Goal: Task Accomplishment & Management: Use online tool/utility

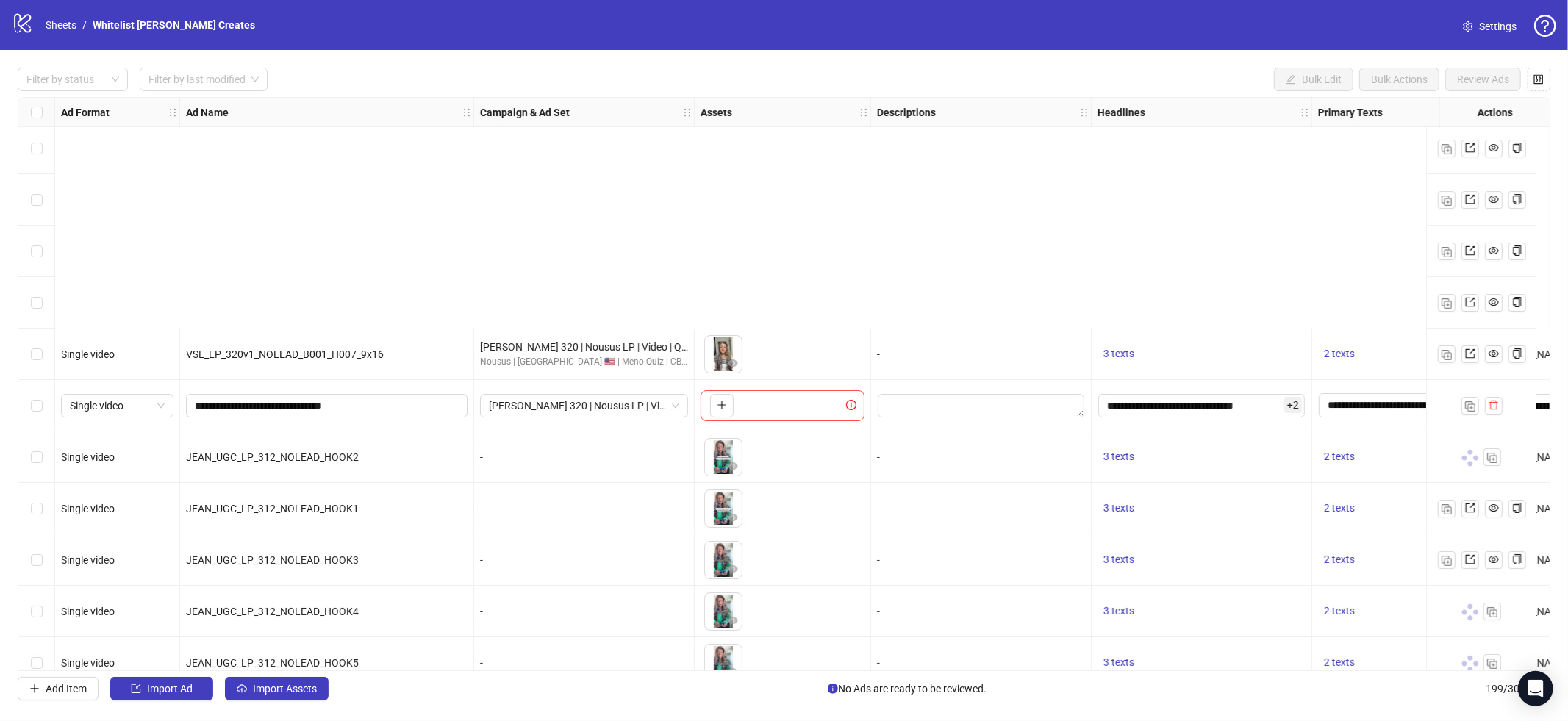
scroll to position [9705, 0]
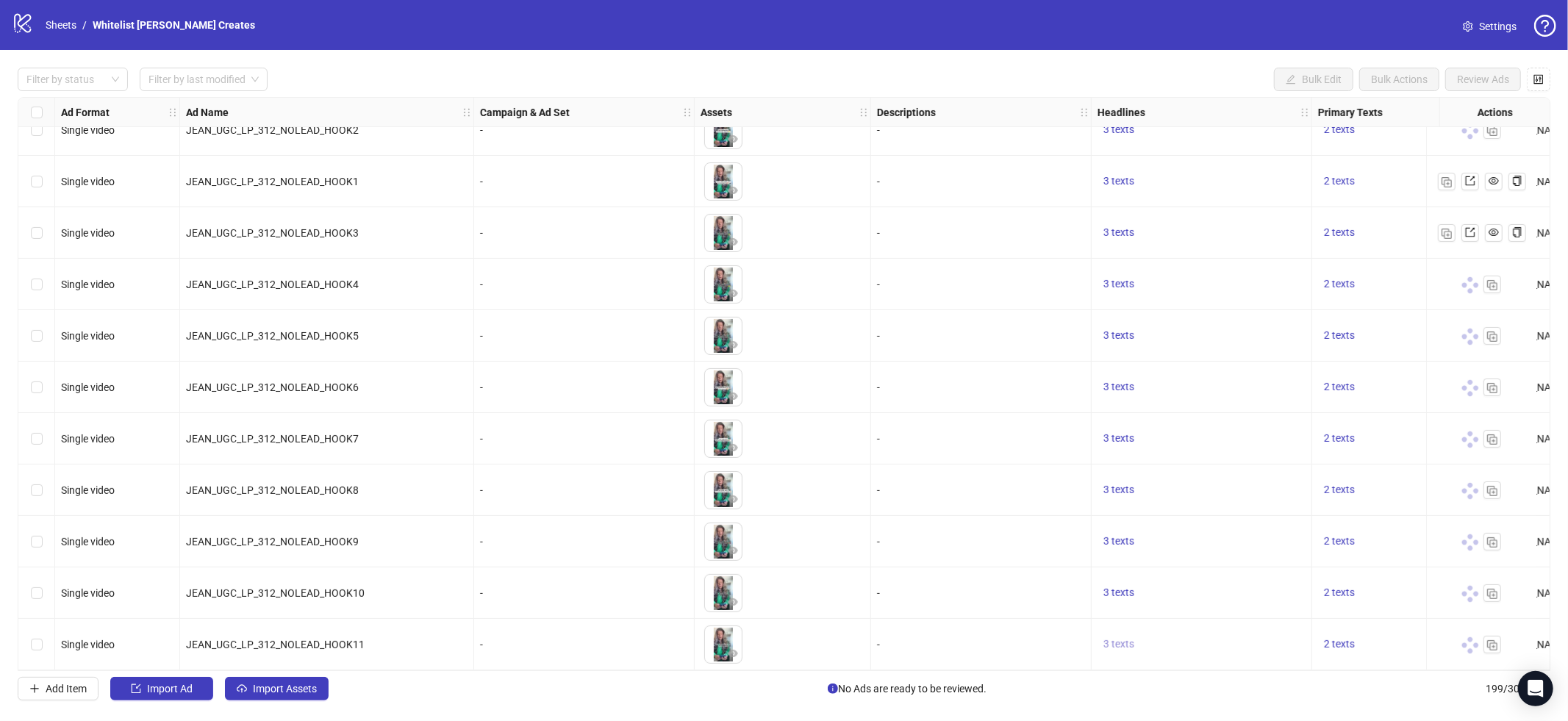
click at [1123, 638] on span "3 texts" at bounding box center [1118, 644] width 31 height 12
click at [1363, 630] on div "How I fixed my mom’s hair thinning 1 of 3" at bounding box center [1268, 639] width 219 height 91
click at [1356, 626] on button "button" at bounding box center [1348, 627] width 24 height 24
click at [1356, 626] on button "button" at bounding box center [1348, 635] width 24 height 24
click at [1408, 627] on div "2 texts" at bounding box center [1385, 644] width 147 height 51
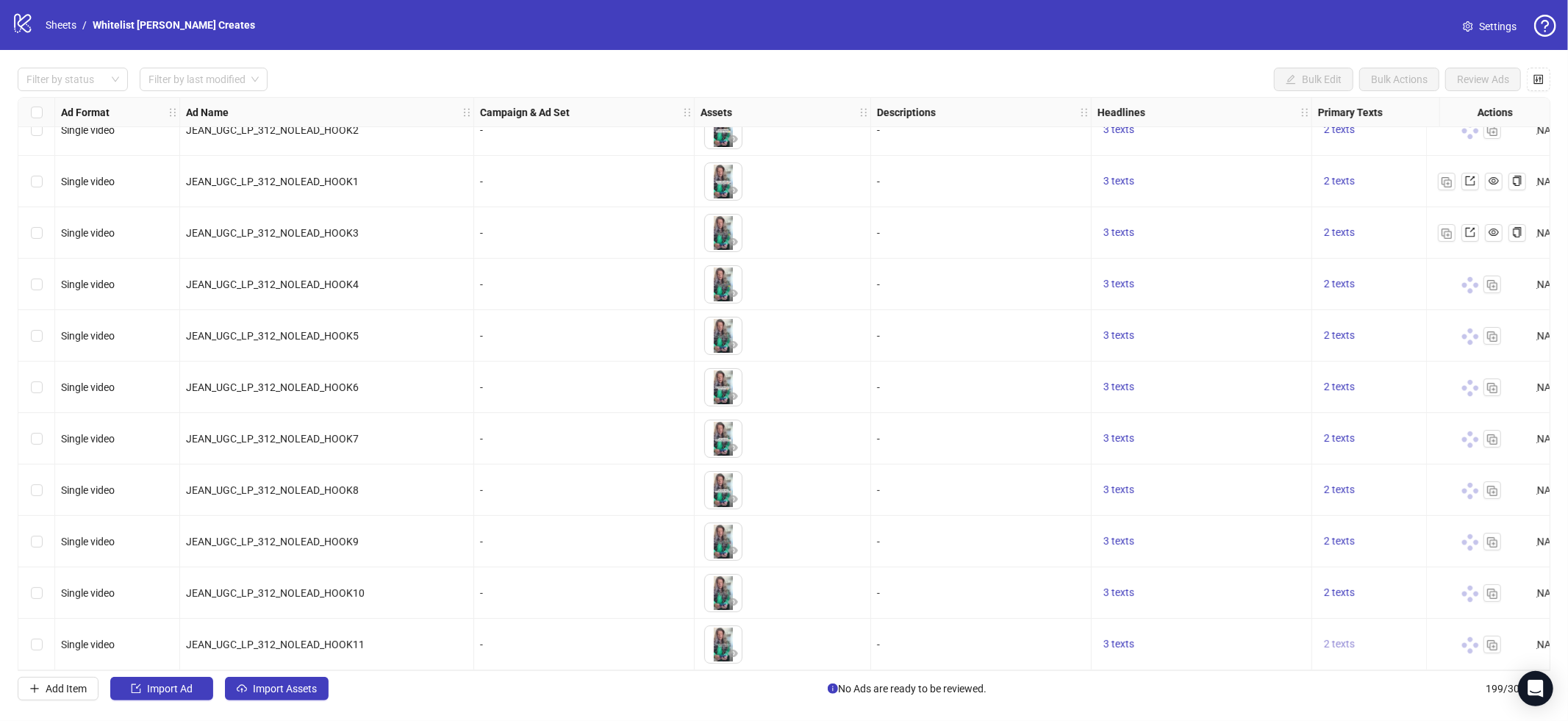
click at [1346, 643] on span "2 texts" at bounding box center [1338, 644] width 31 height 12
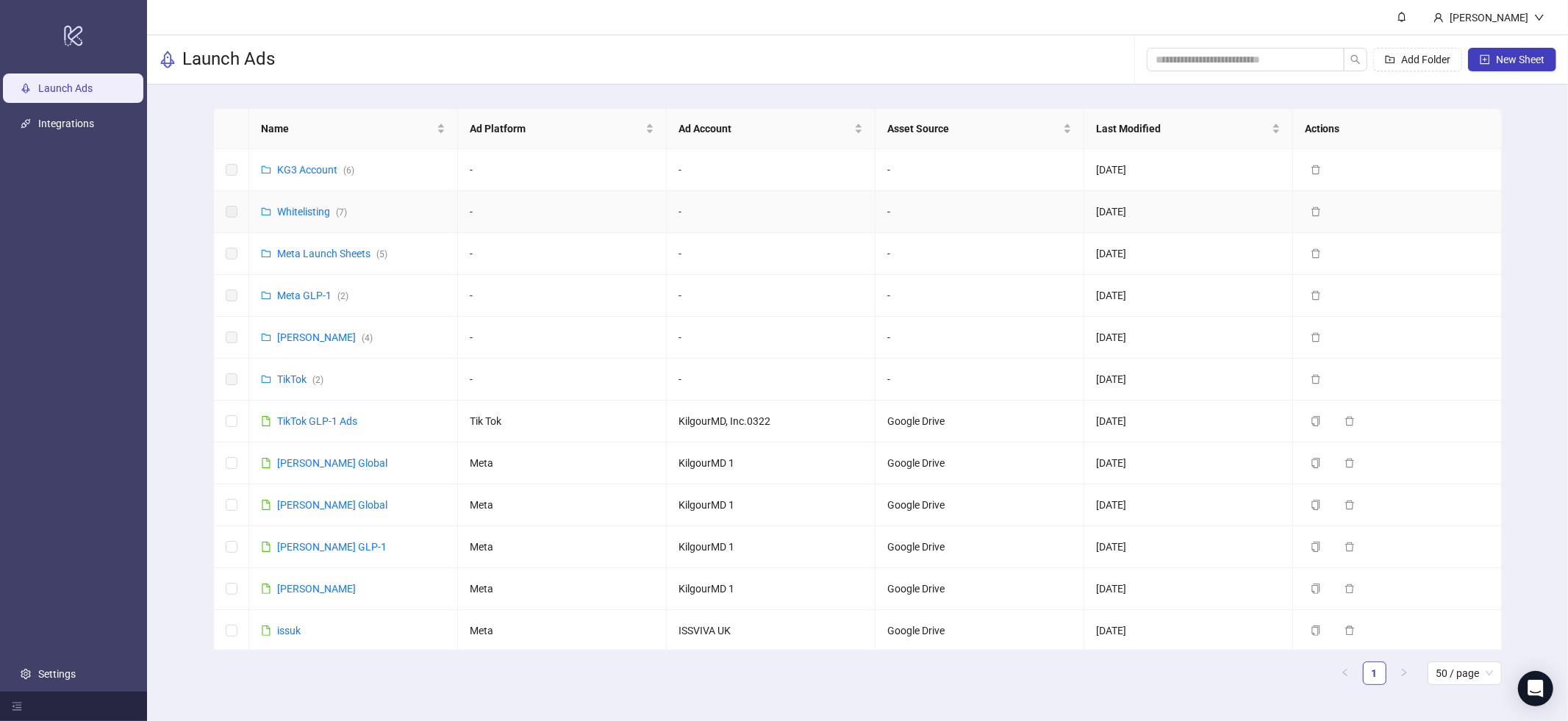
click at [303, 218] on div "Whitelisting ( 7 )" at bounding box center [312, 212] width 70 height 16
click at [311, 207] on link "Whitelisting ( 7 )" at bounding box center [312, 212] width 70 height 12
click at [315, 256] on link "Meta Launch Sheets ( 5 )" at bounding box center [332, 254] width 110 height 12
click at [288, 335] on div "Meta James ( 4 )" at bounding box center [325, 338] width 95 height 16
click at [289, 341] on link "Meta James ( 4 )" at bounding box center [325, 338] width 95 height 12
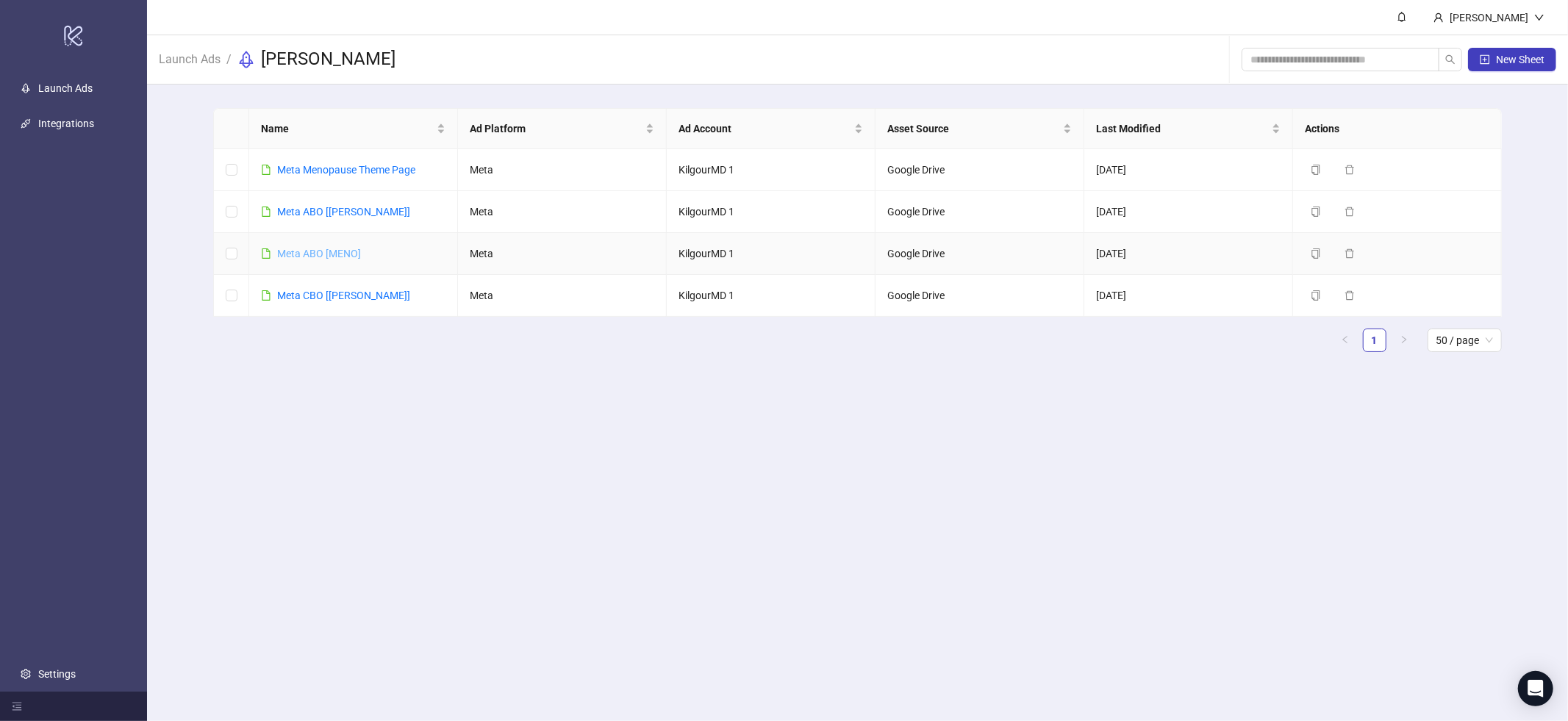
click at [329, 252] on link "Meta ABO [MENO]" at bounding box center [319, 254] width 83 height 12
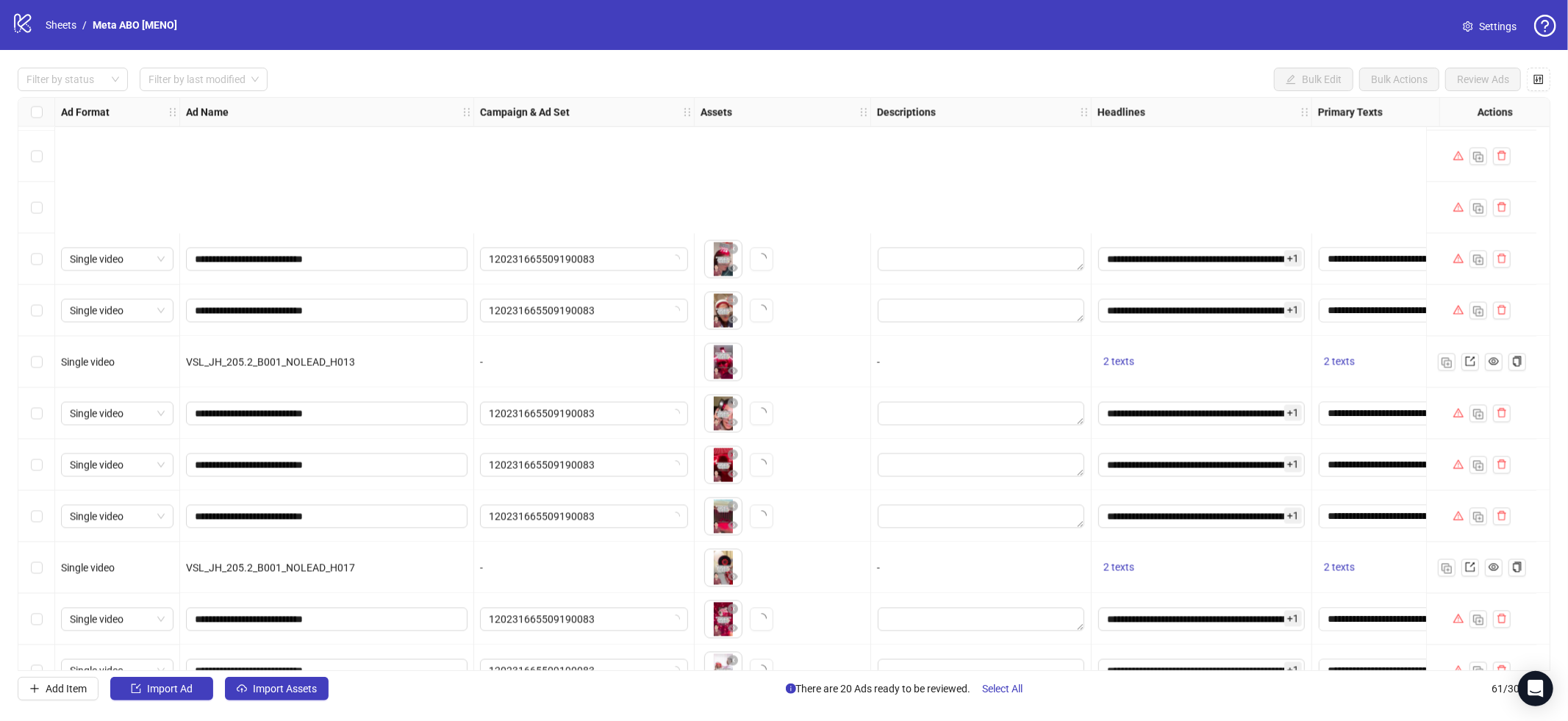
scroll to position [2601, 0]
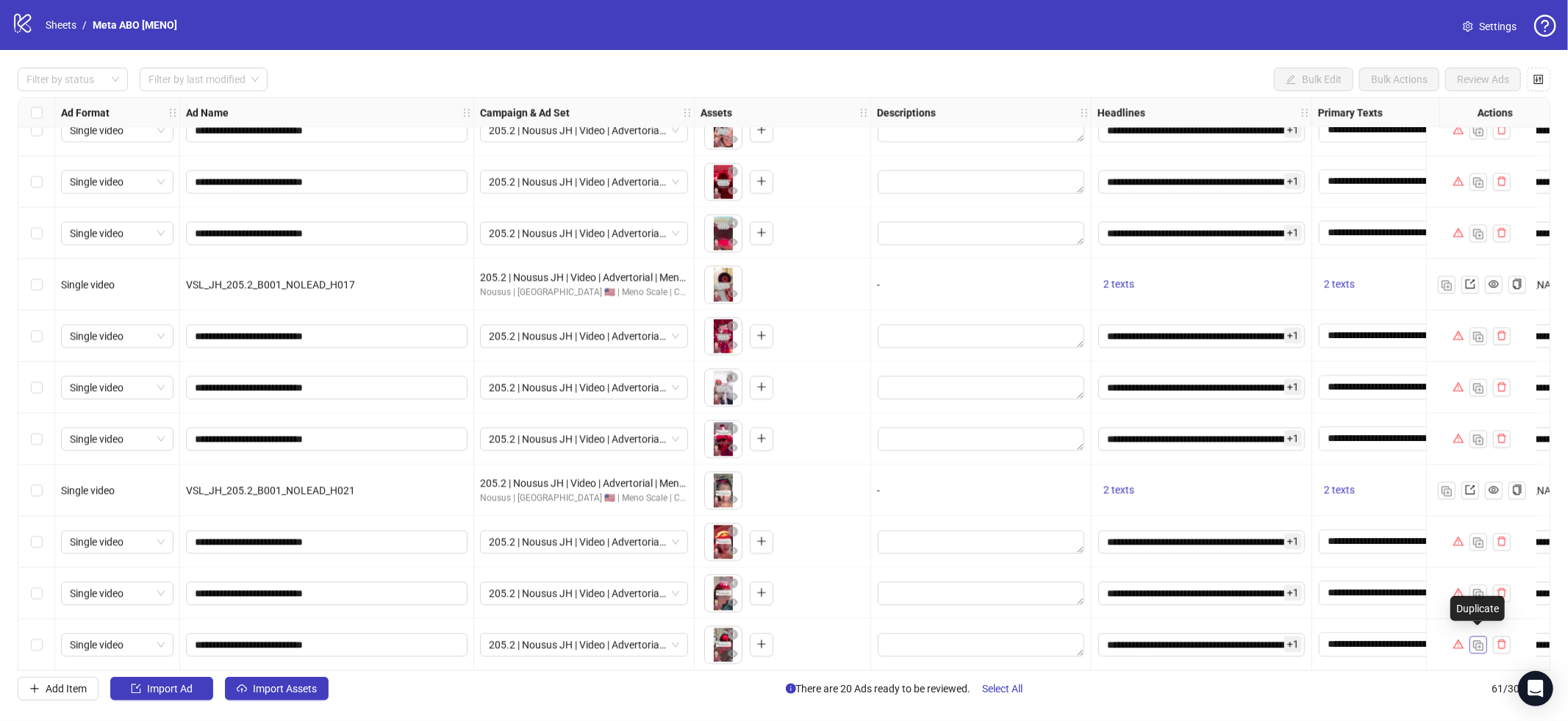
click at [1482, 643] on img "button" at bounding box center [1478, 646] width 10 height 10
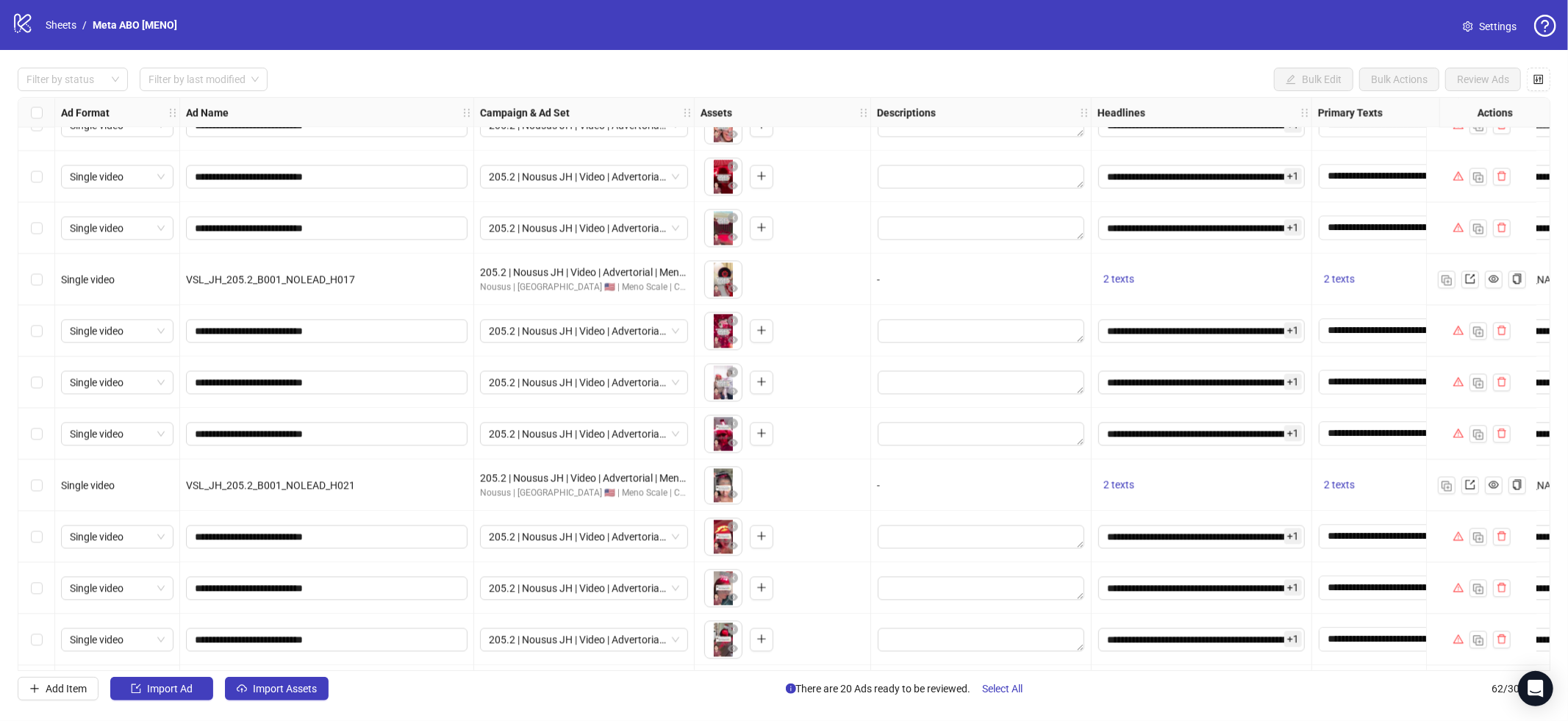
scroll to position [2653, 0]
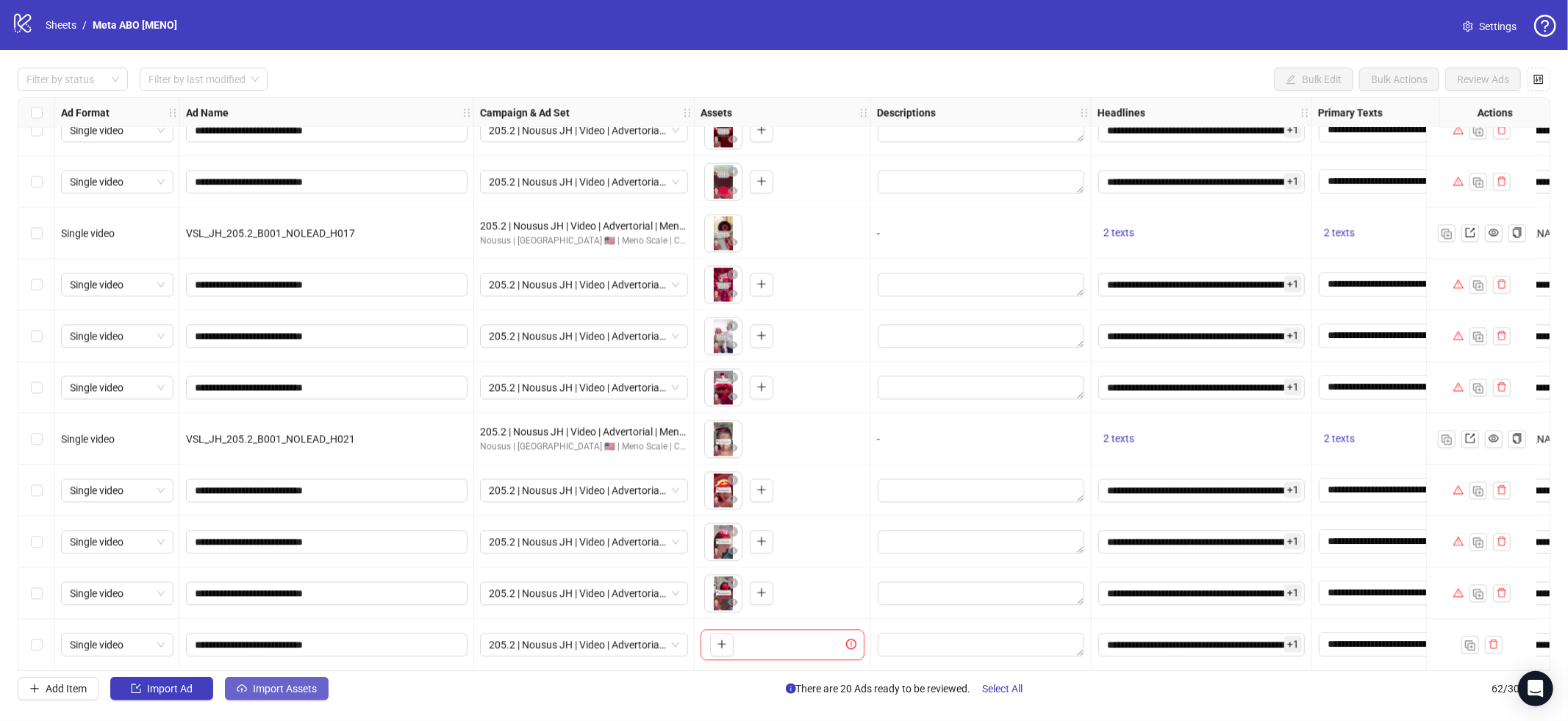
click at [314, 692] on span "Import Assets" at bounding box center [285, 689] width 64 height 12
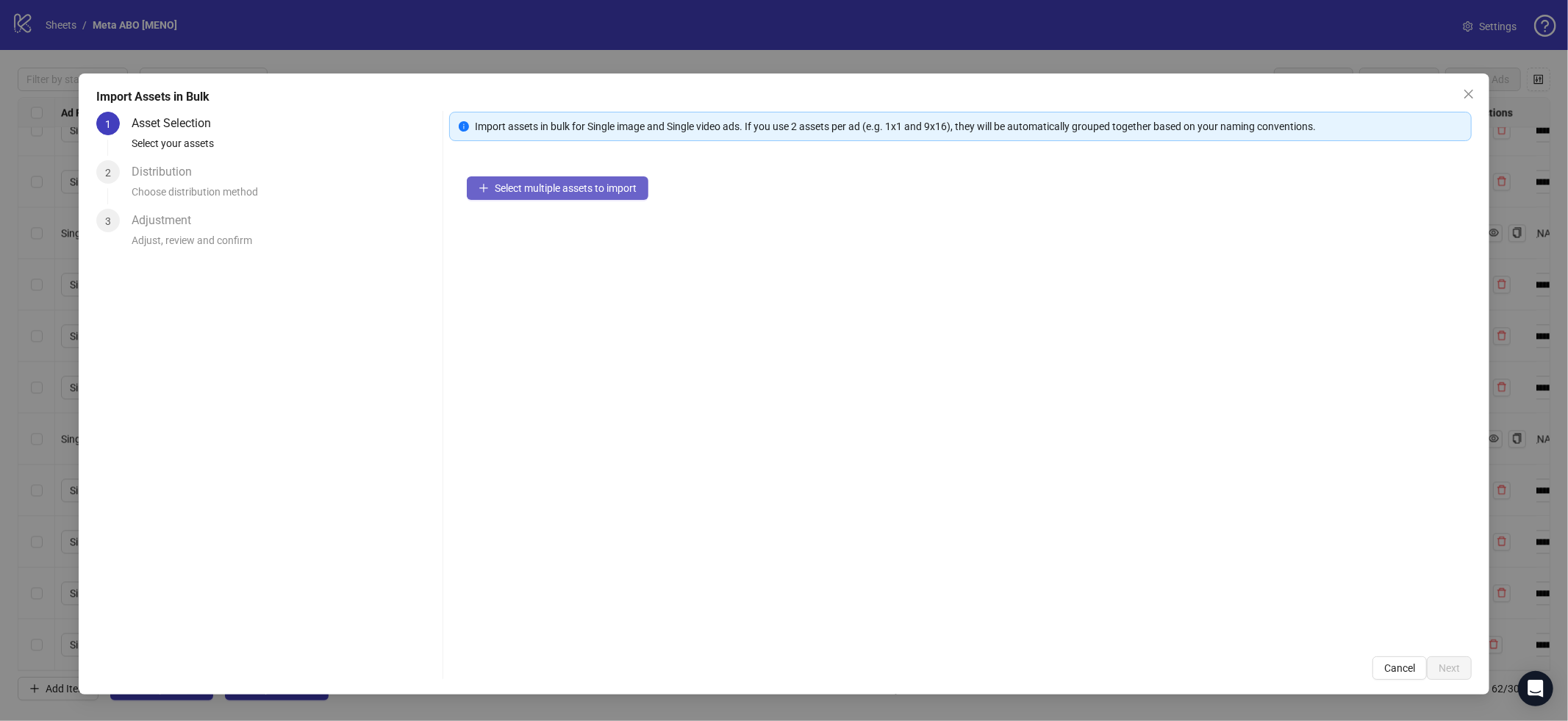
click at [587, 185] on span "Select multiple assets to import" at bounding box center [566, 189] width 142 height 12
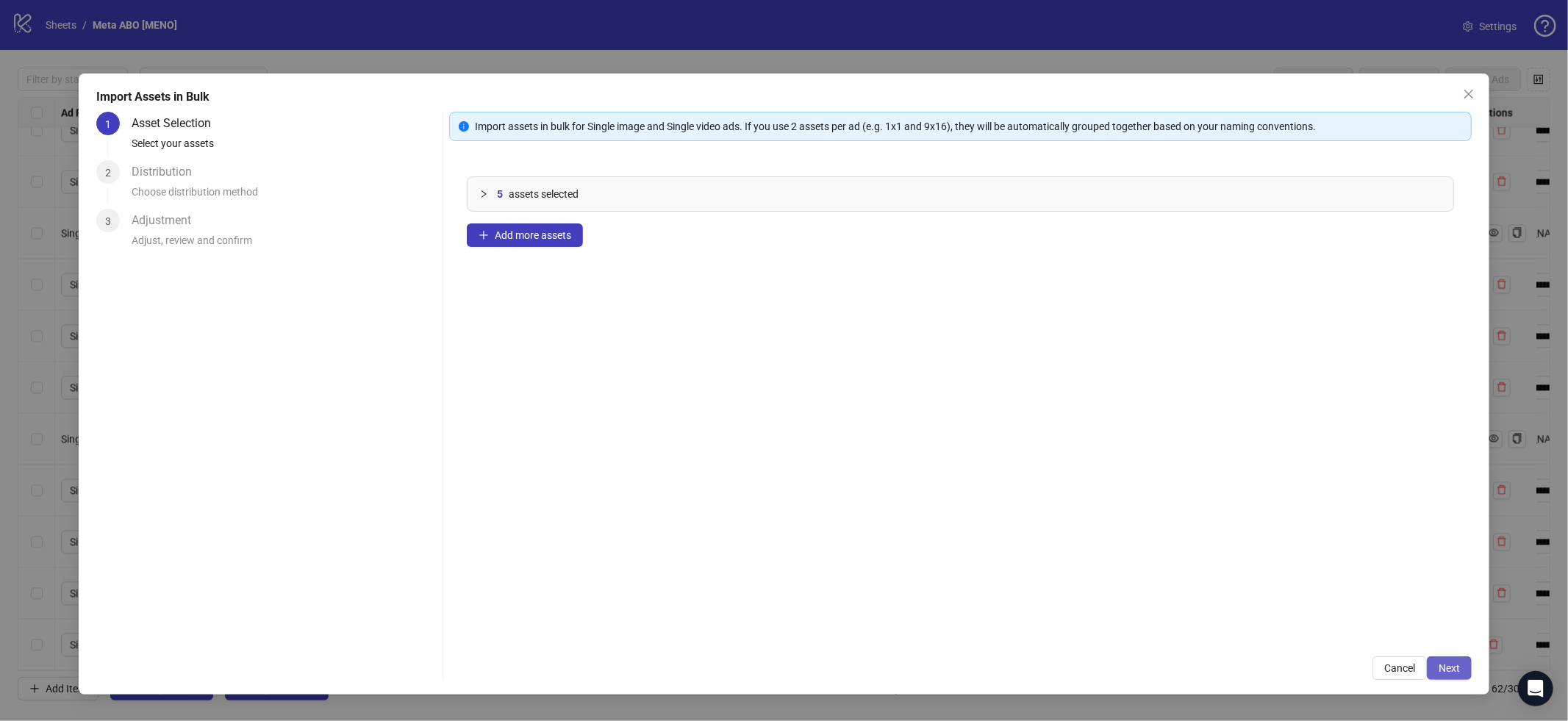
click at [1450, 665] on span "Next" at bounding box center [1449, 669] width 22 height 12
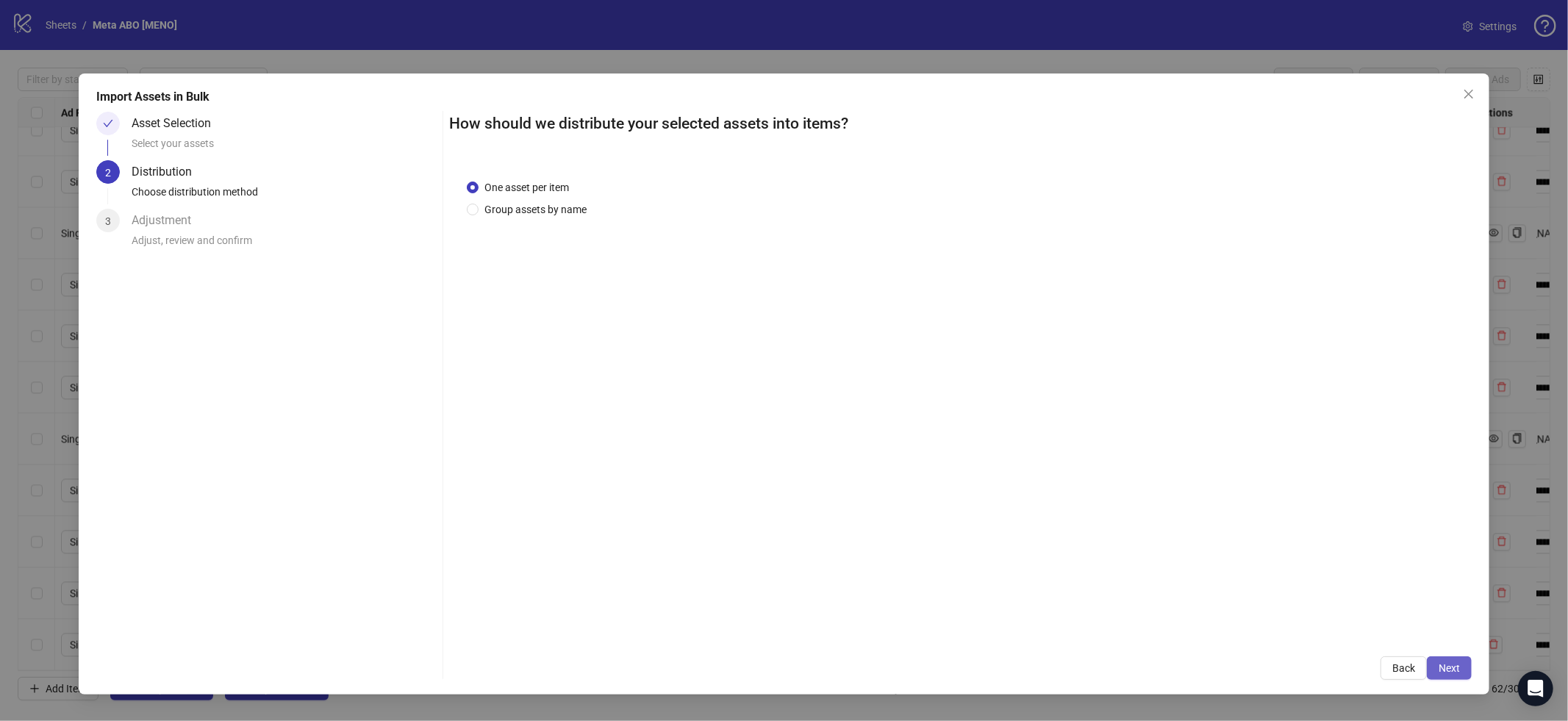
click at [1448, 663] on span "Next" at bounding box center [1449, 669] width 22 height 12
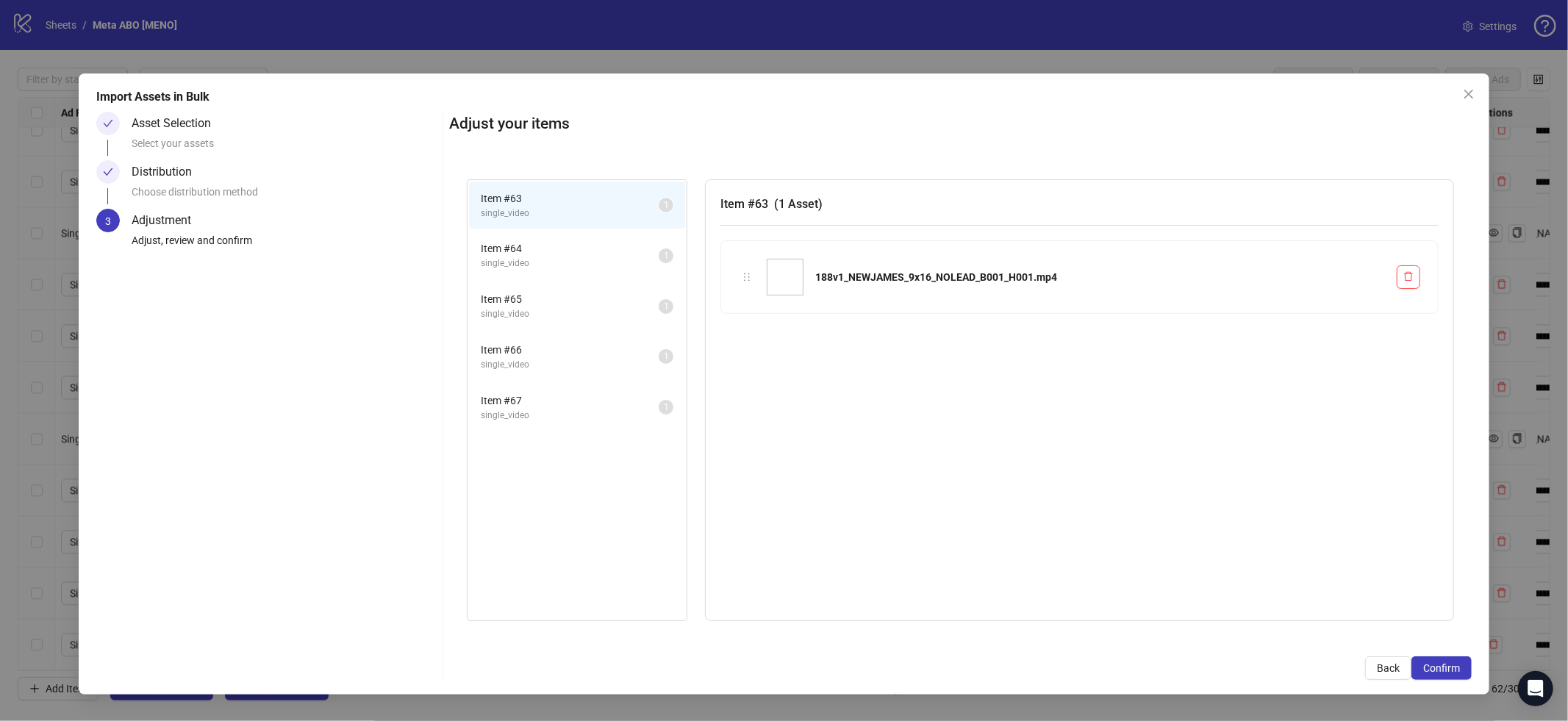
click at [1448, 663] on span "Confirm" at bounding box center [1441, 669] width 37 height 12
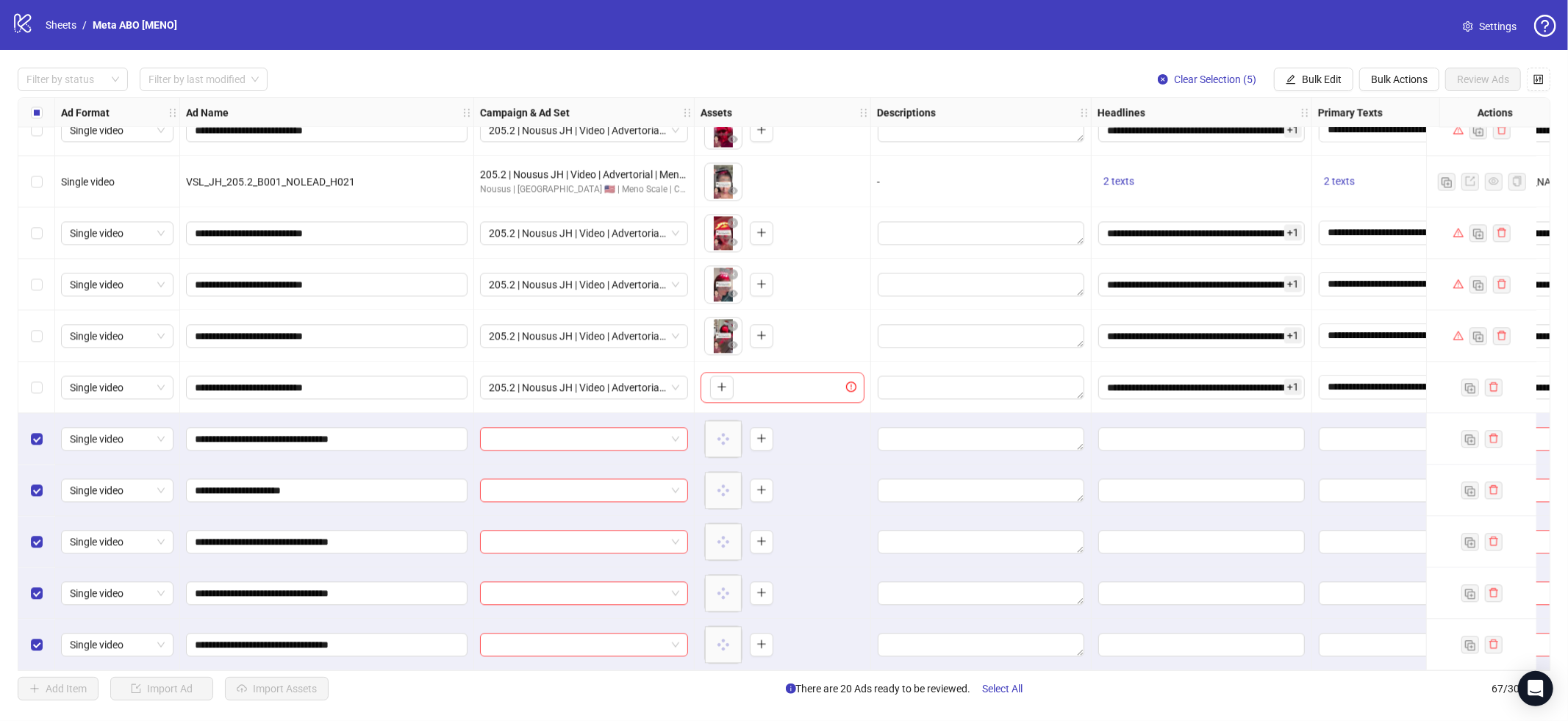
scroll to position [2910, 0]
click at [1274, 72] on button "Bulk Edit" at bounding box center [1313, 80] width 80 height 24
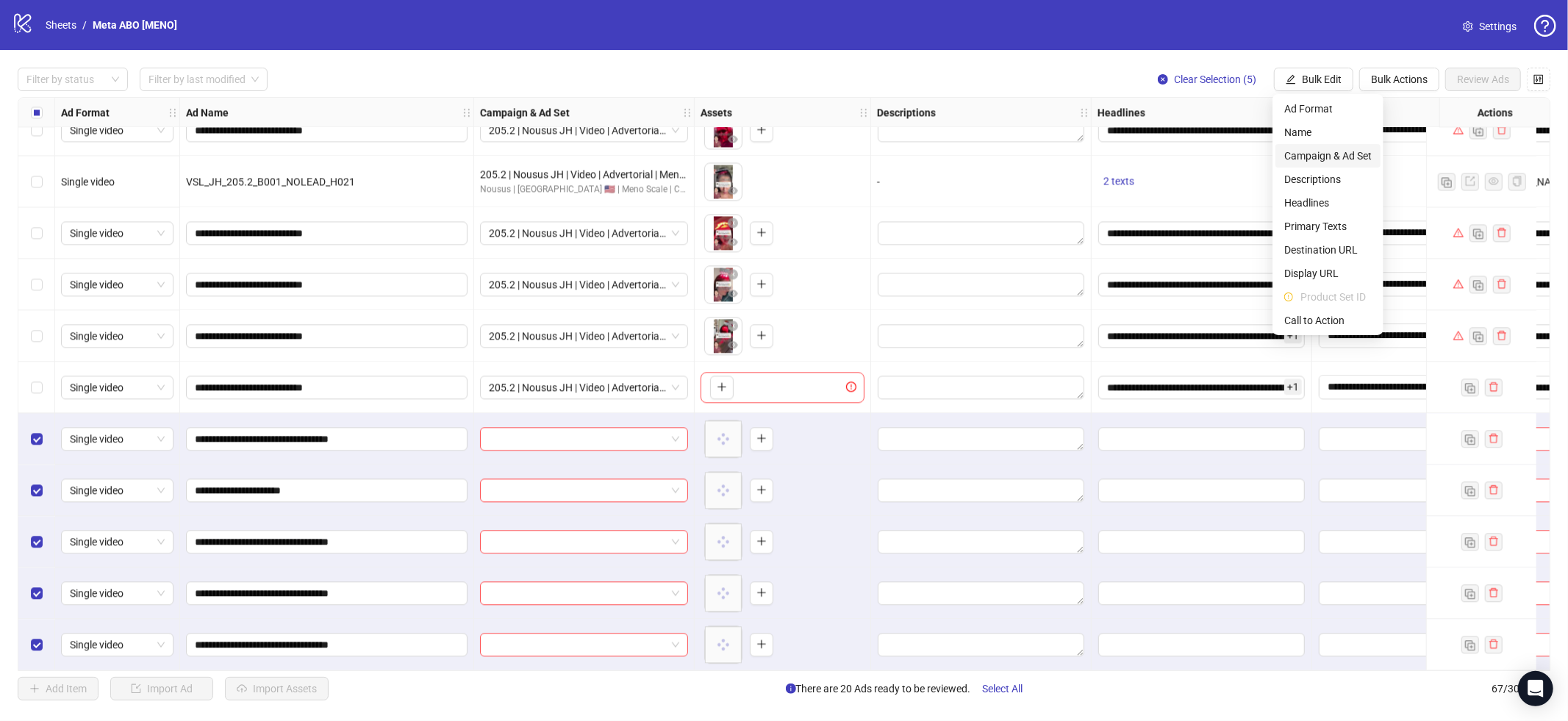
click at [1333, 160] on span "Campaign & Ad Set" at bounding box center [1327, 156] width 87 height 16
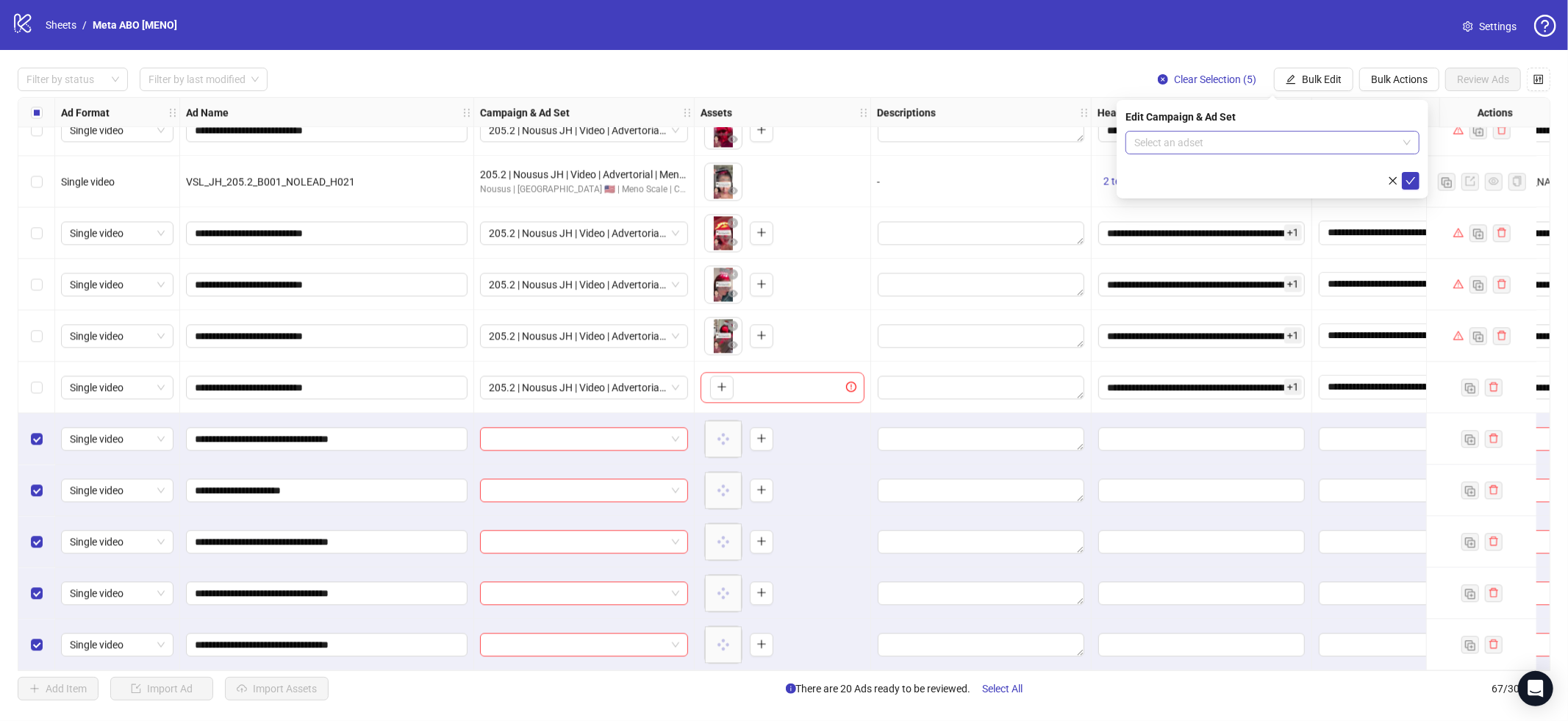
click at [1336, 143] on input "search" at bounding box center [1265, 143] width 263 height 22
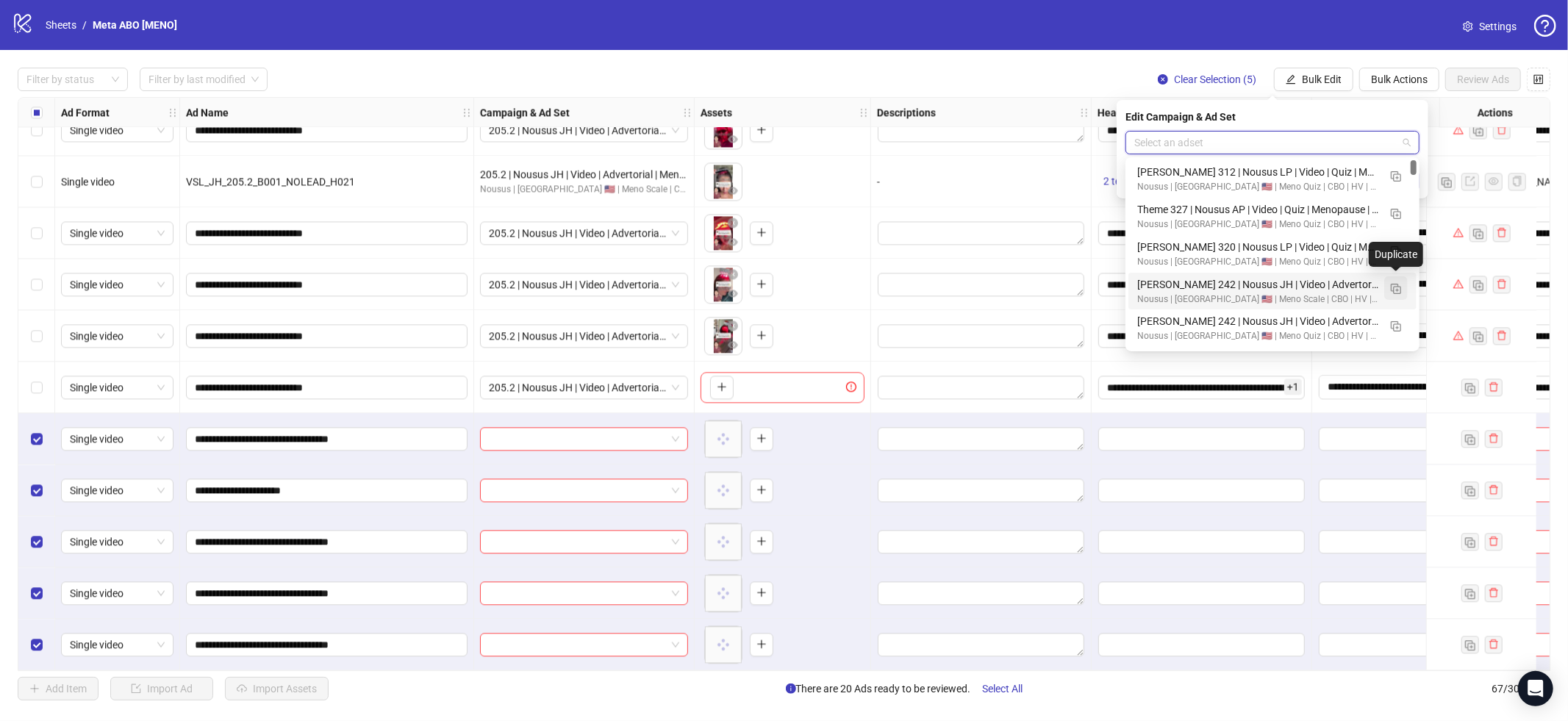
click at [1394, 291] on img "button" at bounding box center [1396, 289] width 10 height 10
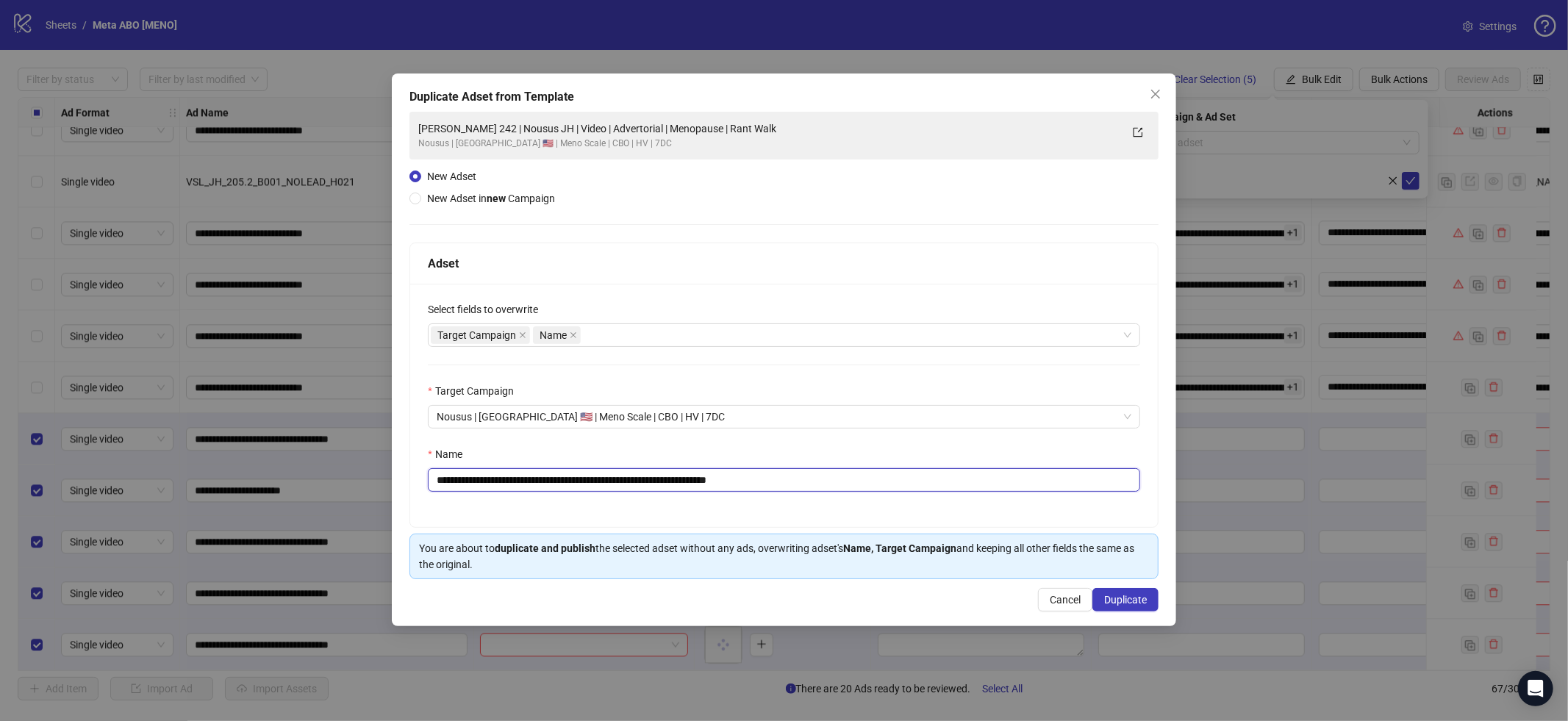
click at [751, 484] on input "**********" at bounding box center [784, 480] width 712 height 24
paste input "text"
type input "**********"
click at [1130, 601] on span "Duplicate" at bounding box center [1125, 600] width 42 height 12
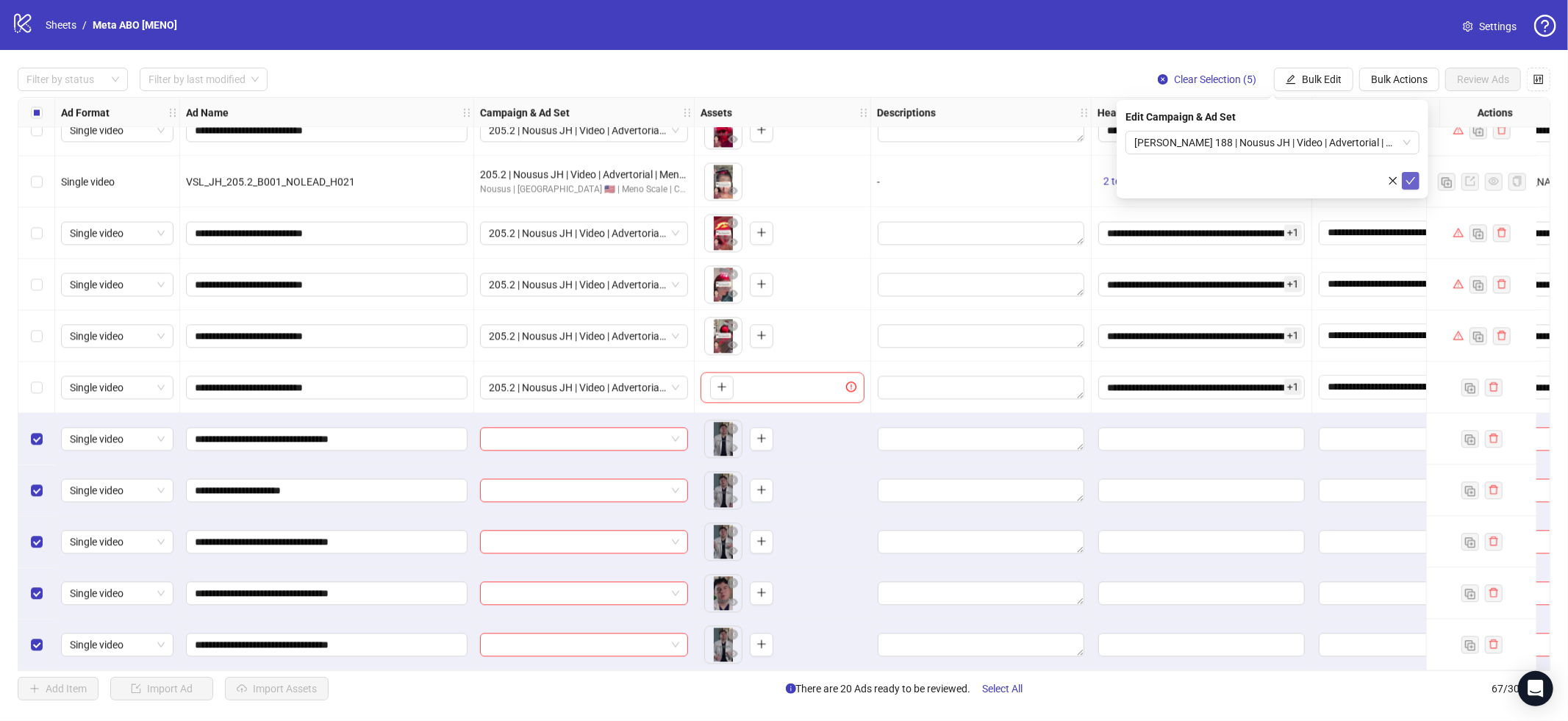
click at [1407, 186] on button "submit" at bounding box center [1411, 181] width 18 height 18
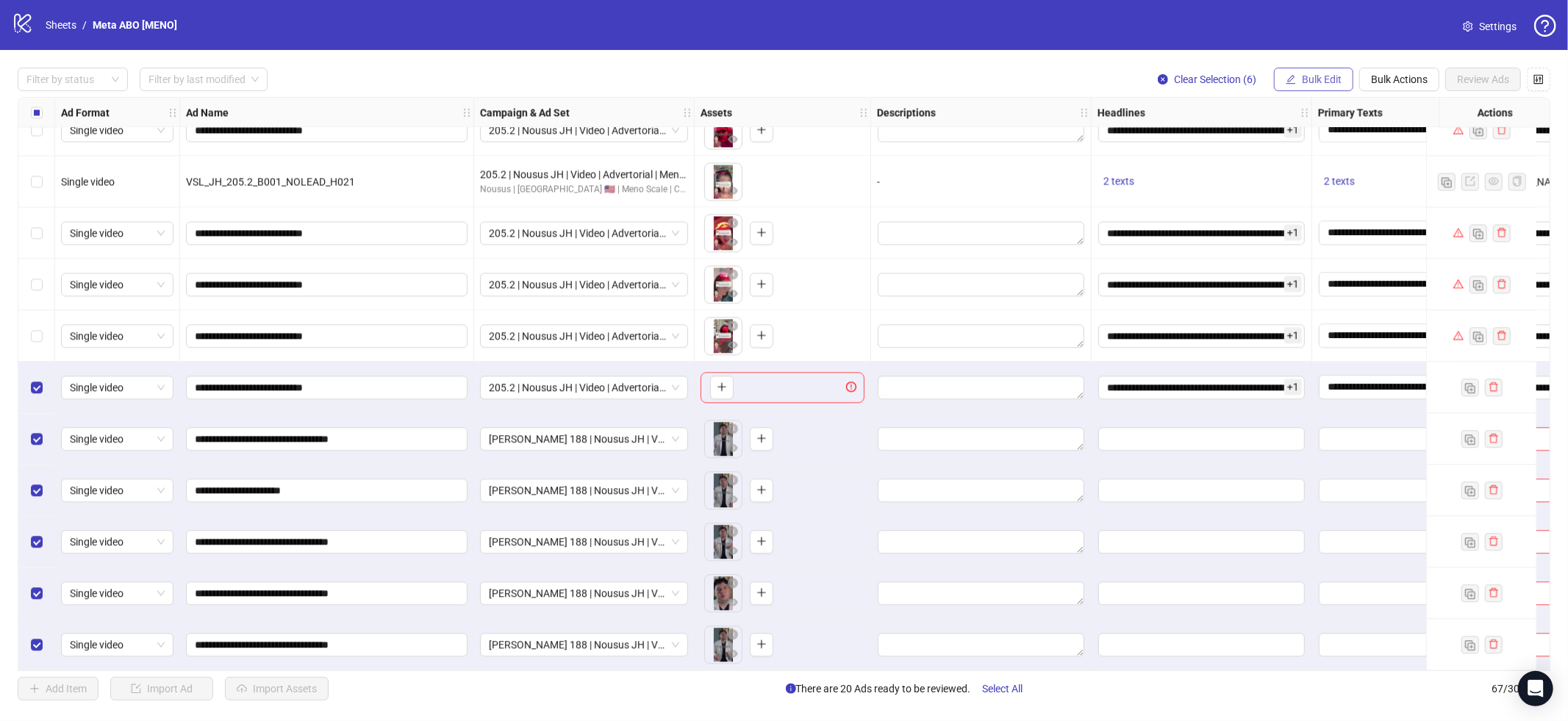
click at [1290, 69] on div "**********" at bounding box center [784, 384] width 1568 height 668
click at [1290, 70] on button "Bulk Edit" at bounding box center [1313, 80] width 80 height 24
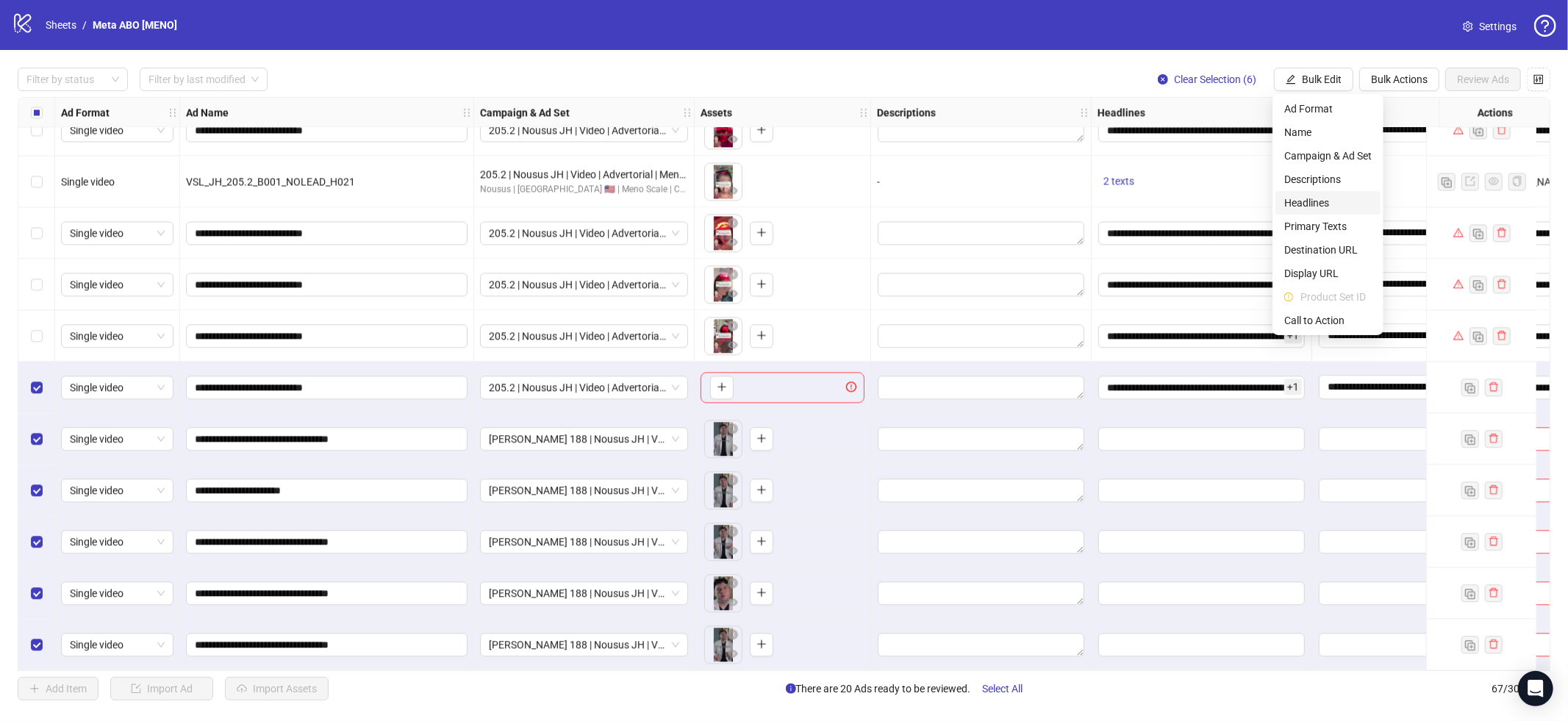
click at [1321, 207] on span "Headlines" at bounding box center [1327, 203] width 87 height 16
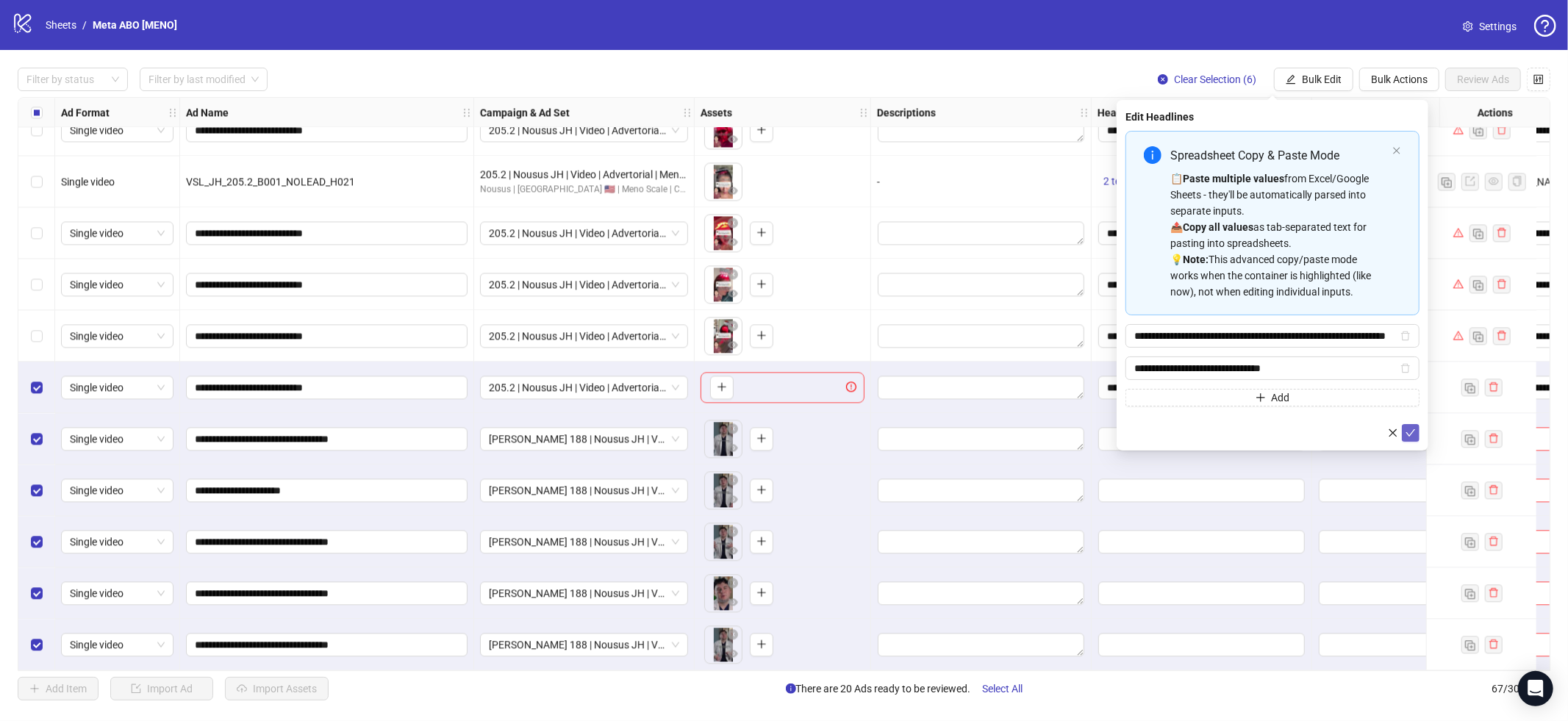
click at [1412, 439] on button "submit" at bounding box center [1411, 433] width 18 height 18
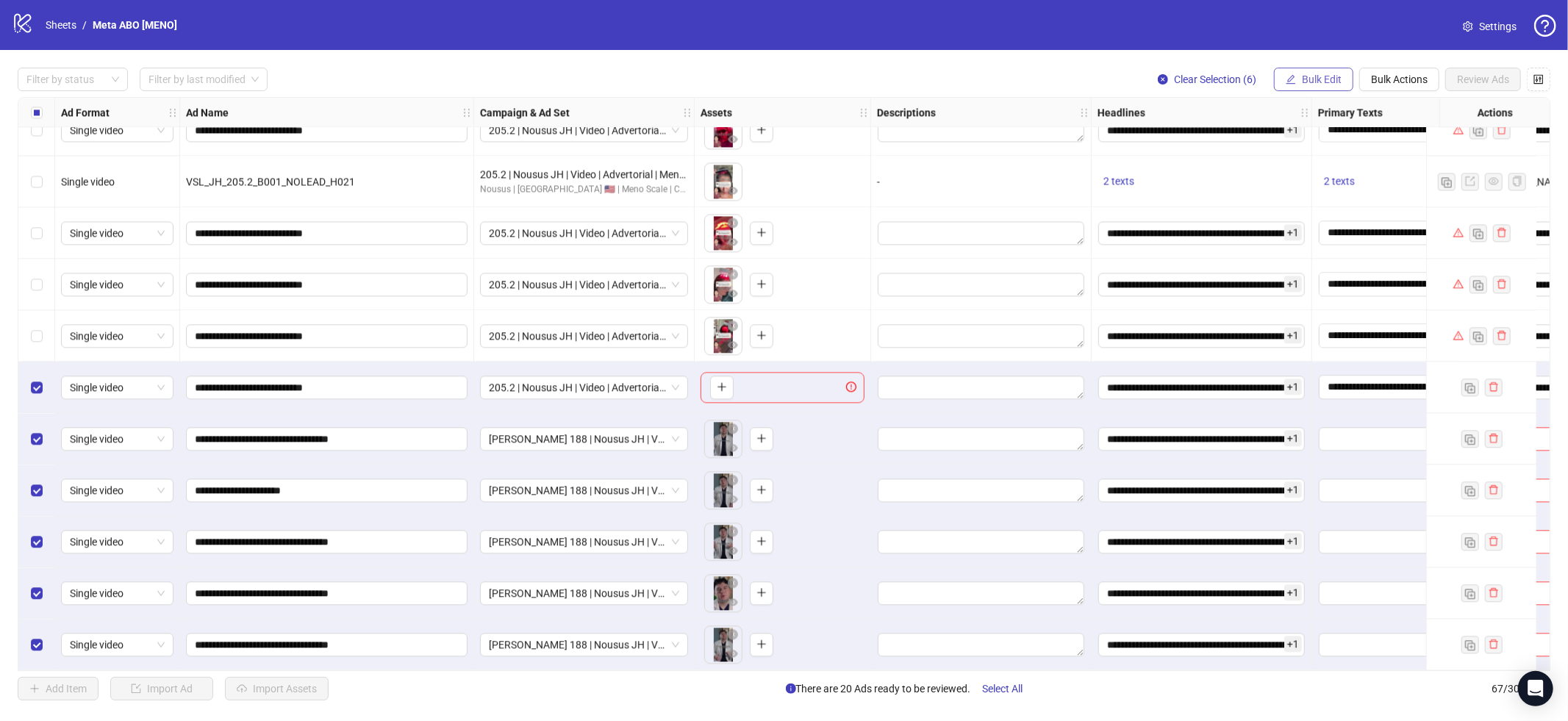
click at [1324, 82] on span "Bulk Edit" at bounding box center [1321, 80] width 39 height 12
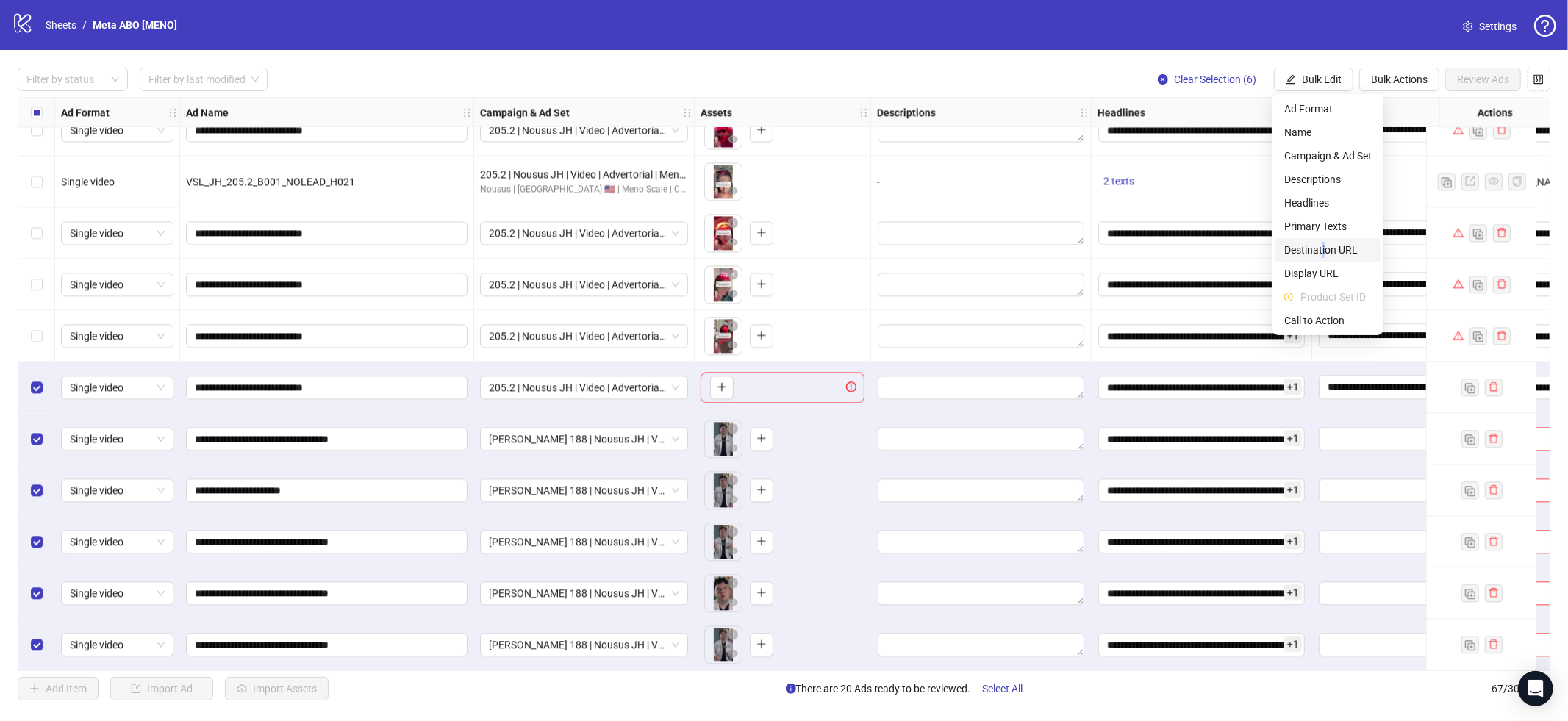
click at [1323, 247] on span "Destination URL" at bounding box center [1327, 250] width 87 height 16
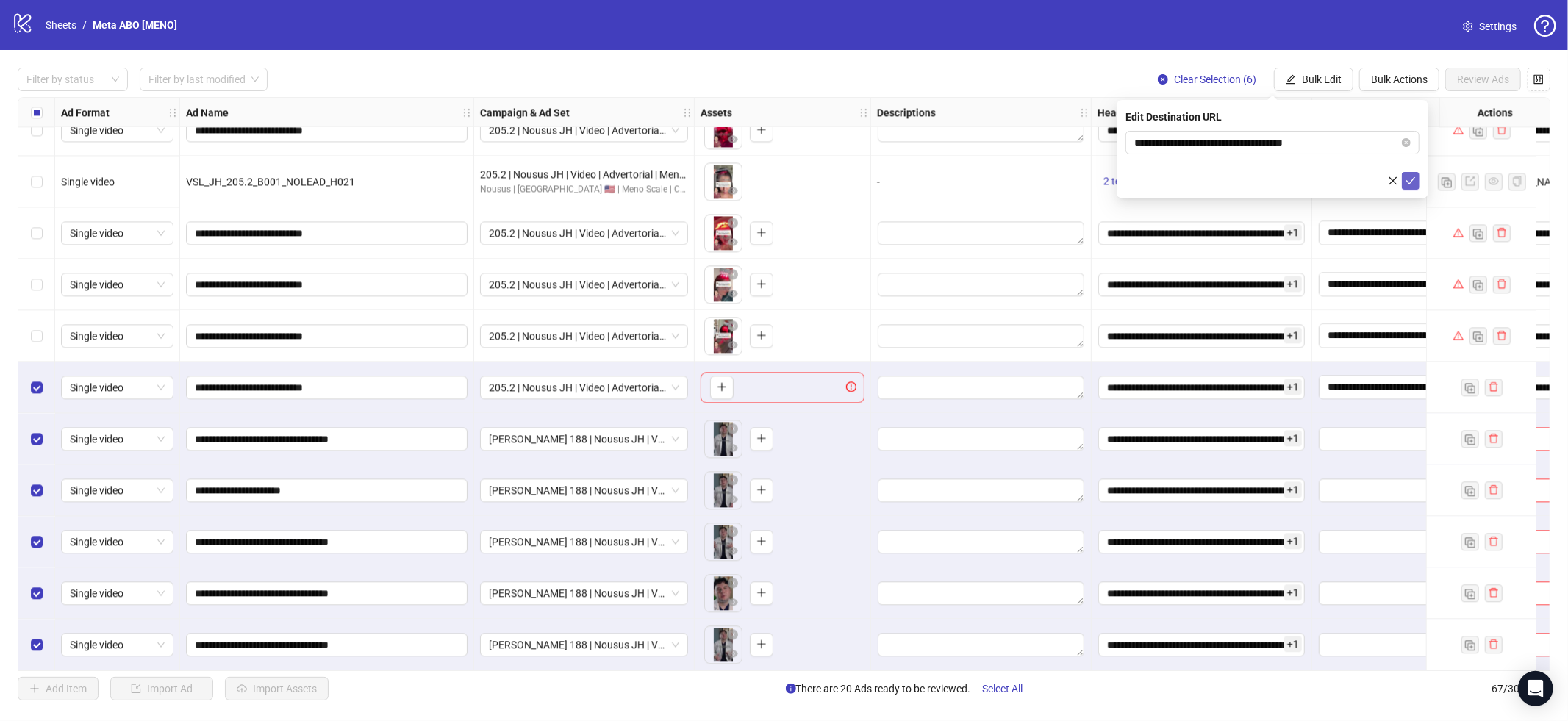
click at [1403, 183] on button "submit" at bounding box center [1411, 181] width 18 height 18
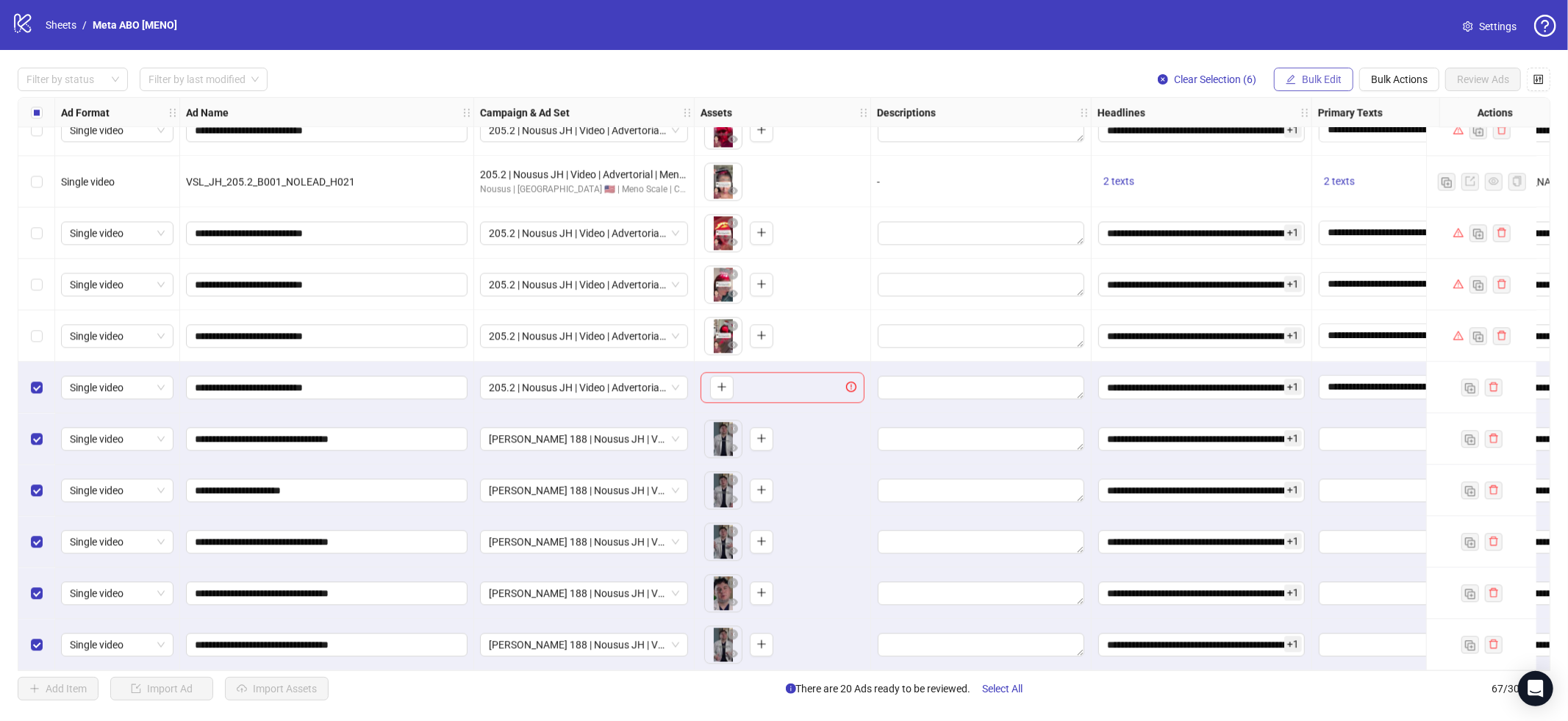
click at [1342, 82] on button "Bulk Edit" at bounding box center [1313, 80] width 80 height 24
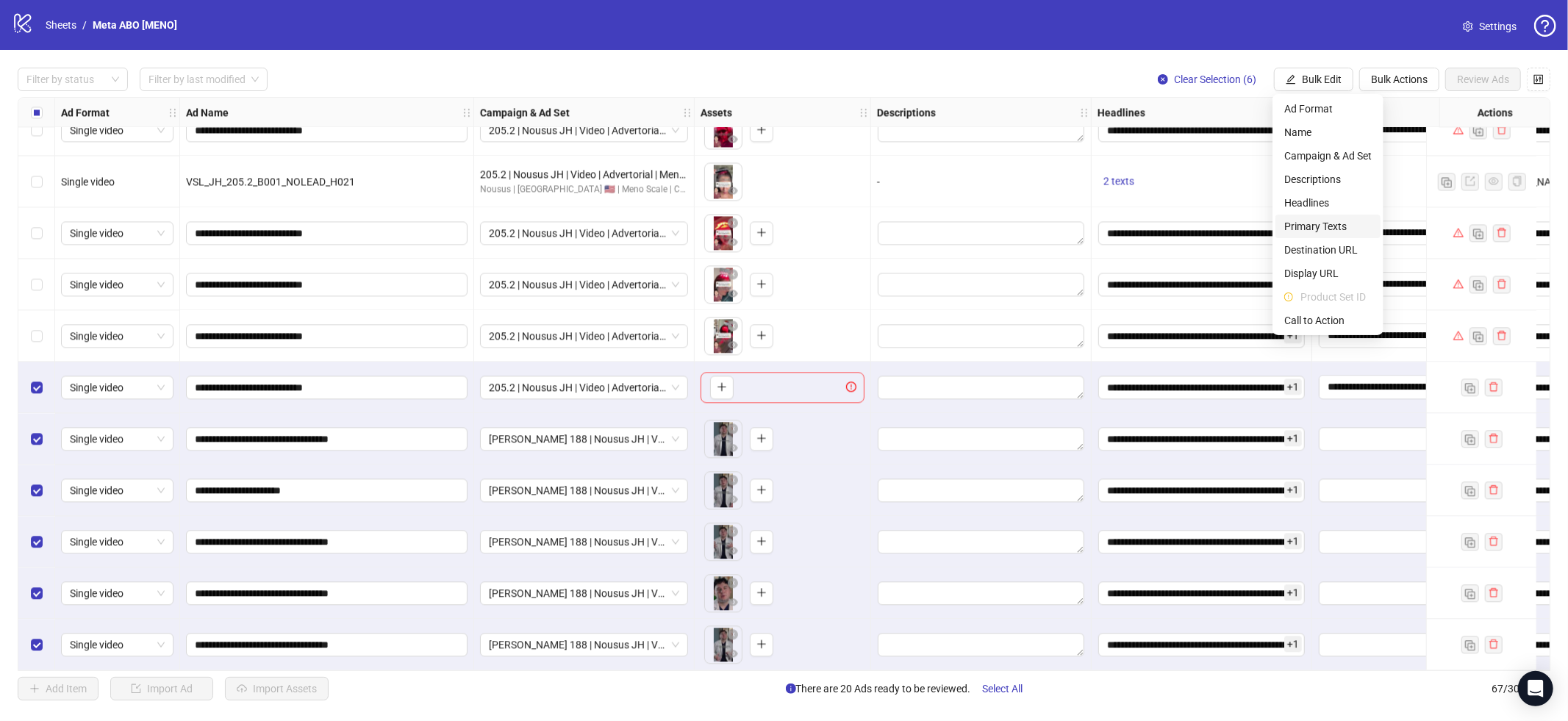
click at [1337, 227] on span "Primary Texts" at bounding box center [1327, 227] width 87 height 16
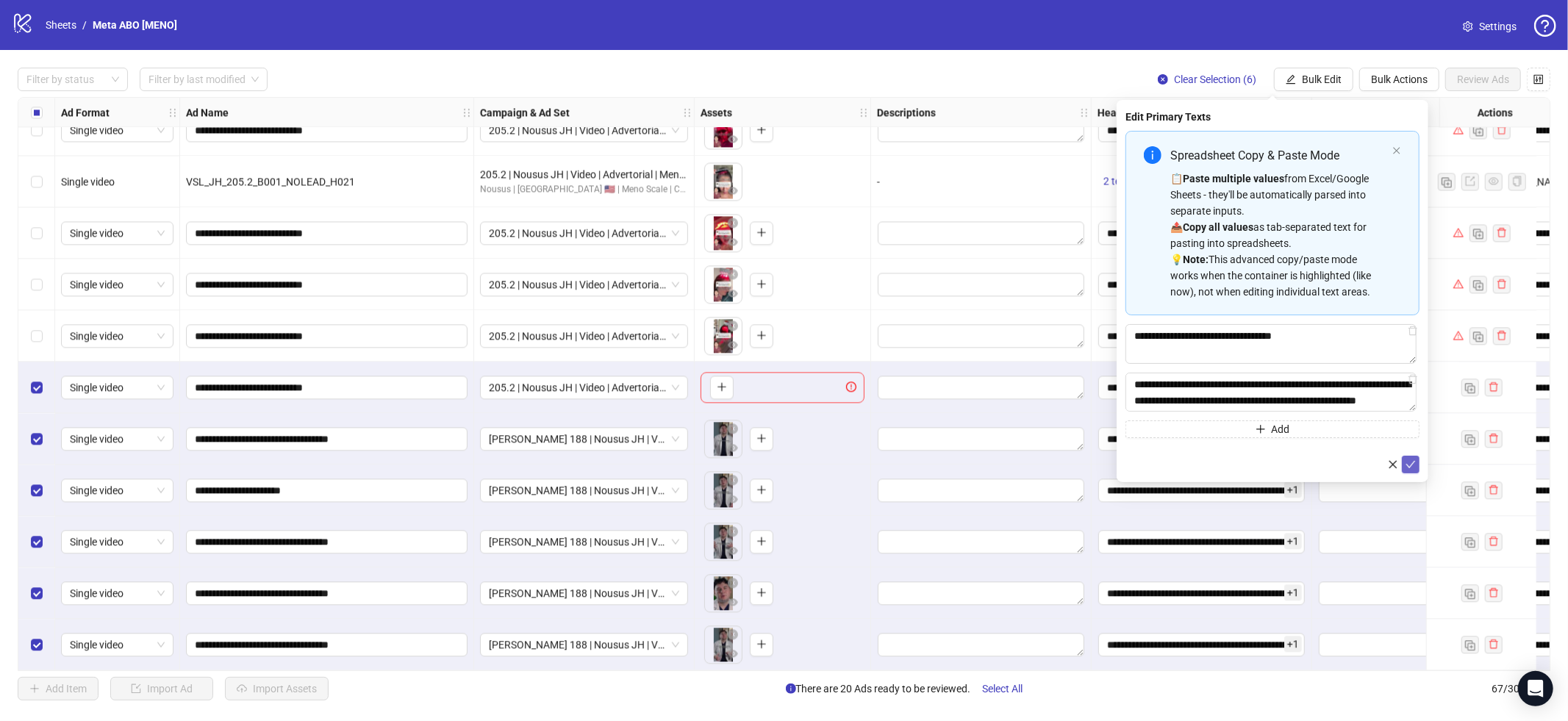
click at [1417, 473] on button "submit" at bounding box center [1411, 465] width 18 height 18
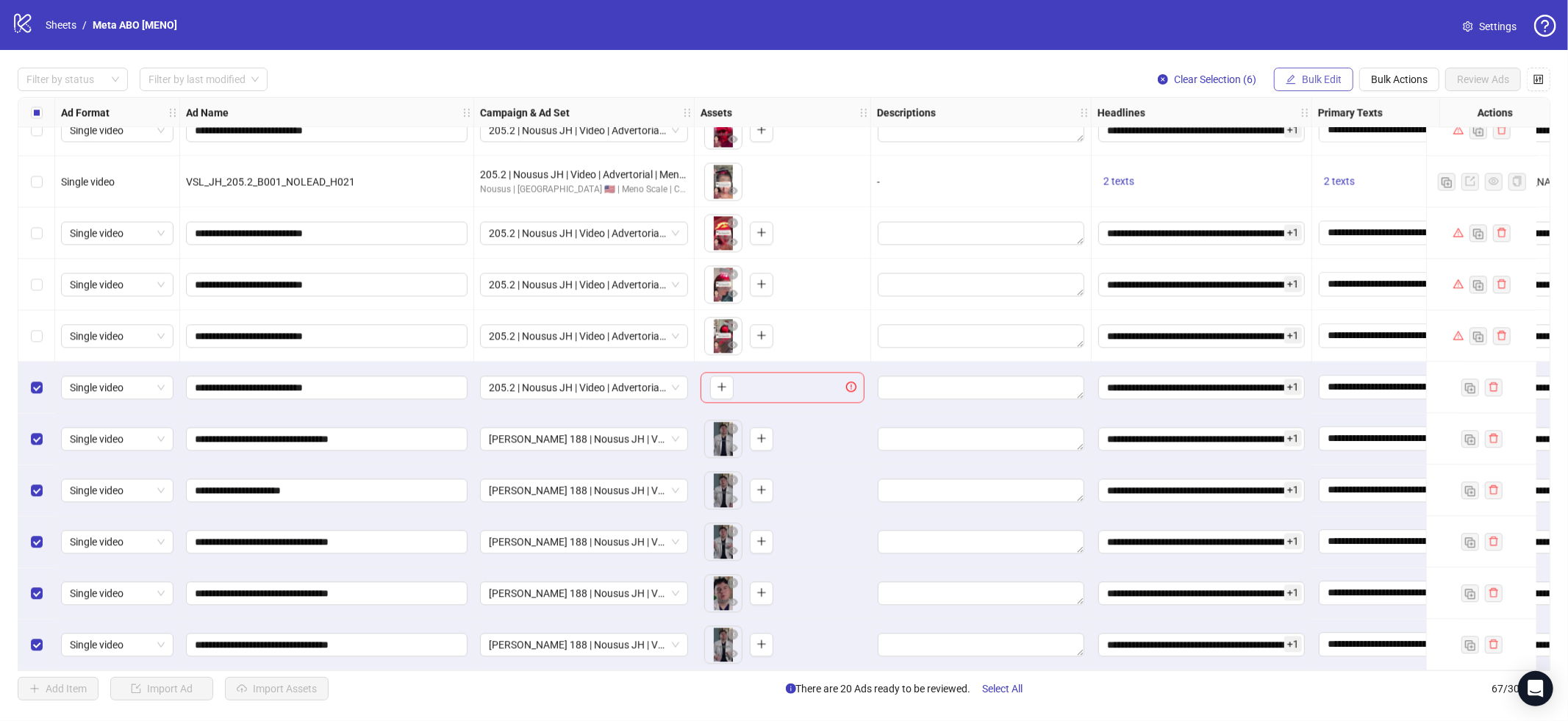
click at [1283, 86] on button "Bulk Edit" at bounding box center [1313, 80] width 80 height 24
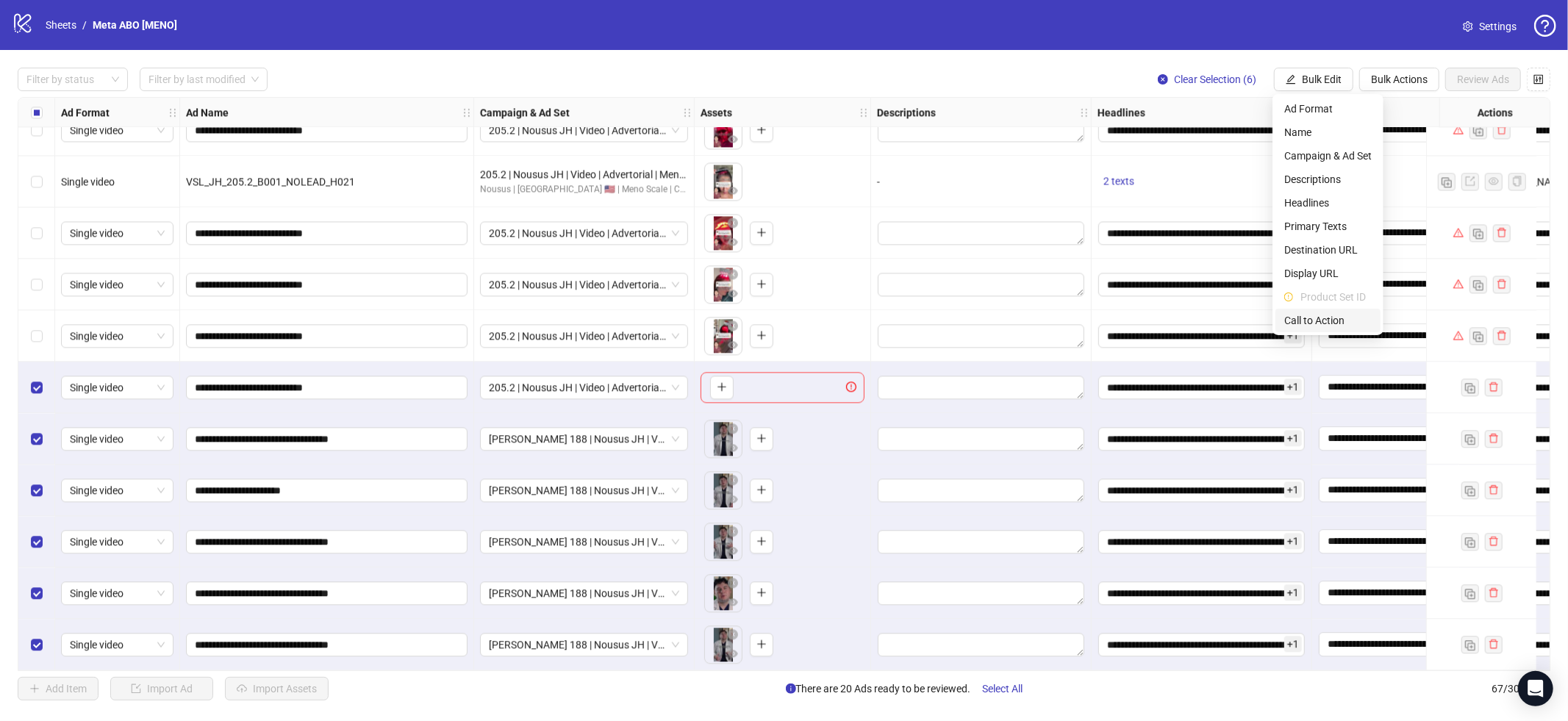
click at [1330, 315] on span "Call to Action" at bounding box center [1327, 321] width 87 height 16
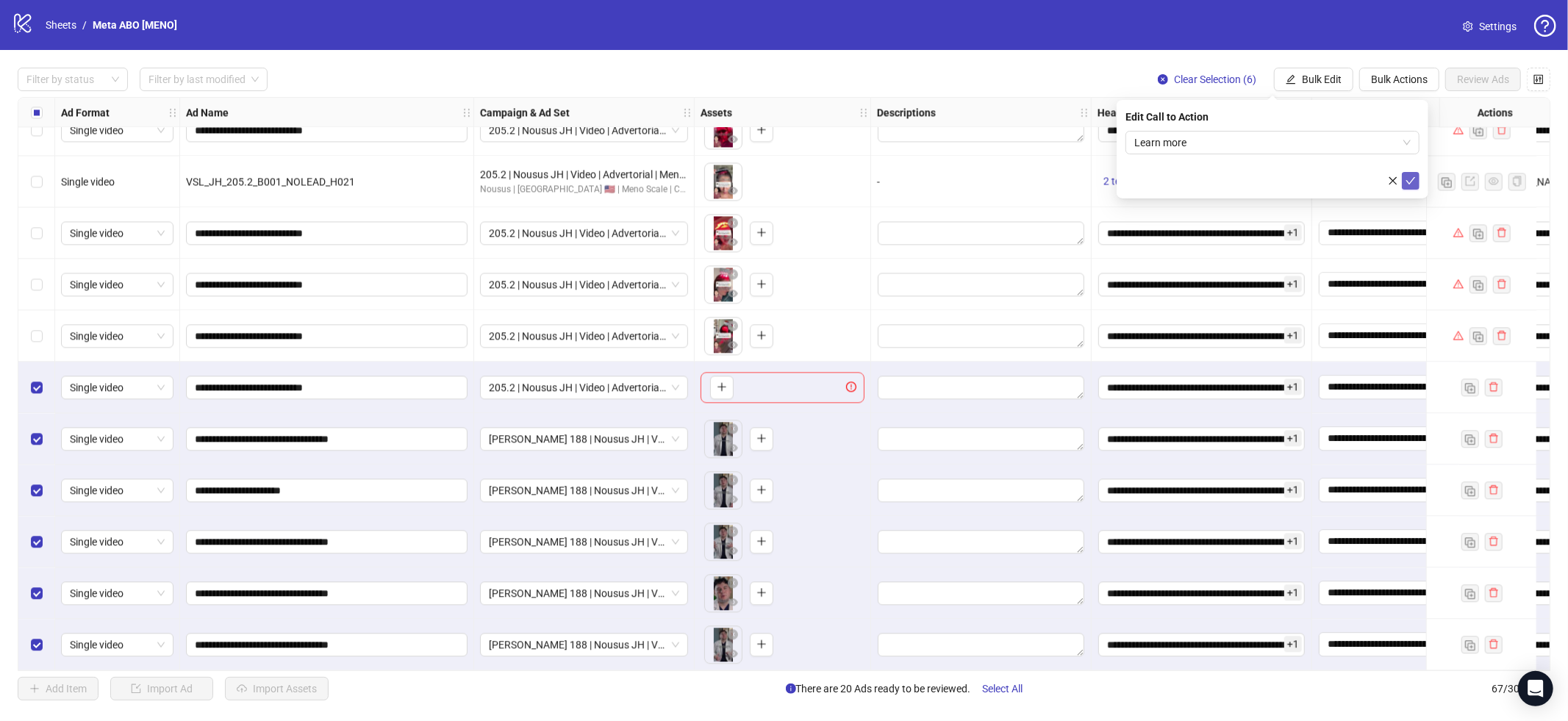
click at [1411, 176] on icon "check" at bounding box center [1411, 181] width 10 height 10
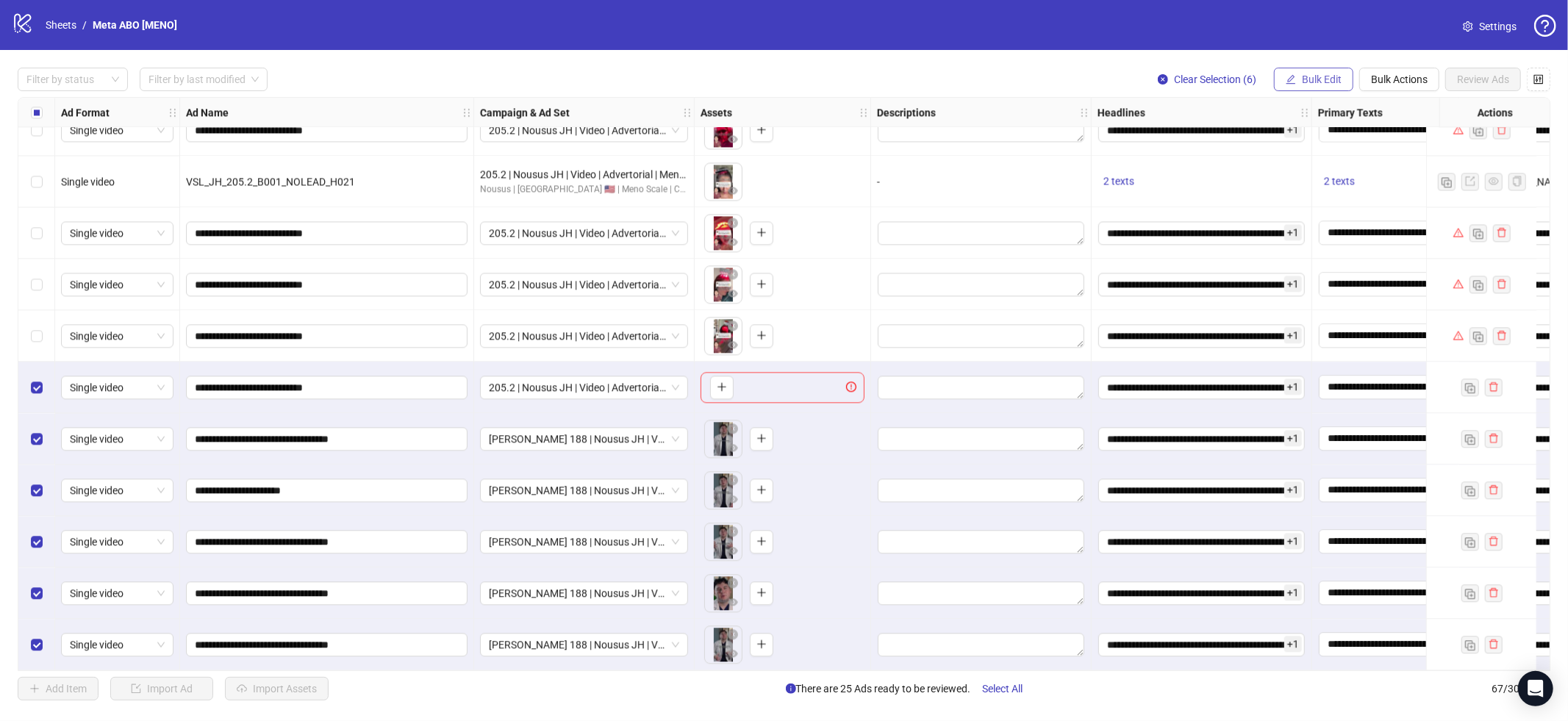
click at [1315, 75] on span "Bulk Edit" at bounding box center [1321, 80] width 39 height 12
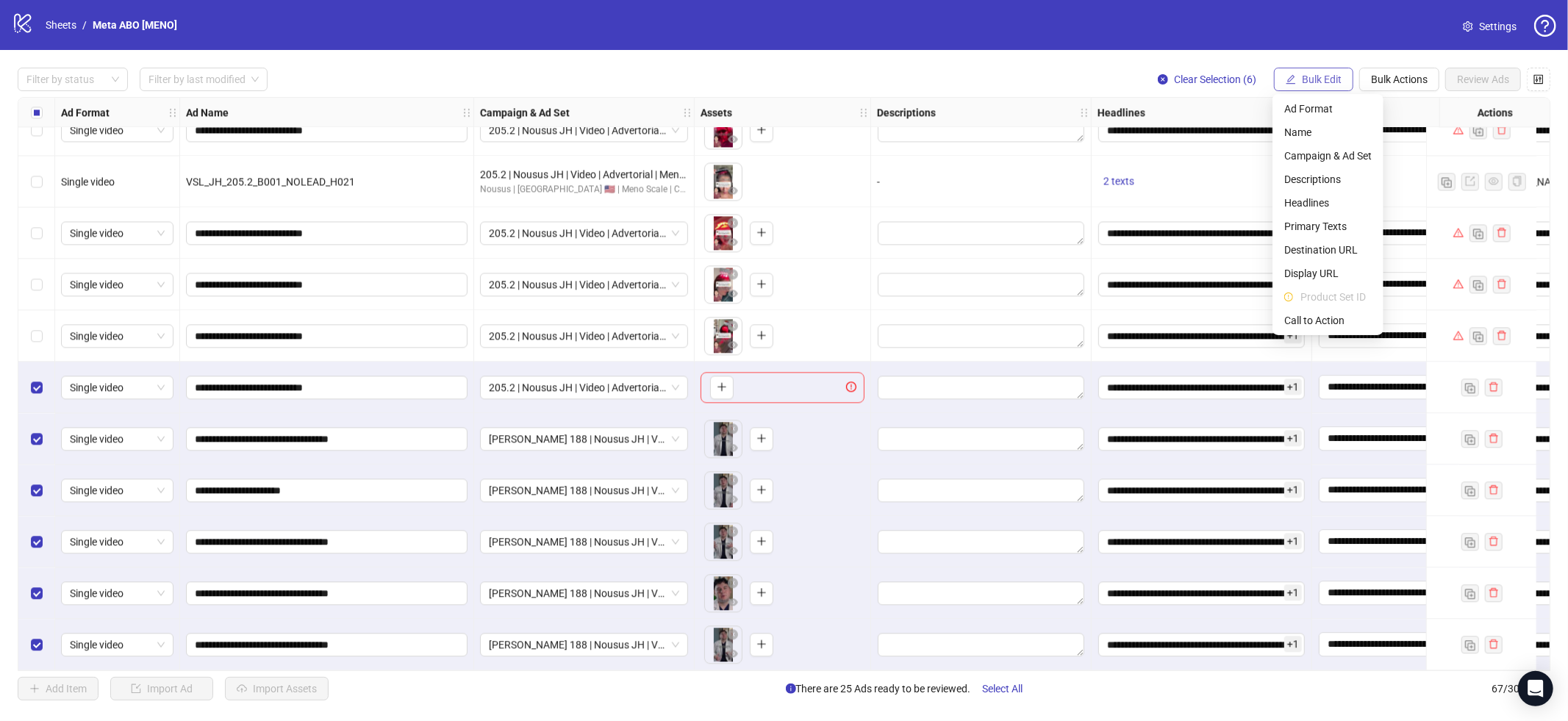
click at [1315, 75] on span "Bulk Edit" at bounding box center [1321, 80] width 39 height 12
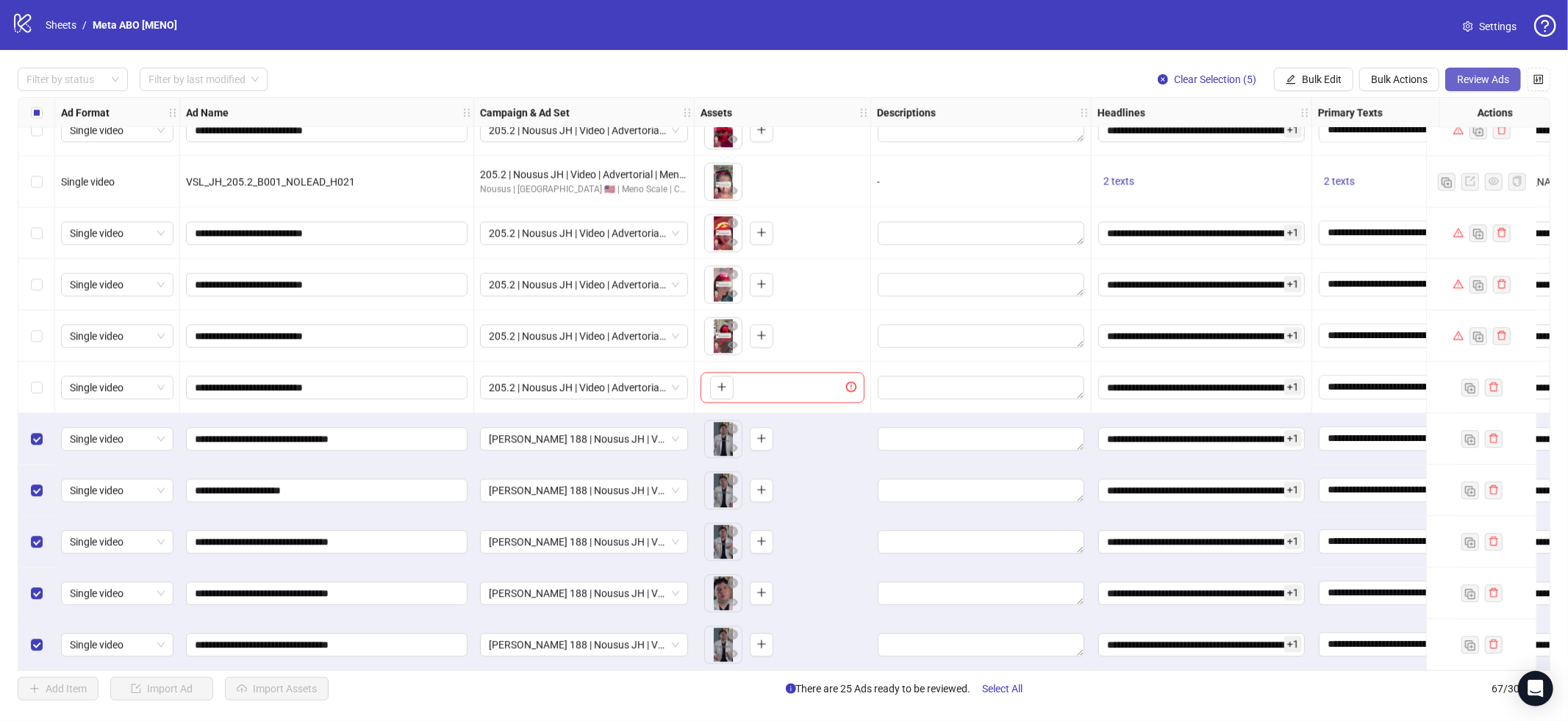
click at [1492, 82] on span "Review Ads" at bounding box center [1483, 80] width 52 height 12
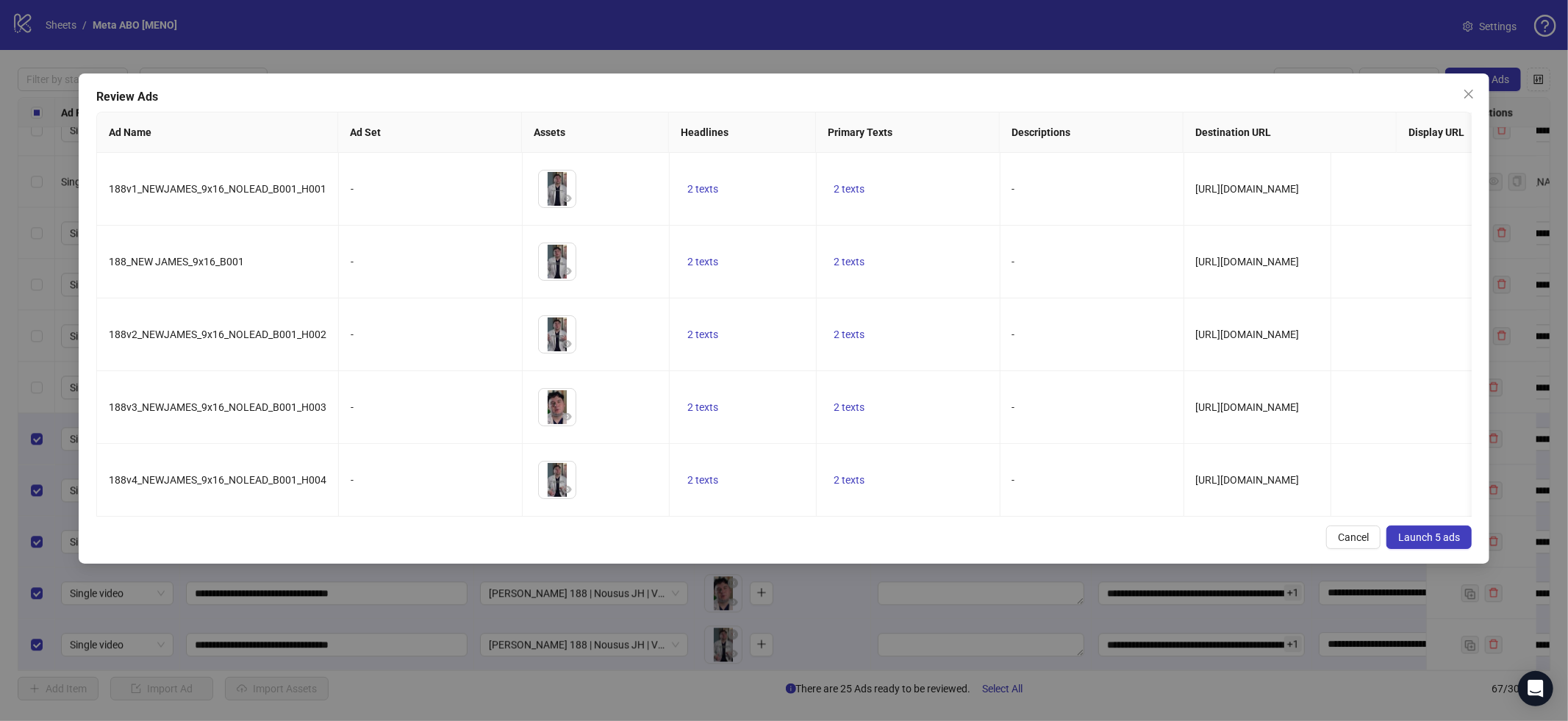
drag, startPoint x: 1433, startPoint y: 545, endPoint x: 1430, endPoint y: 557, distance: 12.4
click at [1436, 547] on button "Launch 5 ads" at bounding box center [1429, 538] width 85 height 24
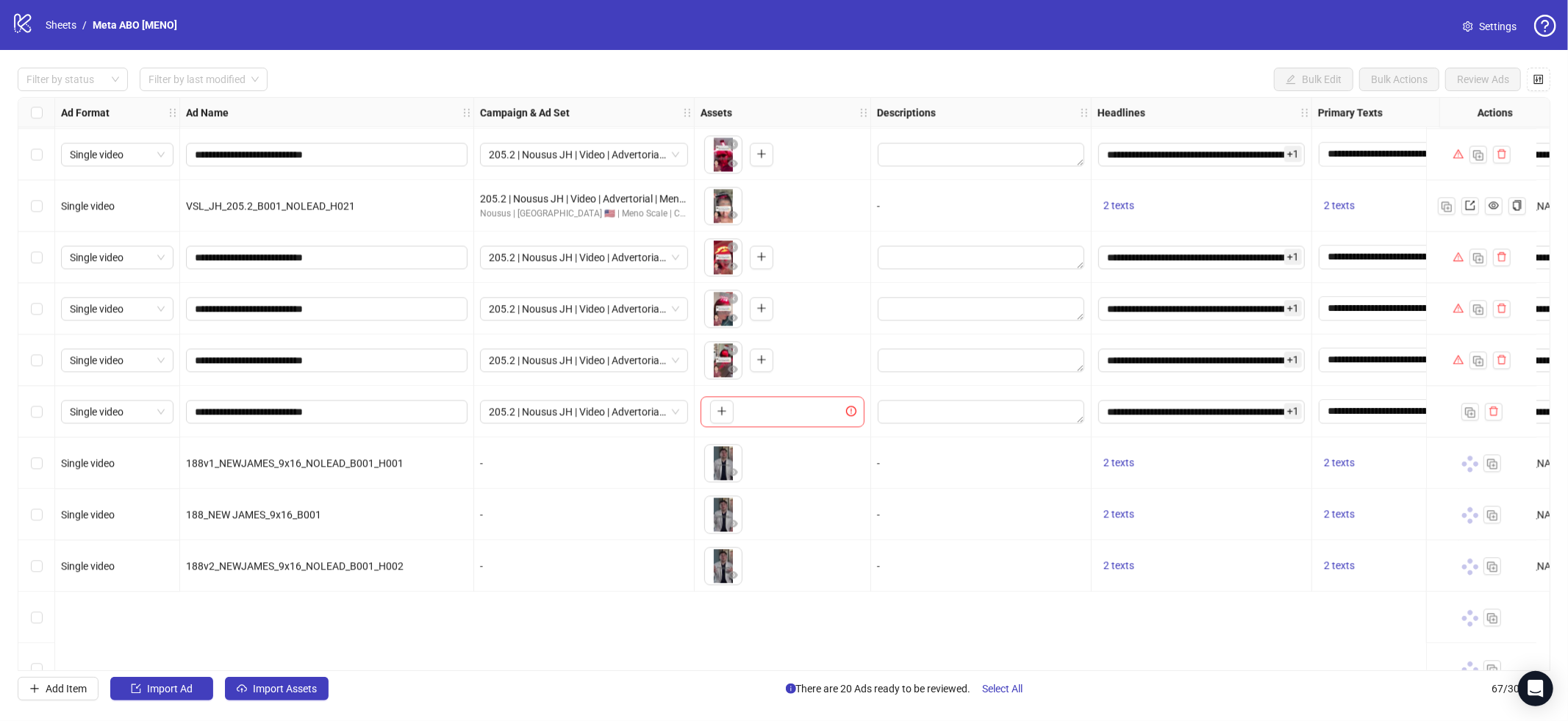
scroll to position [2721, 0]
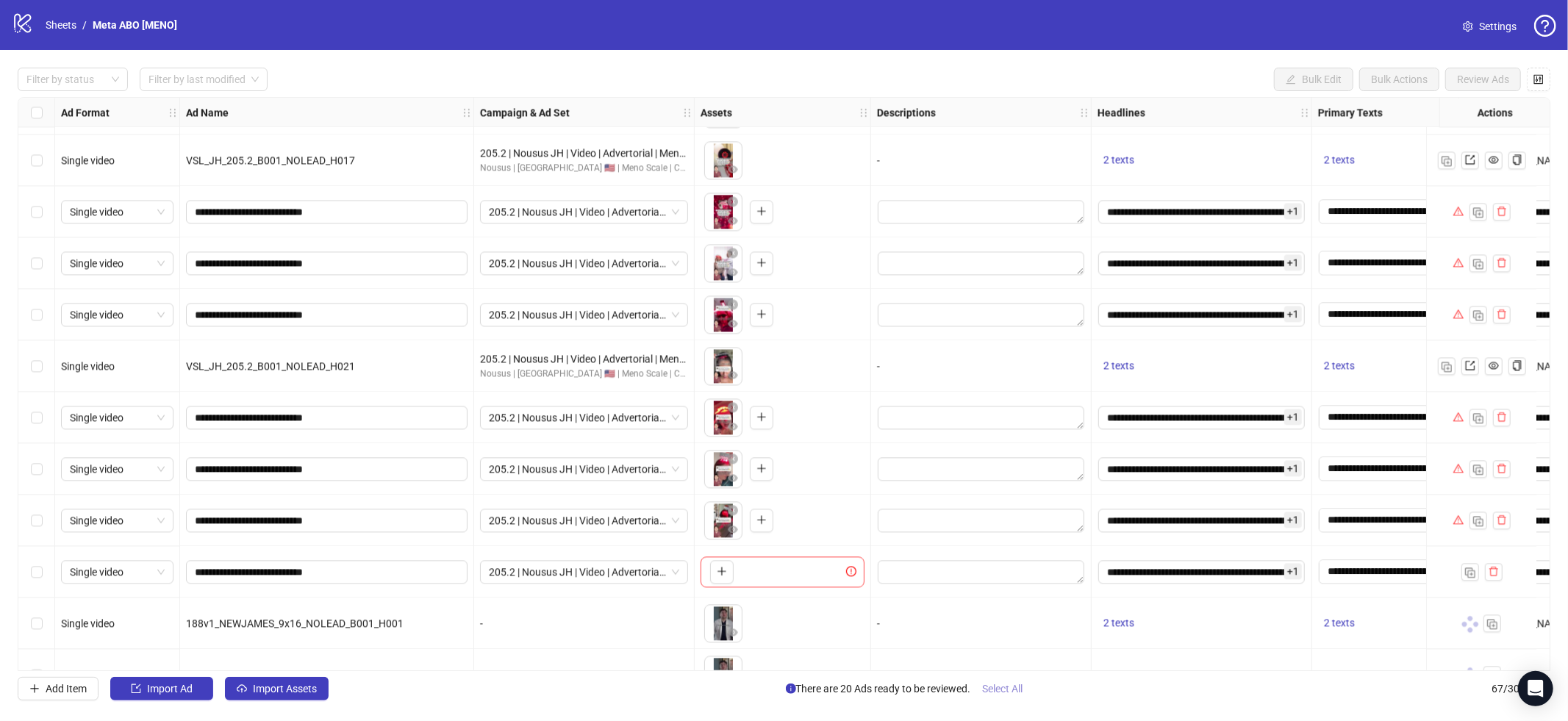
click at [993, 687] on span "Select All" at bounding box center [1003, 689] width 40 height 12
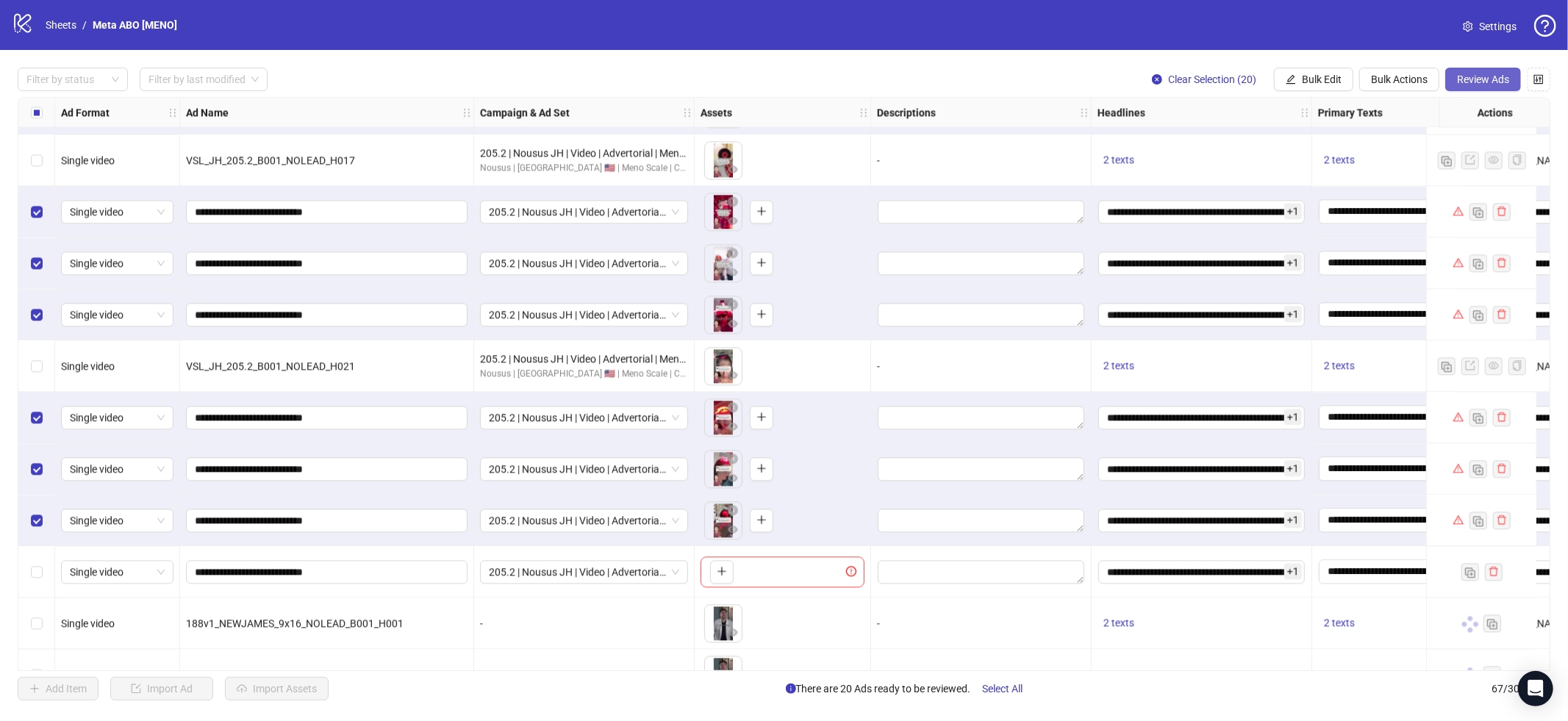
click at [1461, 80] on span "Review Ads" at bounding box center [1483, 80] width 52 height 12
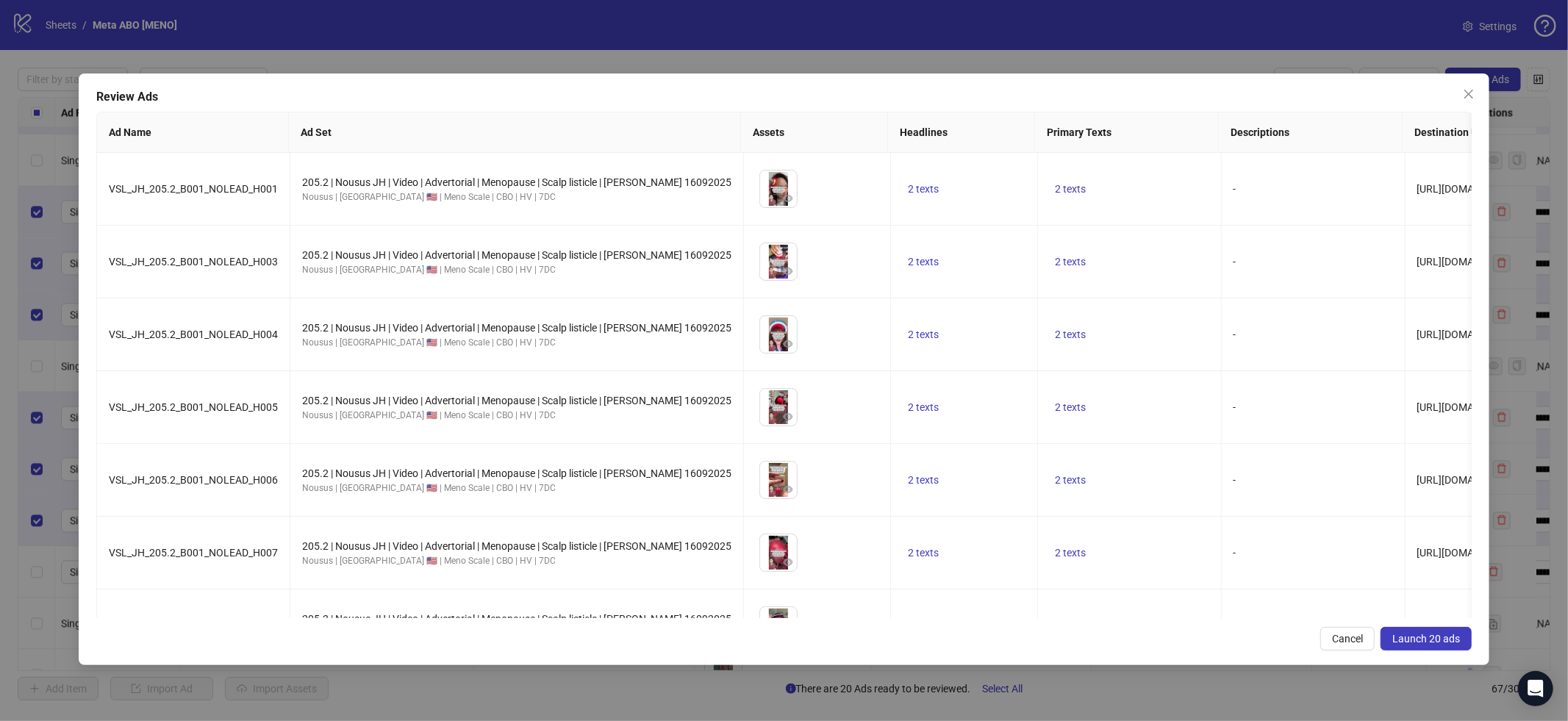
click at [1429, 633] on span "Launch 20 ads" at bounding box center [1426, 639] width 68 height 12
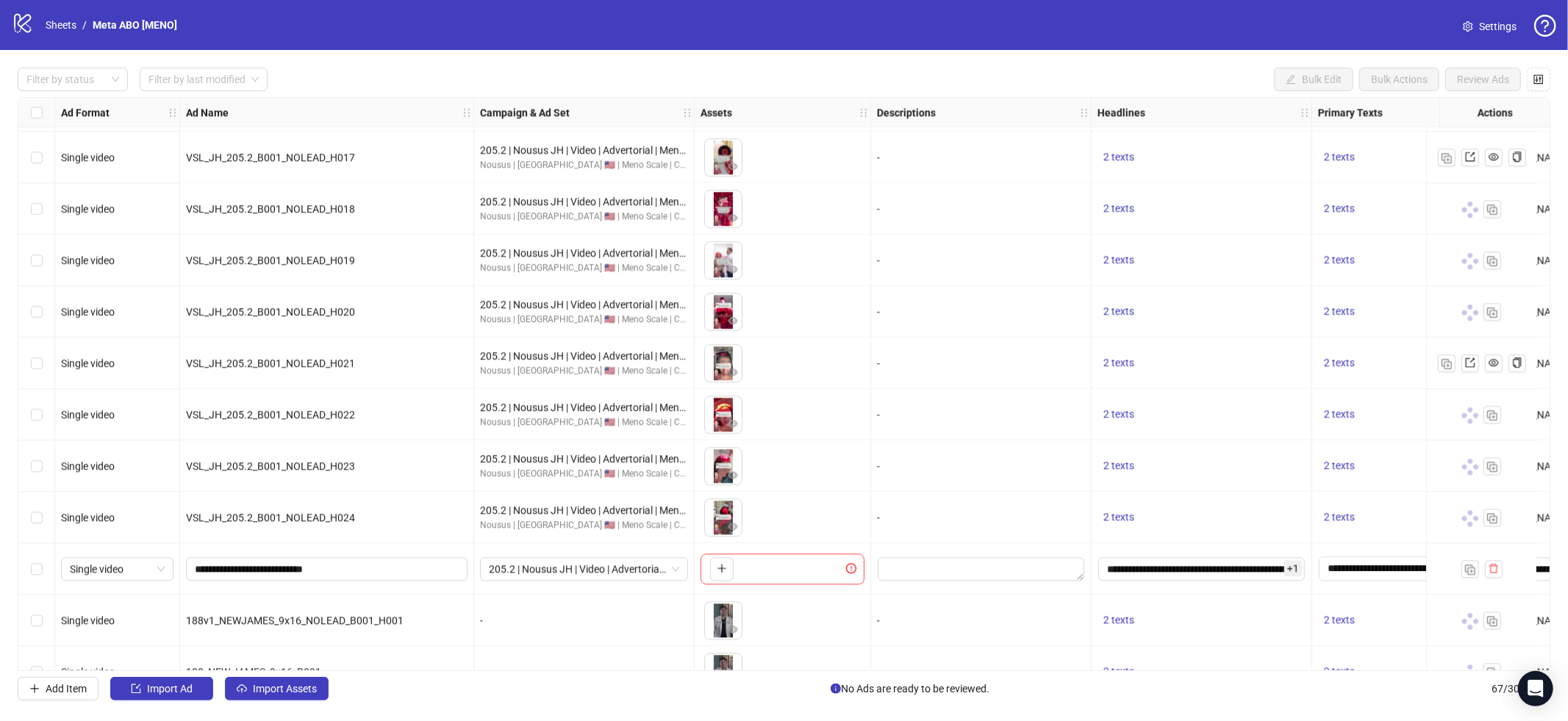
scroll to position [2910, 0]
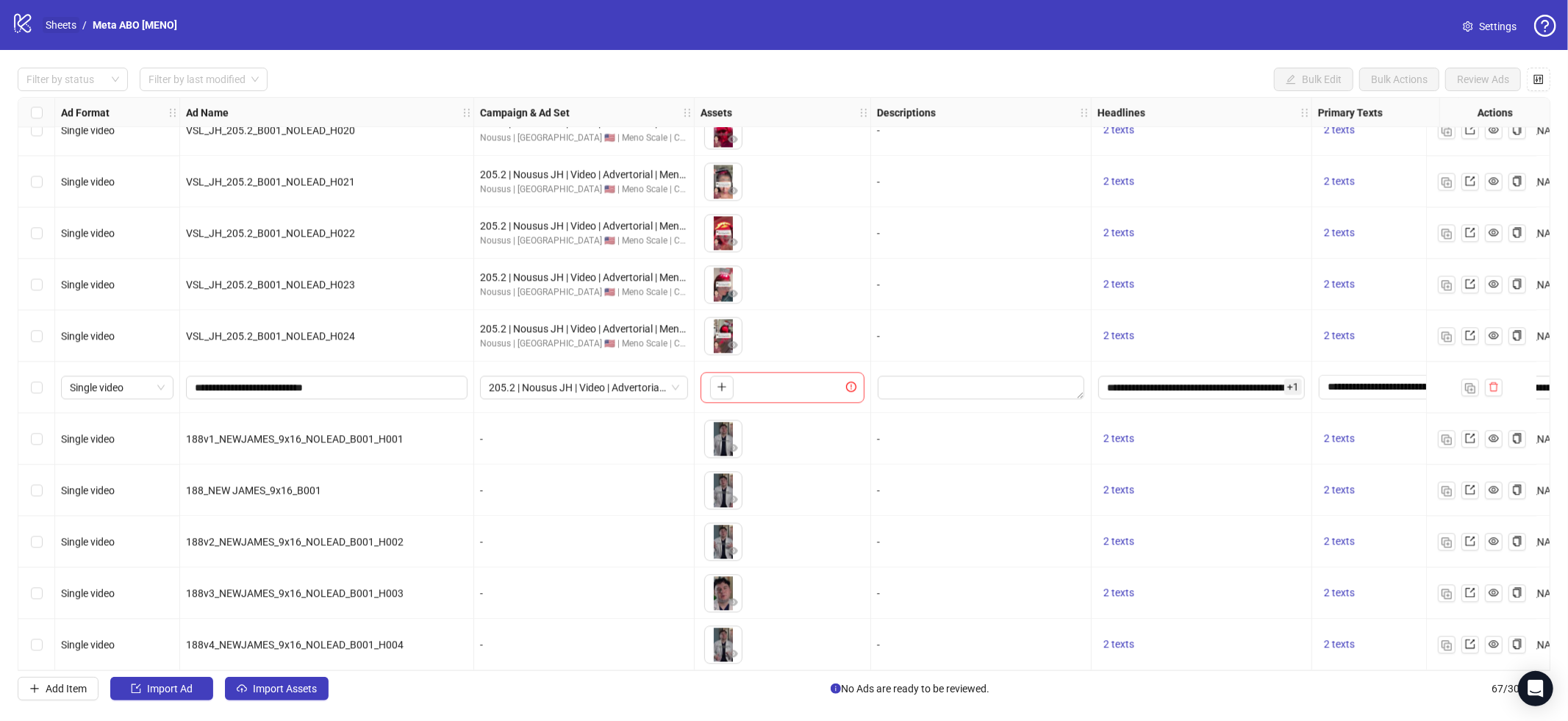
click at [69, 27] on link "Sheets" at bounding box center [60, 25] width 37 height 16
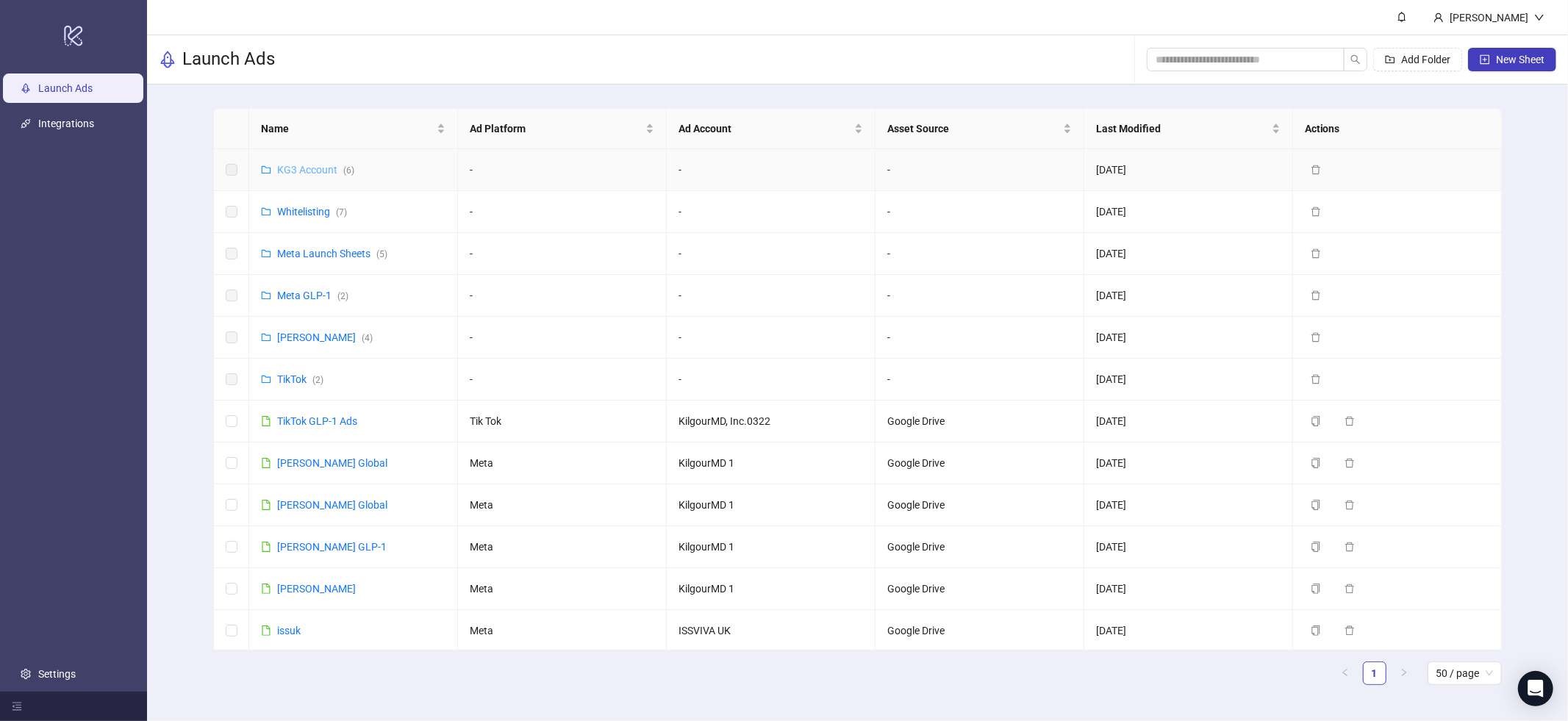
click at [303, 167] on link "KG3 Account ( 6 )" at bounding box center [316, 170] width 78 height 12
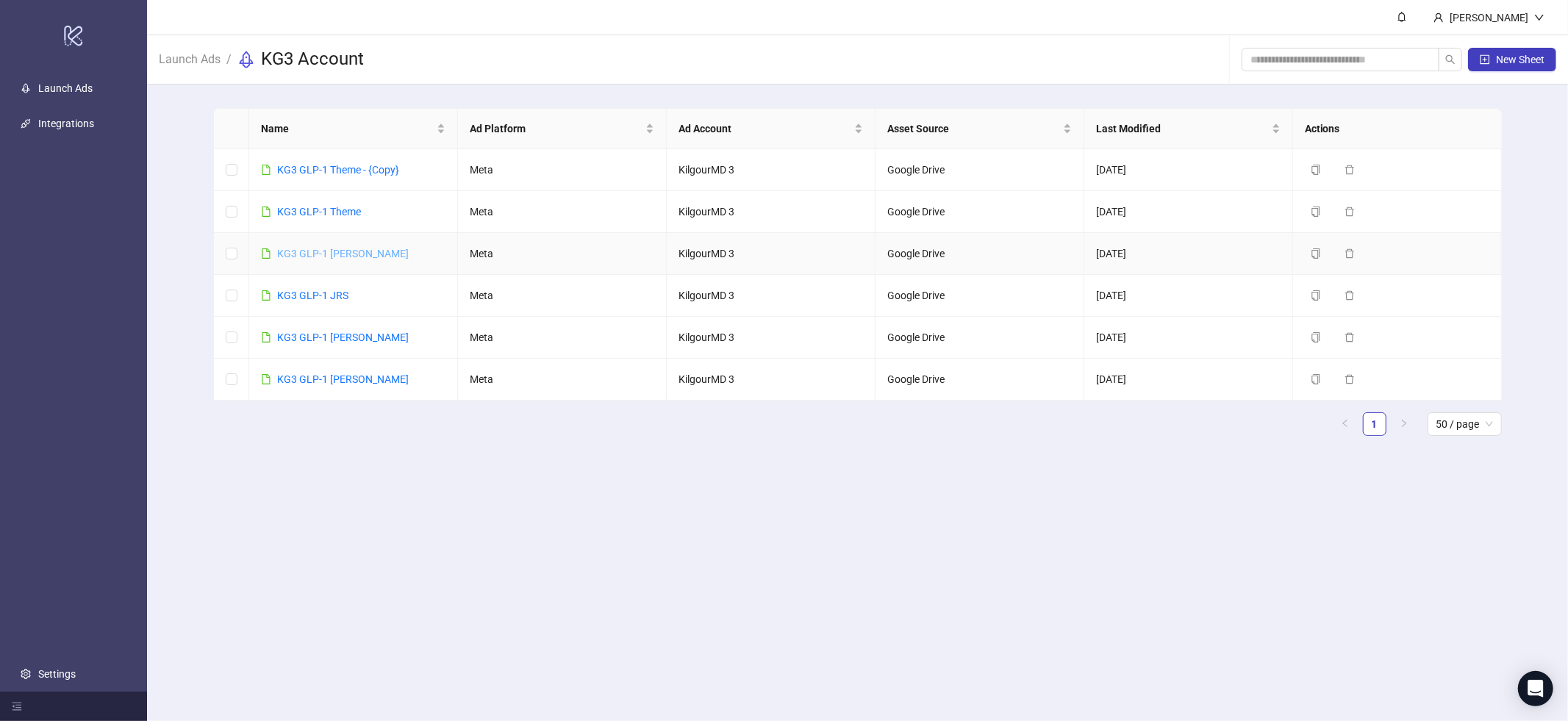
click at [338, 255] on link "KG3 GLP-1 Jean" at bounding box center [343, 254] width 132 height 12
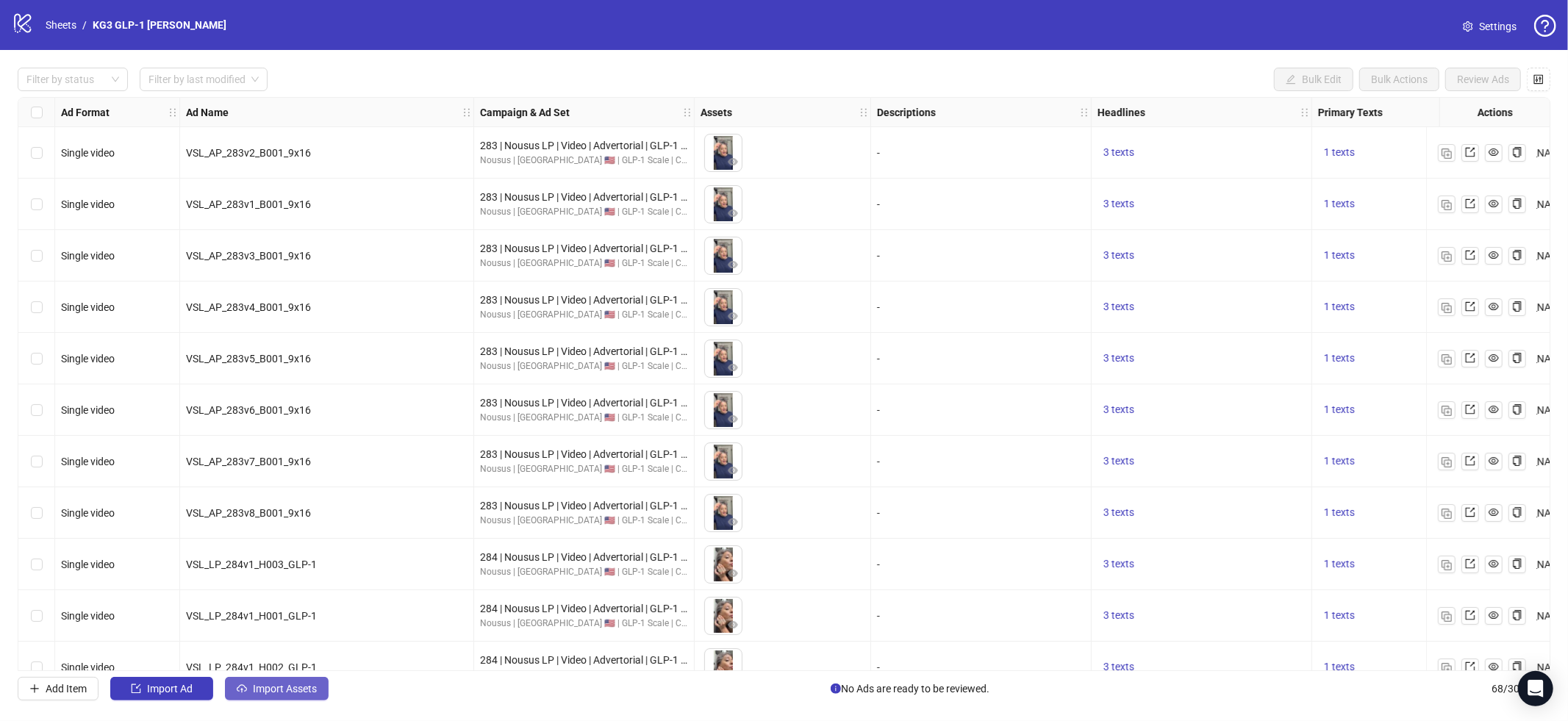
click at [273, 699] on button "Import Assets" at bounding box center [276, 689] width 104 height 24
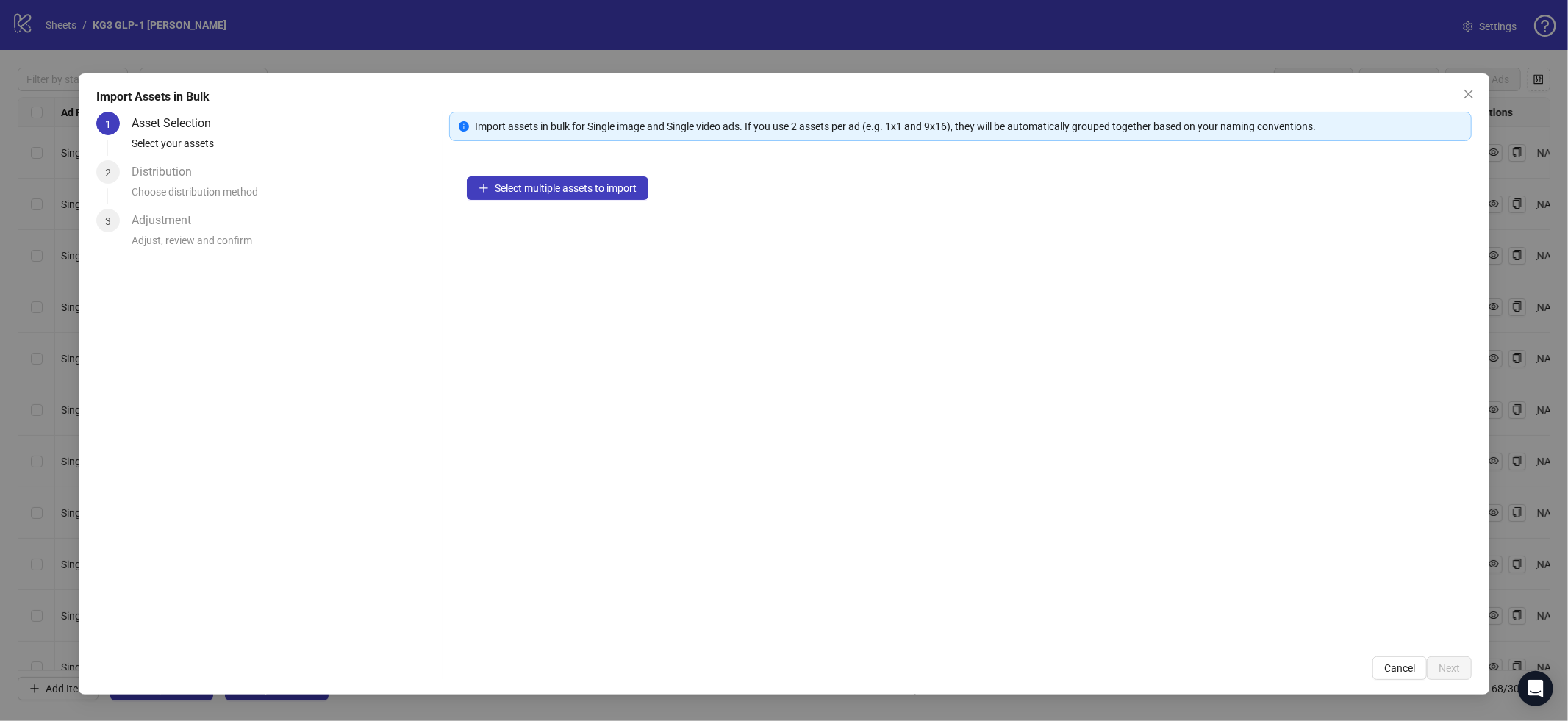
click at [616, 173] on div "Select multiple assets to import" at bounding box center [961, 399] width 1022 height 480
click at [613, 184] on button "Select multiple assets to import" at bounding box center [557, 189] width 182 height 24
click at [619, 197] on button "Select multiple assets to import" at bounding box center [557, 189] width 182 height 24
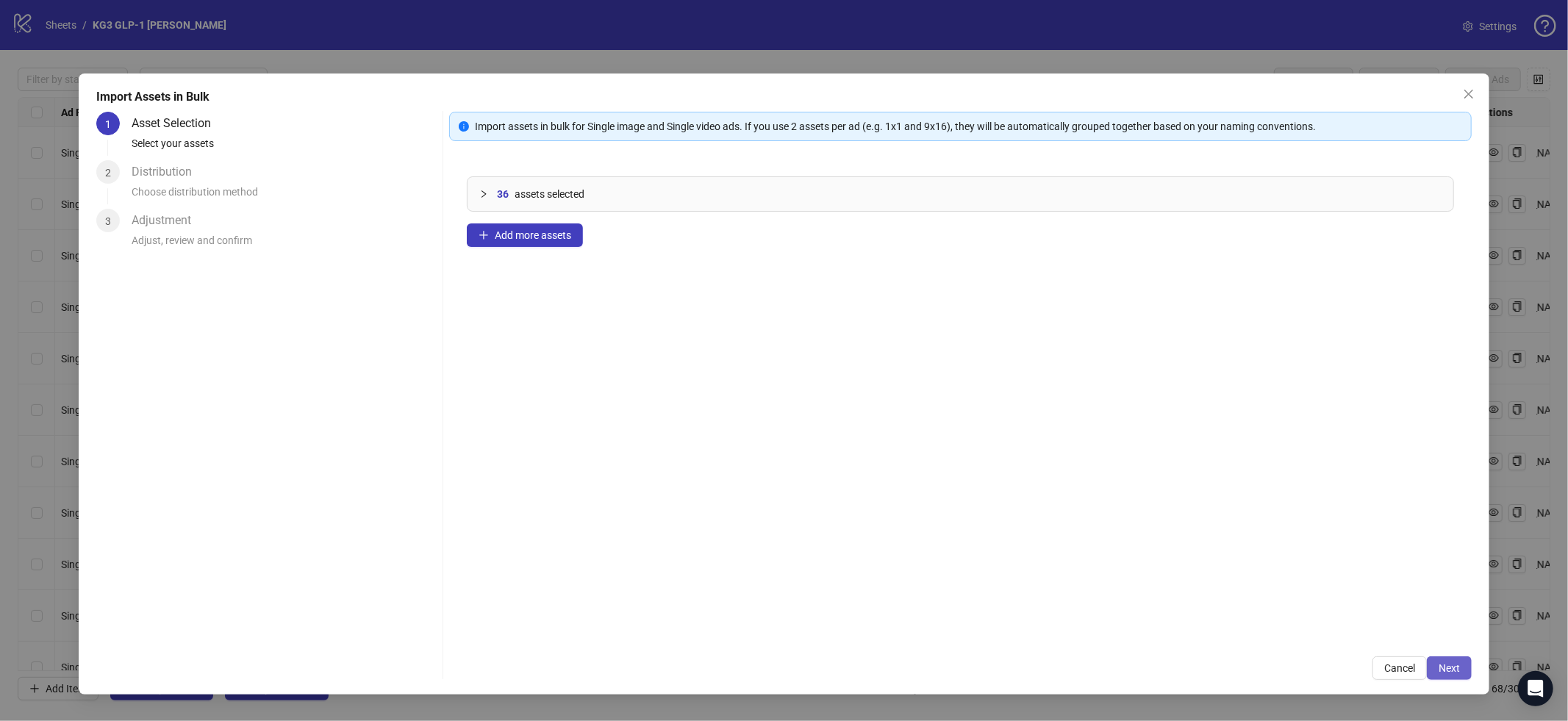
click at [1452, 667] on span "Next" at bounding box center [1449, 669] width 22 height 12
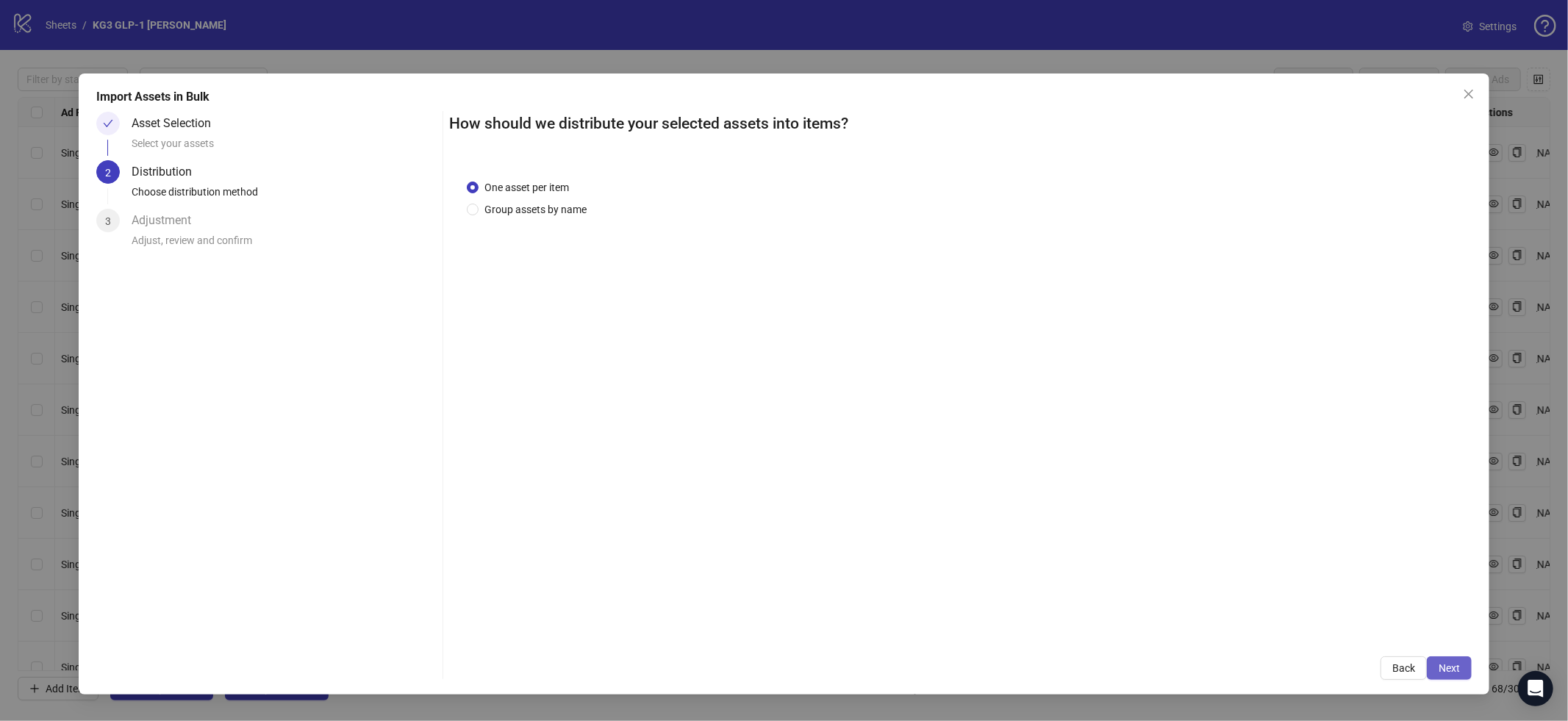
click at [1455, 679] on div "Back Next" at bounding box center [961, 669] width 1022 height 24
click at [1458, 674] on button "Next" at bounding box center [1449, 669] width 45 height 24
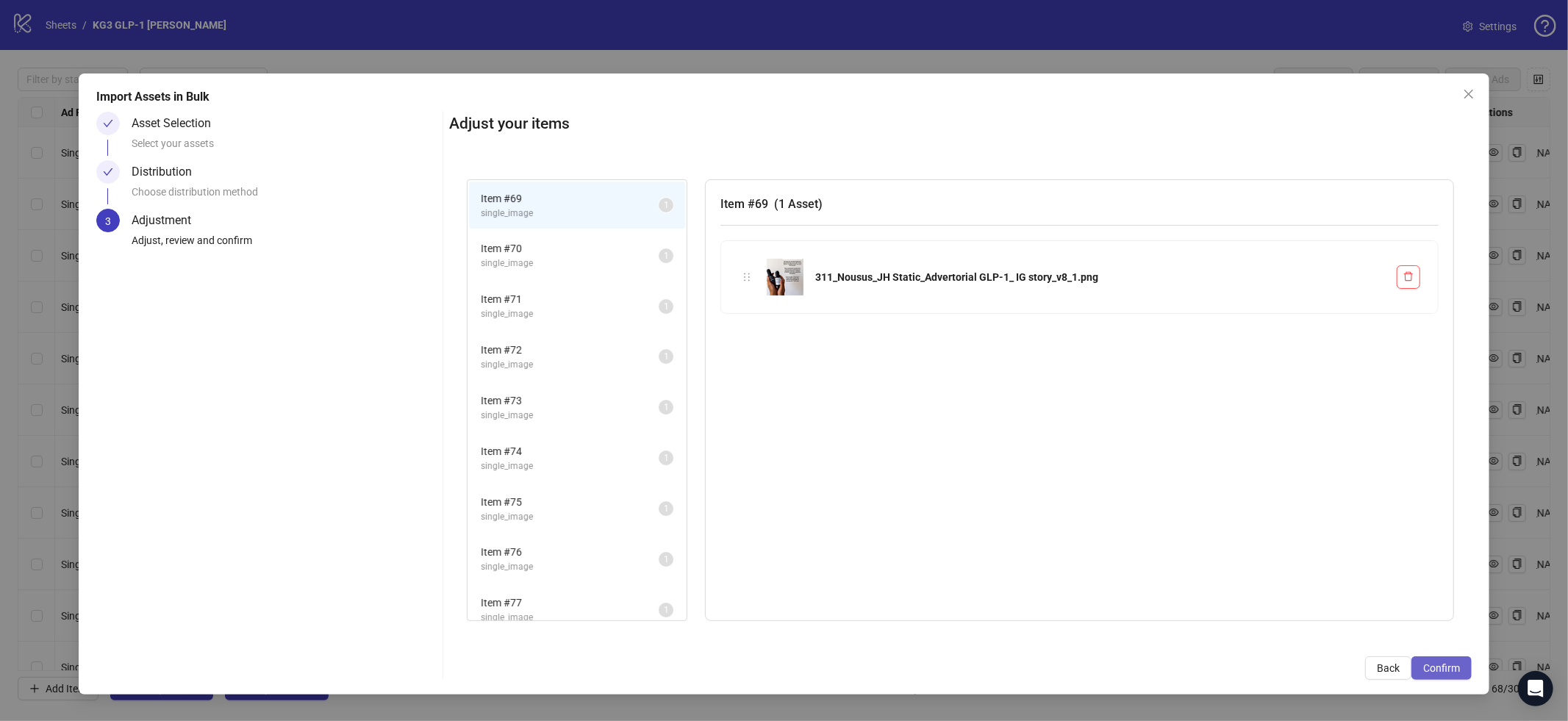
click at [1455, 672] on span "Confirm" at bounding box center [1441, 669] width 37 height 12
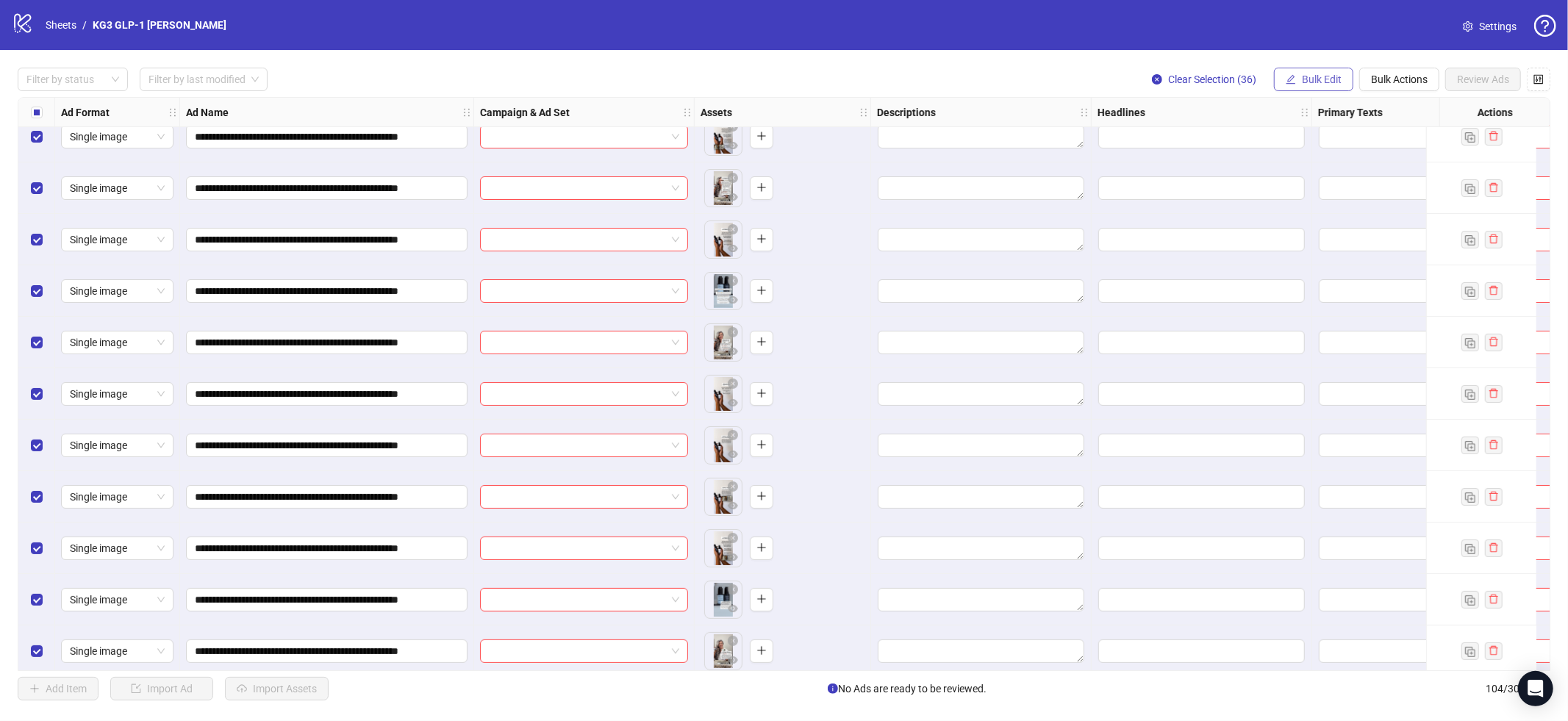
click at [1302, 76] on span "Bulk Edit" at bounding box center [1321, 80] width 39 height 12
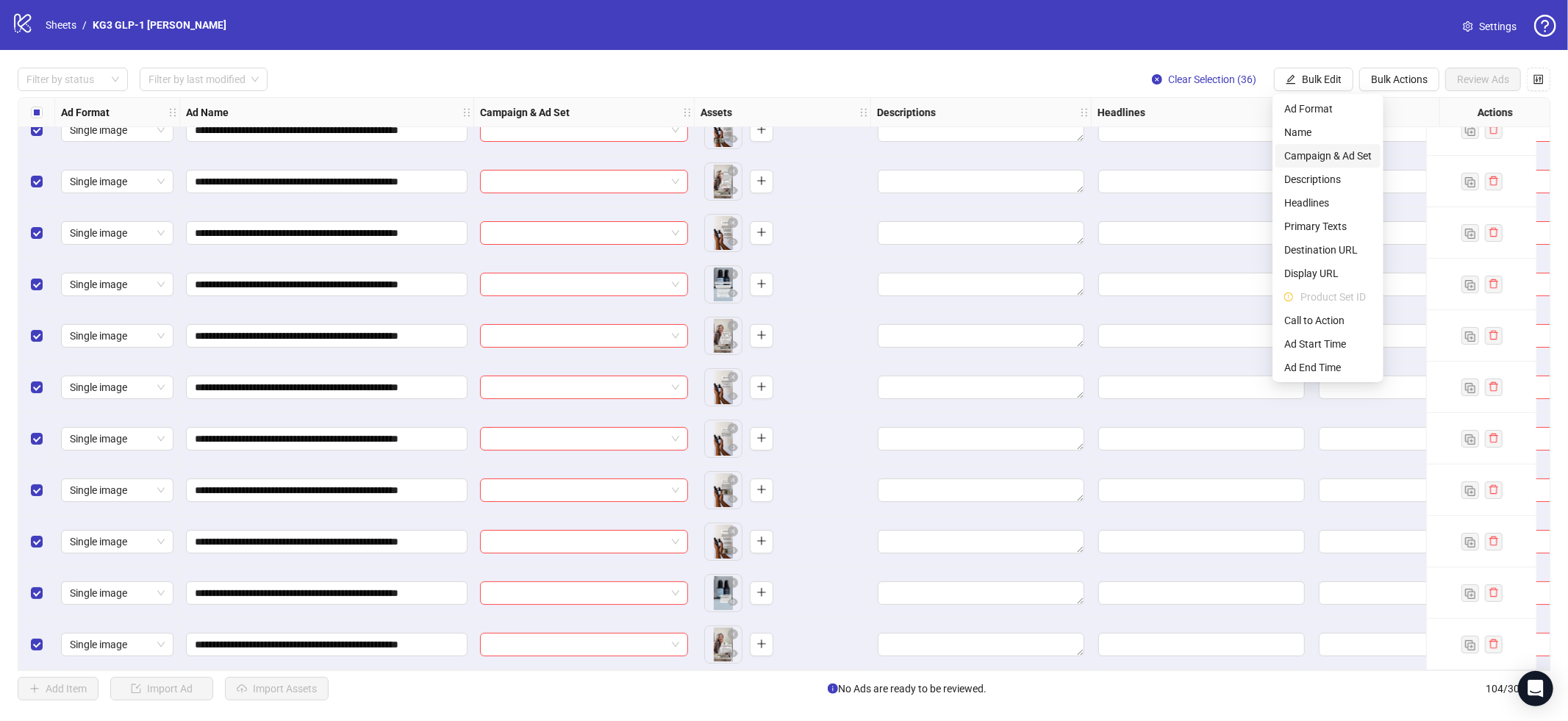
click at [1312, 160] on span "Campaign & Ad Set" at bounding box center [1327, 156] width 87 height 16
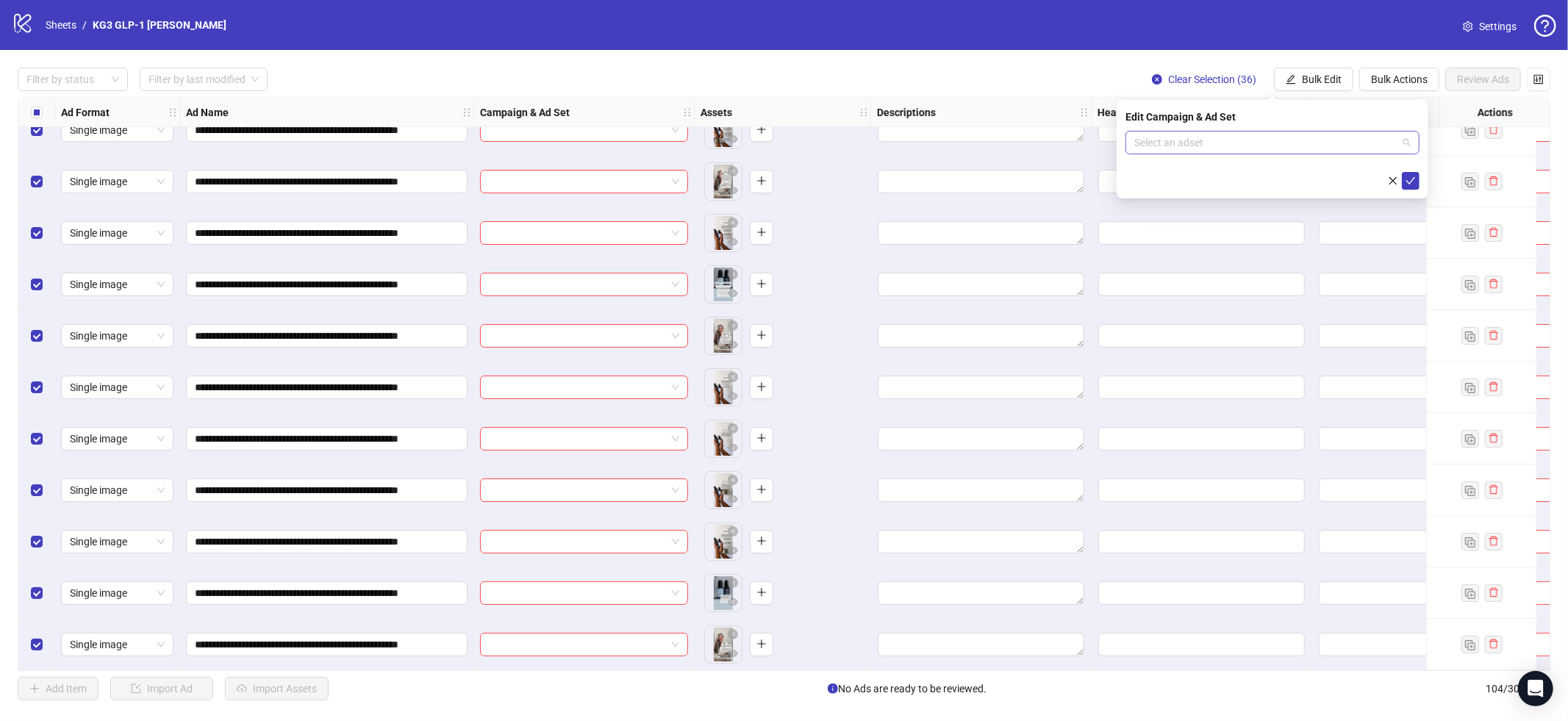
click at [1294, 147] on input "search" at bounding box center [1265, 143] width 263 height 22
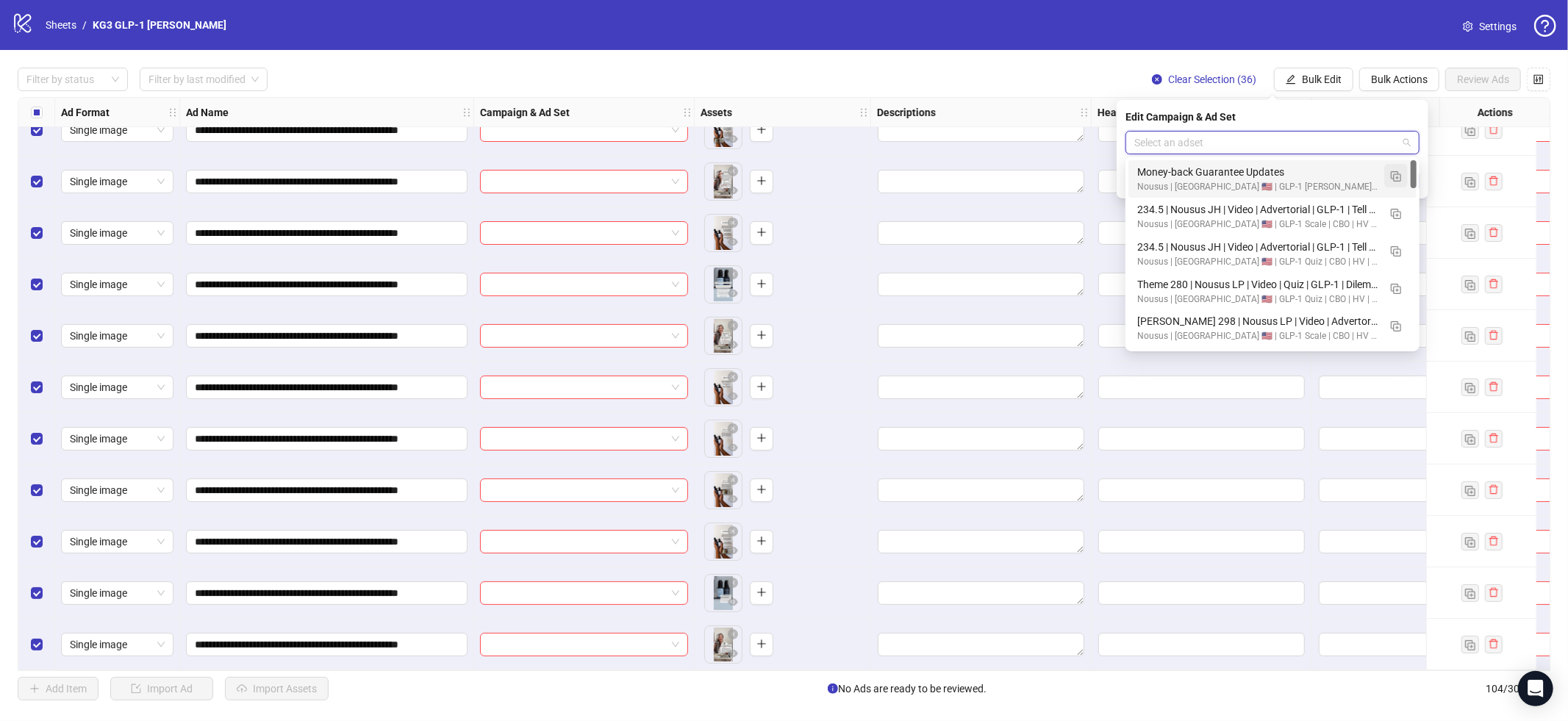
click at [1395, 180] on img "button" at bounding box center [1396, 177] width 10 height 10
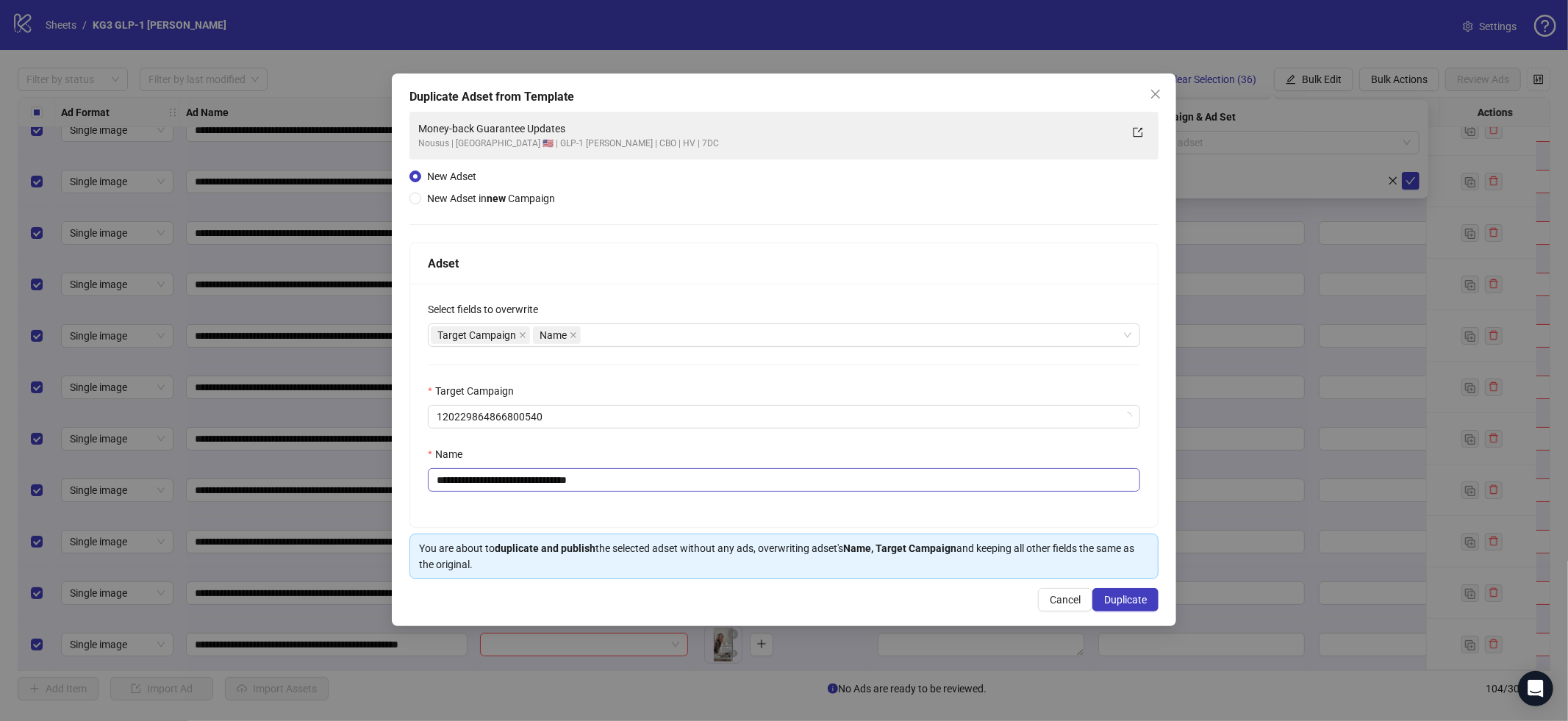
click at [820, 464] on div "Name" at bounding box center [784, 458] width 712 height 22
click at [803, 488] on input "**********" at bounding box center [784, 480] width 712 height 24
paste input "**********"
type input "**********"
click at [1128, 599] on span "Duplicate" at bounding box center [1125, 600] width 42 height 12
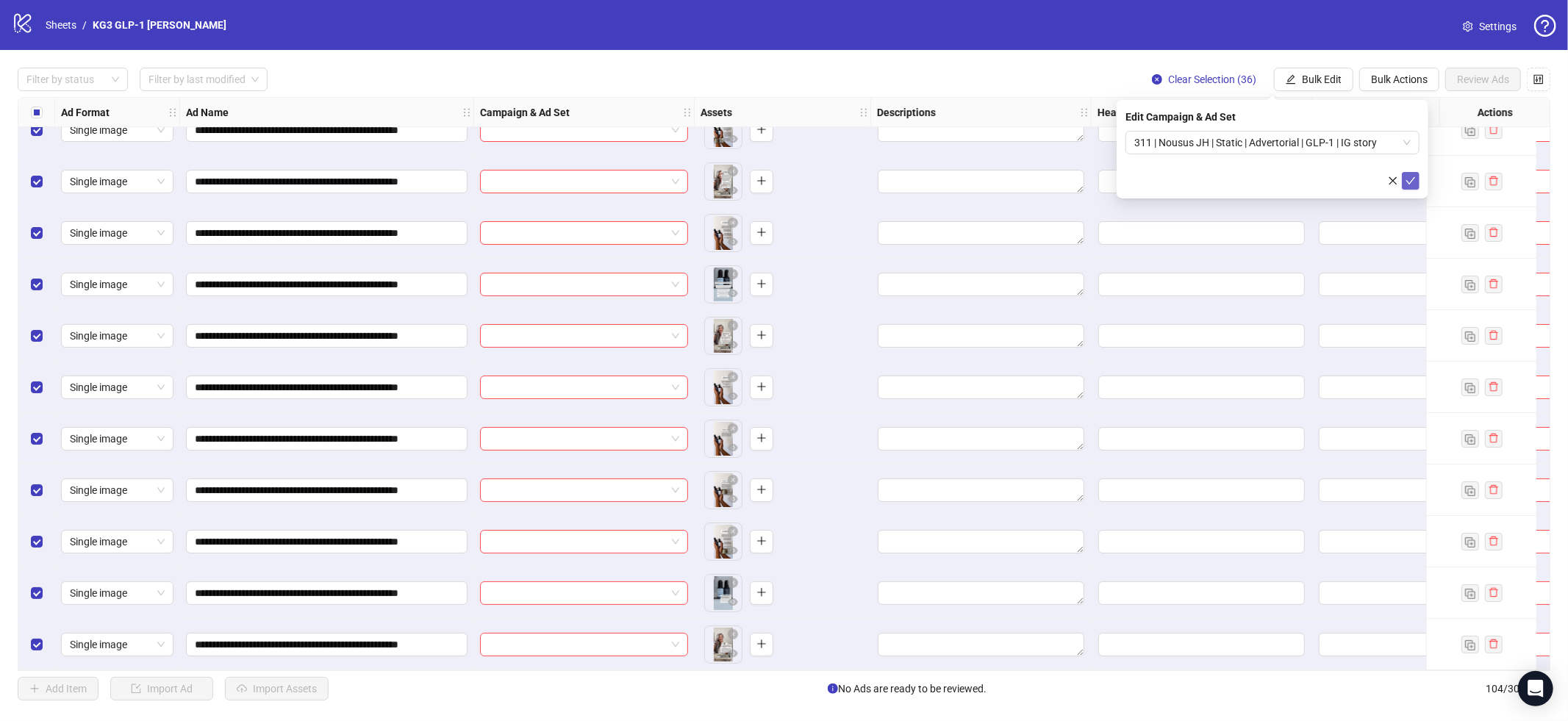
click at [1407, 180] on icon "check" at bounding box center [1411, 181] width 10 height 10
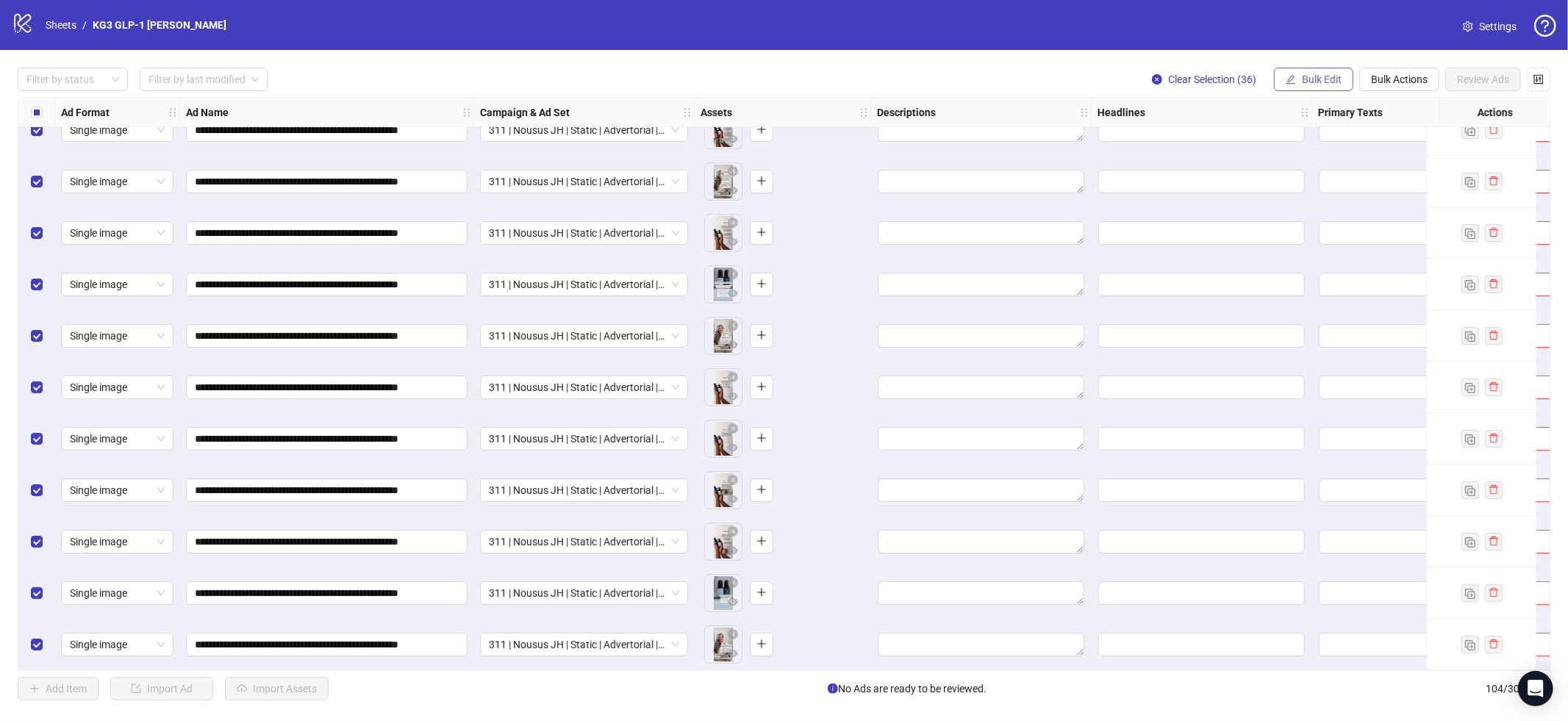
click at [1324, 82] on span "Bulk Edit" at bounding box center [1321, 80] width 39 height 12
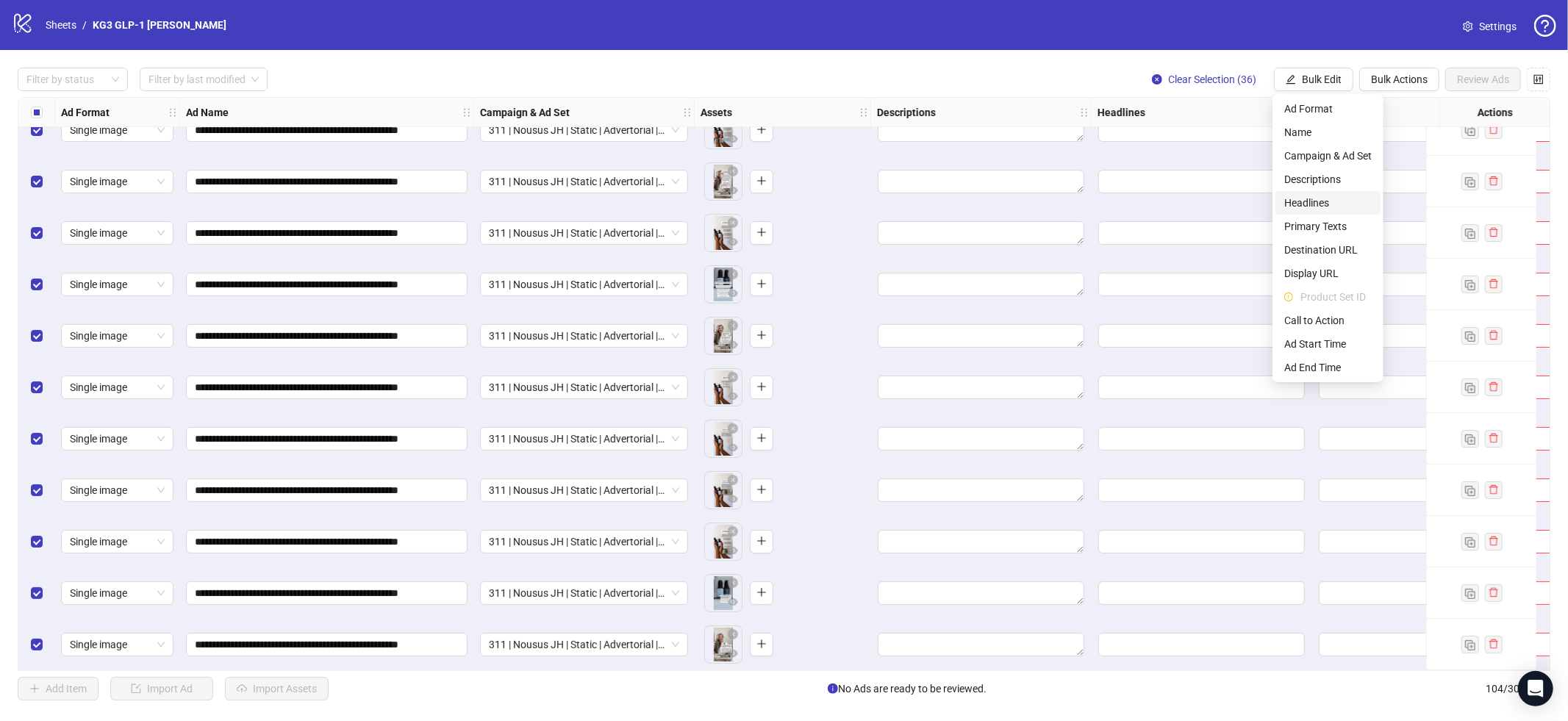
click at [1321, 201] on span "Headlines" at bounding box center [1327, 203] width 87 height 16
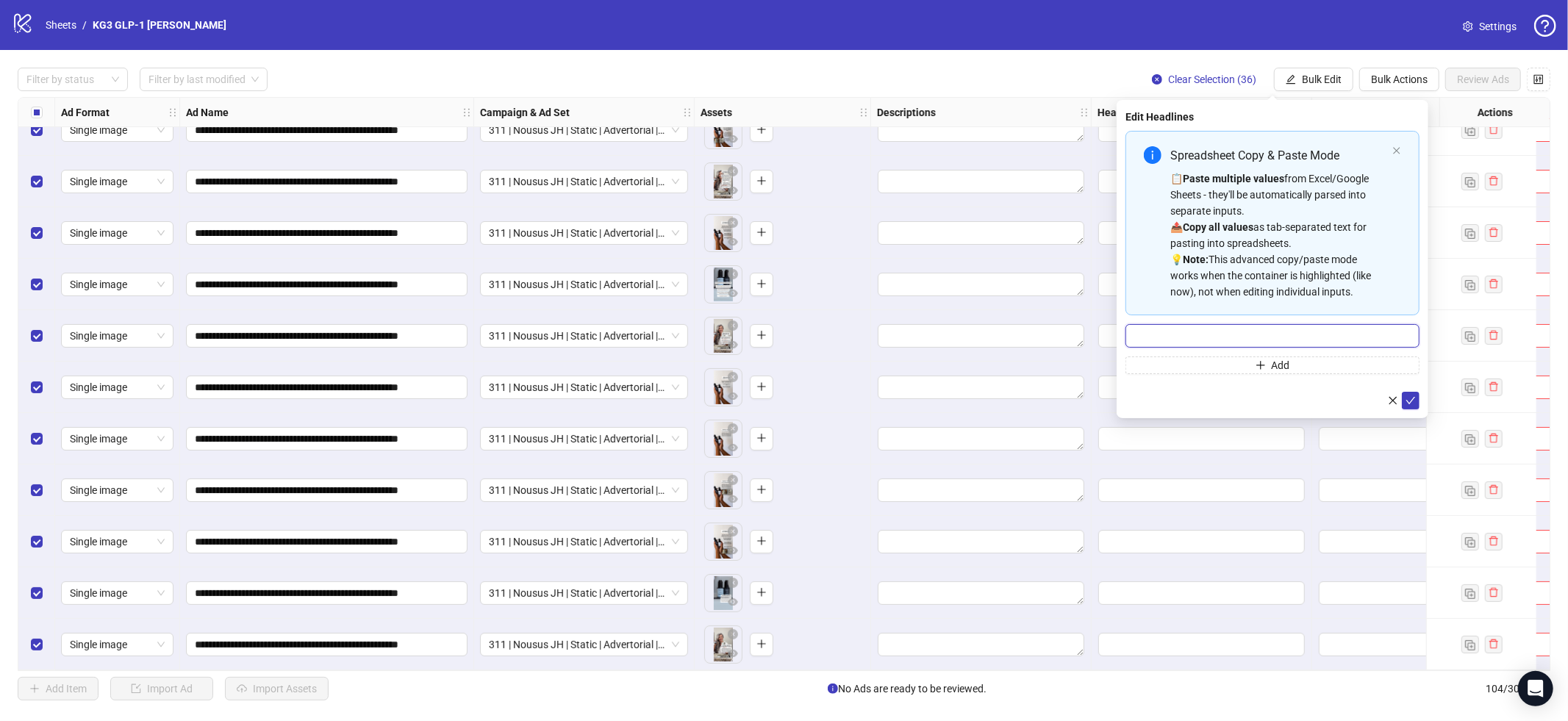
click at [1237, 336] on input "Multi-input container - paste or copy values" at bounding box center [1272, 336] width 294 height 24
type input "**********"
click at [1414, 400] on icon "check" at bounding box center [1411, 401] width 10 height 10
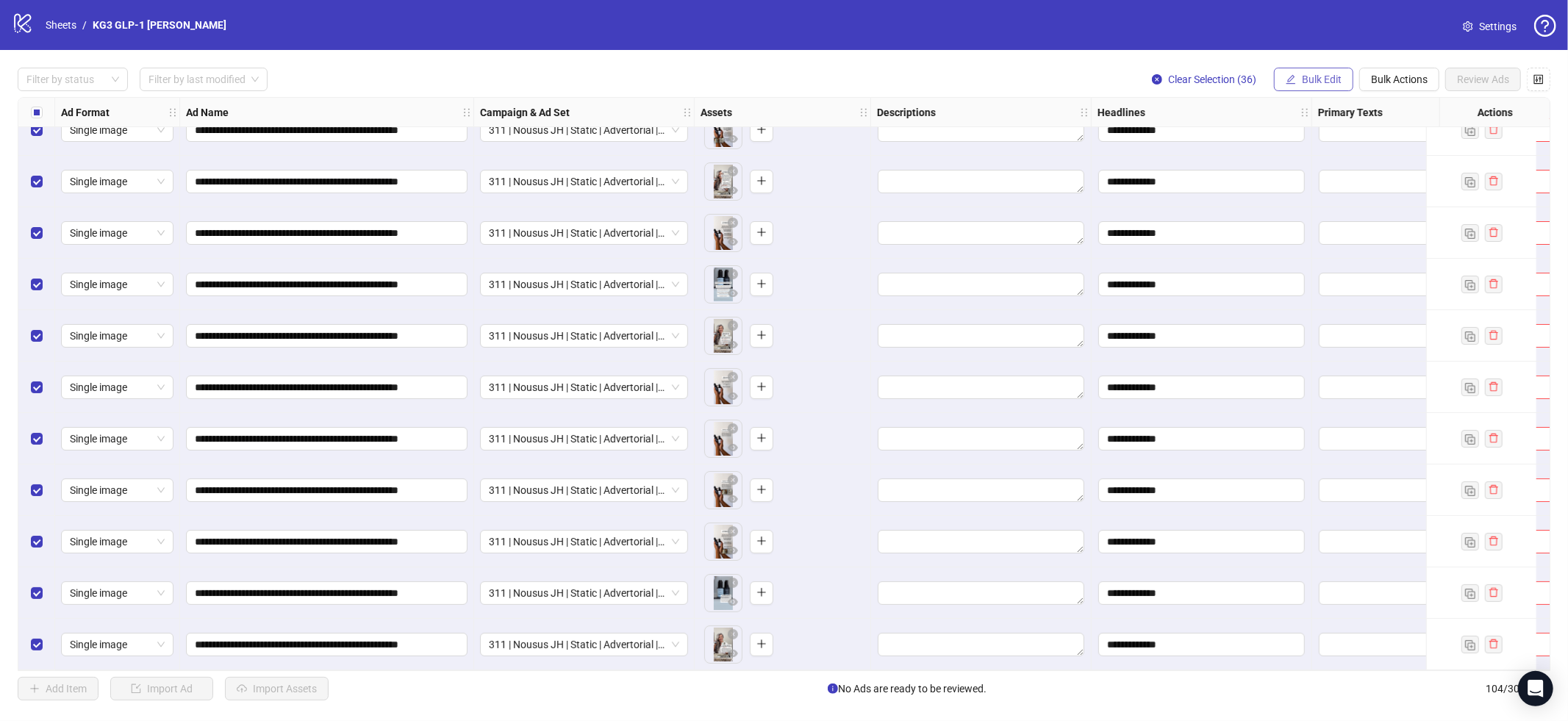
click at [1318, 75] on span "Bulk Edit" at bounding box center [1321, 80] width 39 height 12
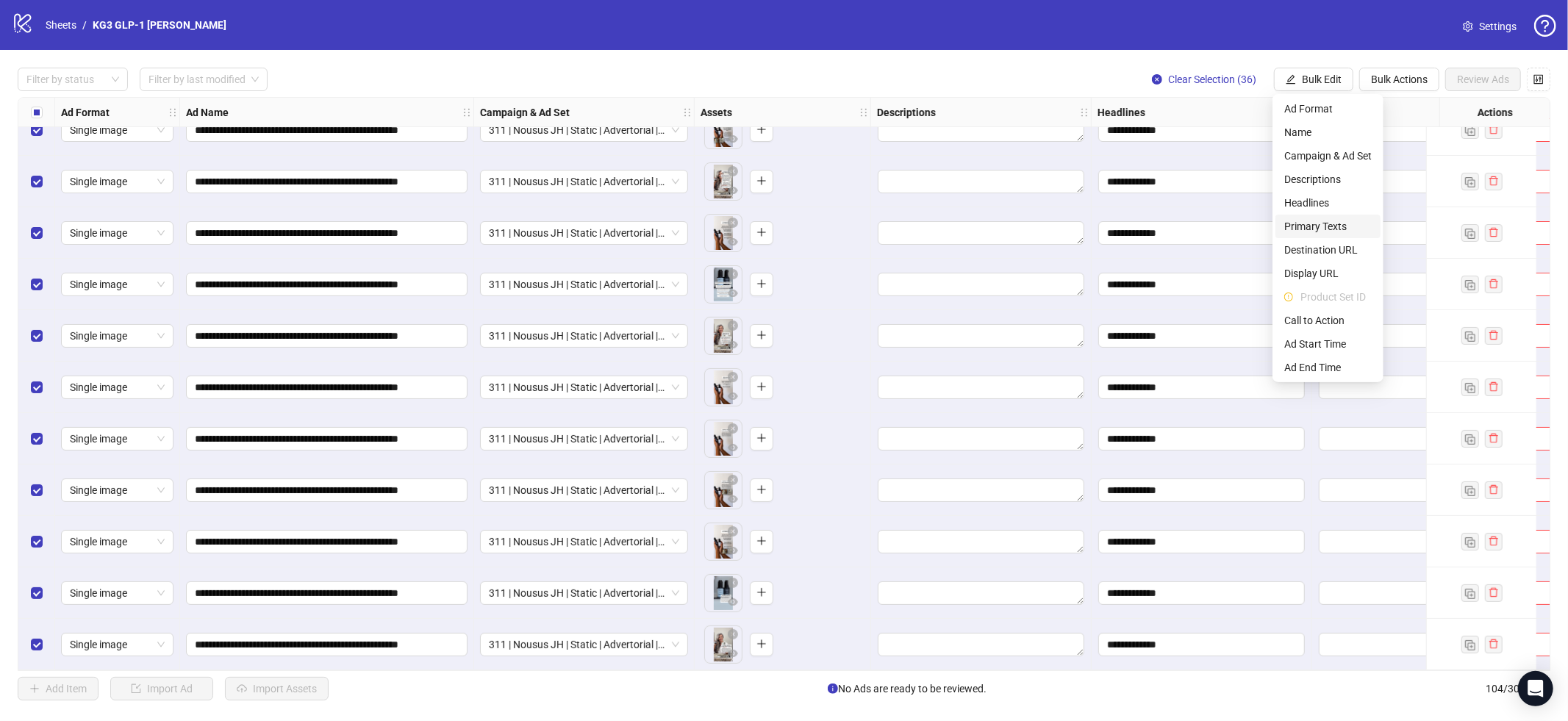
click at [1329, 226] on span "Primary Texts" at bounding box center [1327, 227] width 87 height 16
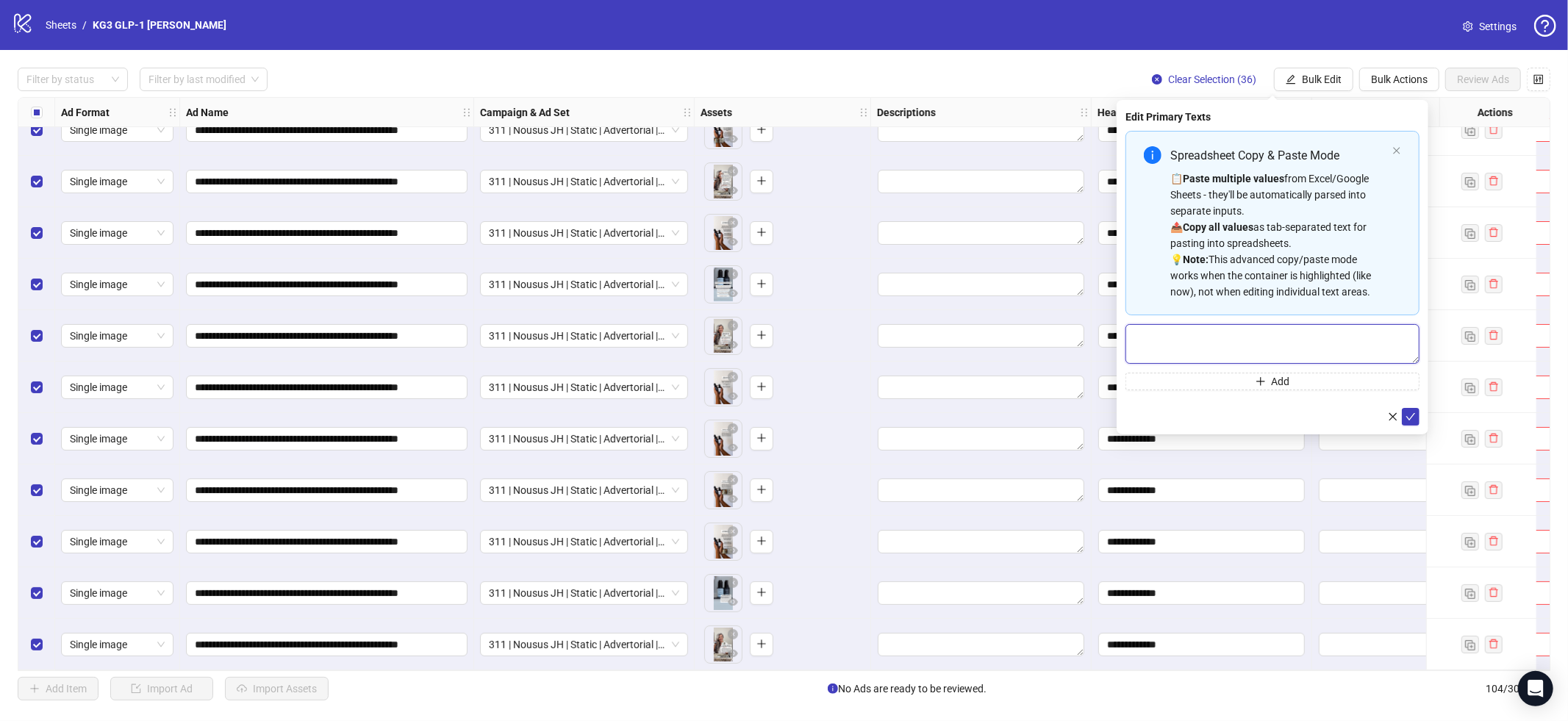
click at [1312, 347] on textarea "Multi-text input container - paste or copy values" at bounding box center [1272, 344] width 294 height 40
paste textarea "**********"
type textarea "**********"
click at [1416, 420] on button "submit" at bounding box center [1411, 417] width 18 height 18
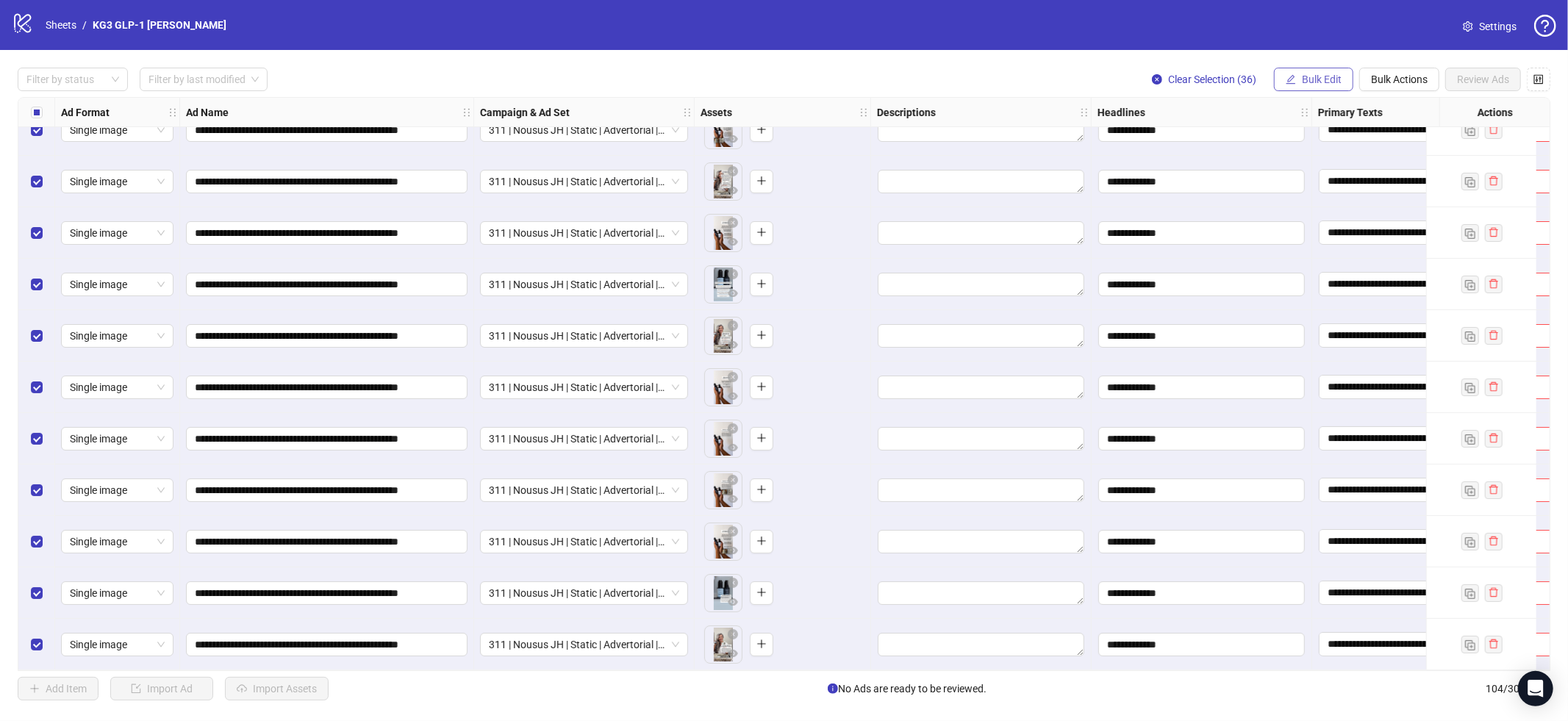
click at [1321, 77] on span "Bulk Edit" at bounding box center [1321, 80] width 39 height 12
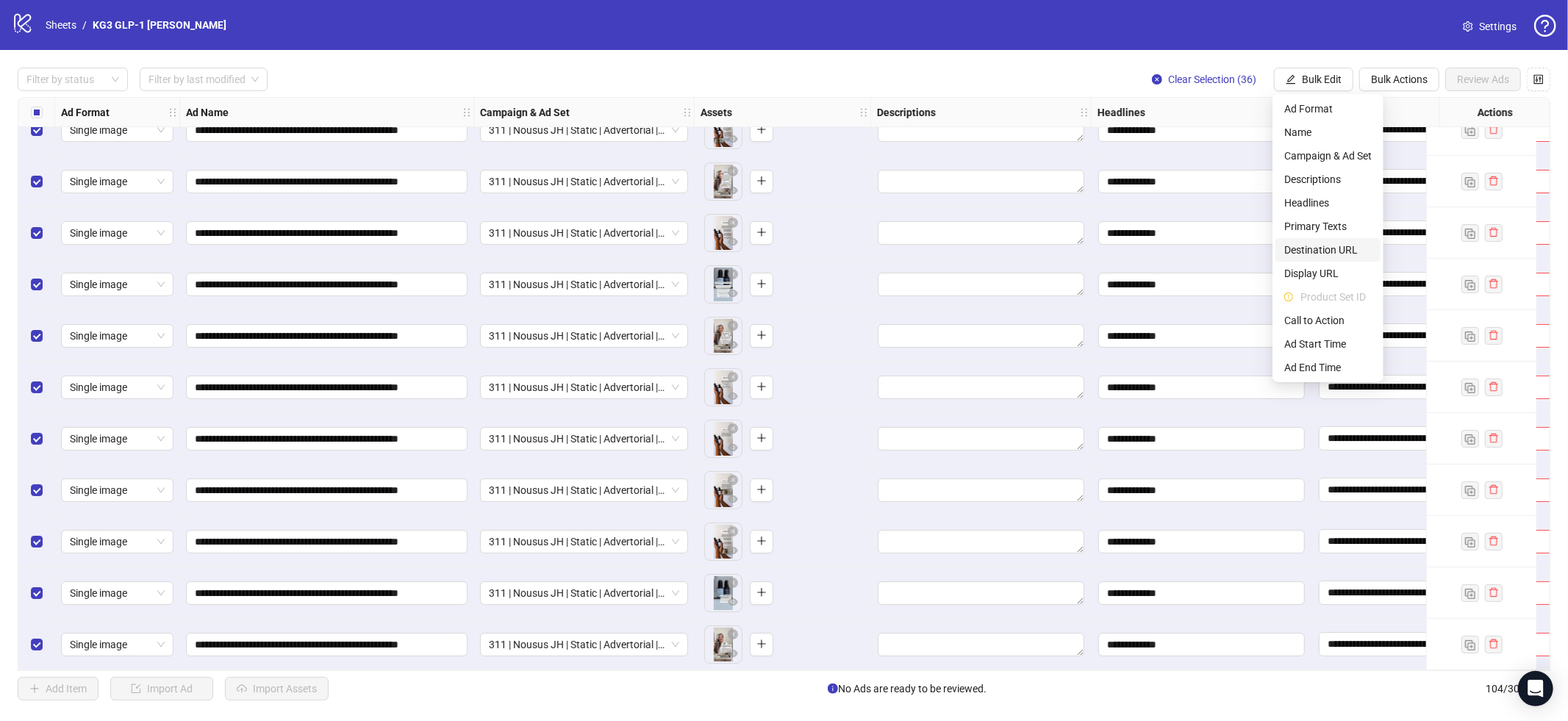
click at [1339, 243] on span "Destination URL" at bounding box center [1327, 250] width 87 height 16
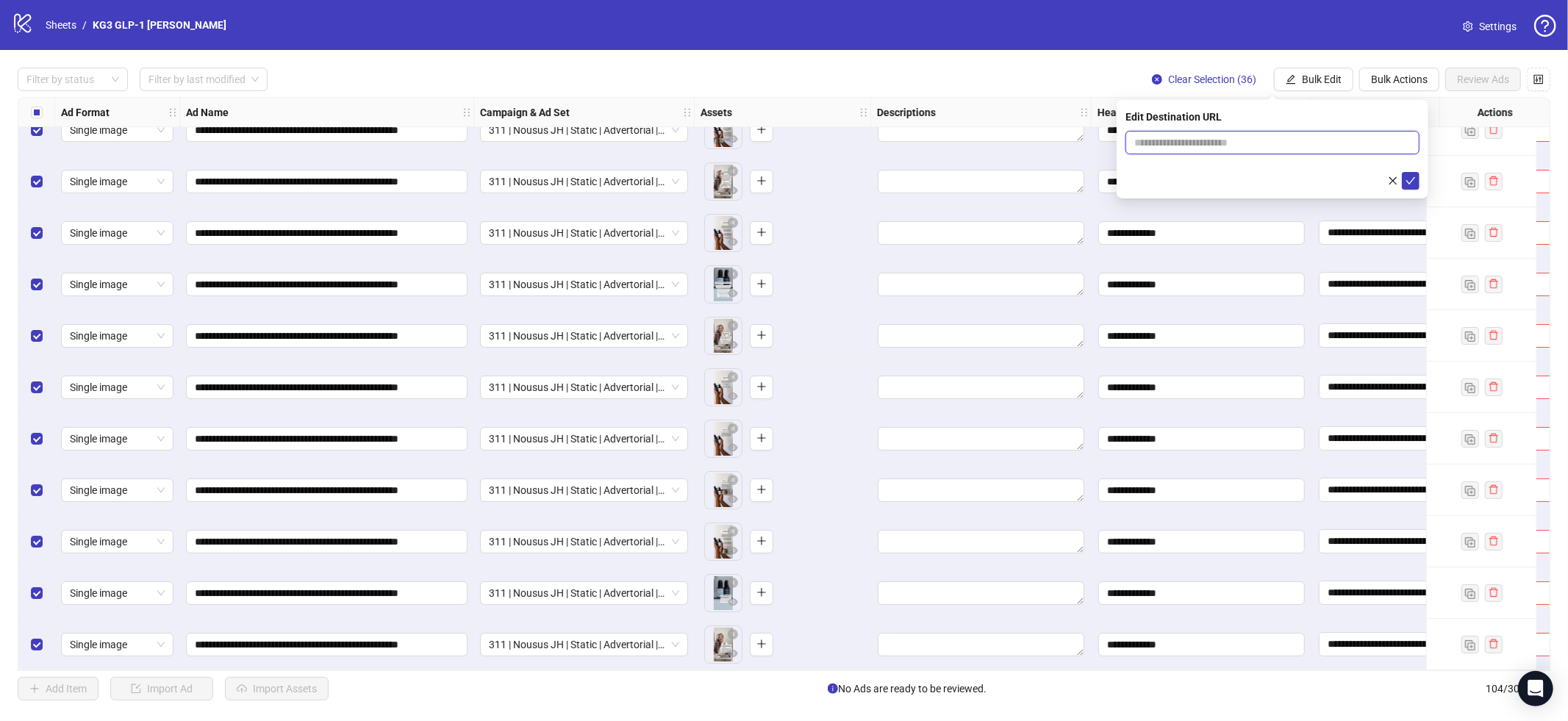
click at [1186, 142] on input "text" at bounding box center [1266, 142] width 265 height 16
paste input "**********"
type input "**********"
click at [1410, 180] on icon "check" at bounding box center [1411, 181] width 10 height 10
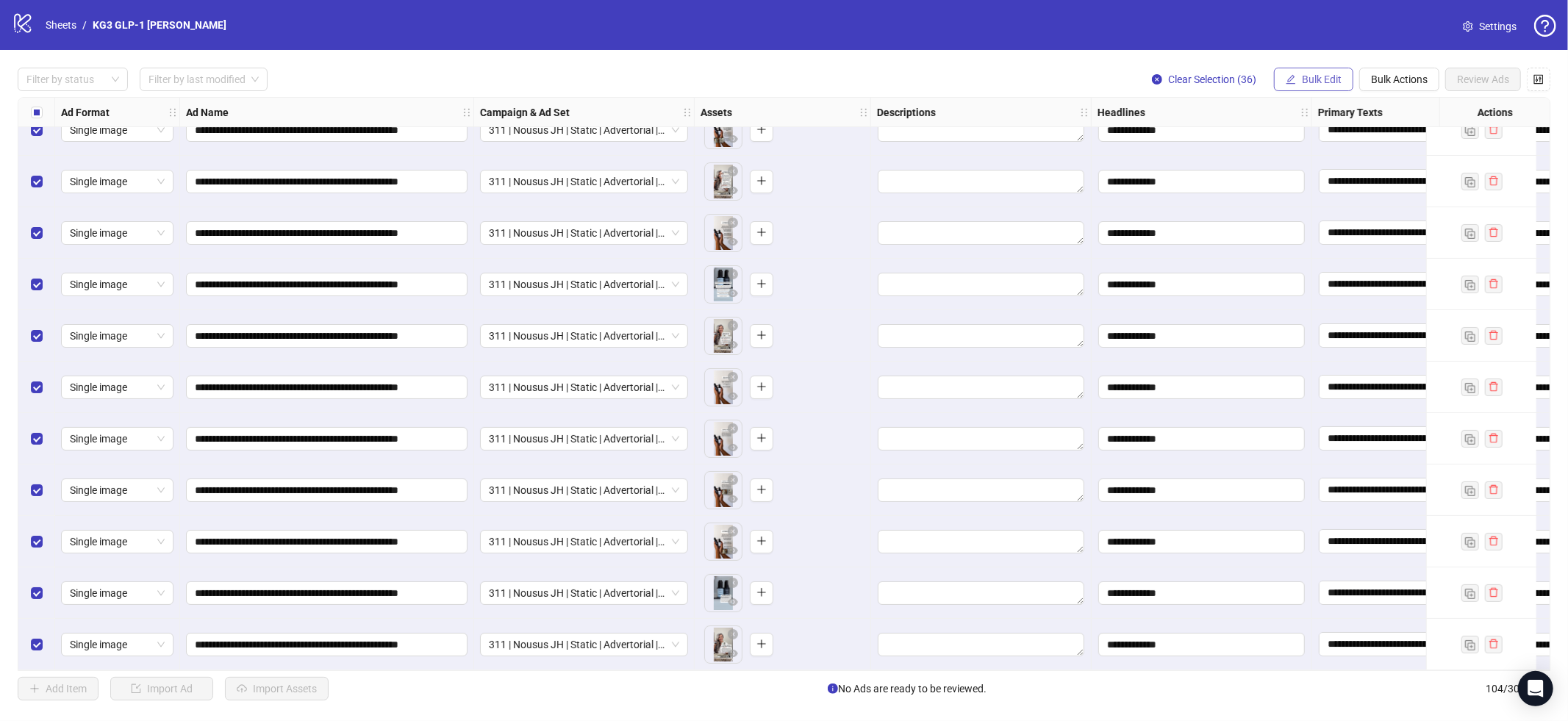
click at [1331, 79] on span "Bulk Edit" at bounding box center [1321, 80] width 39 height 12
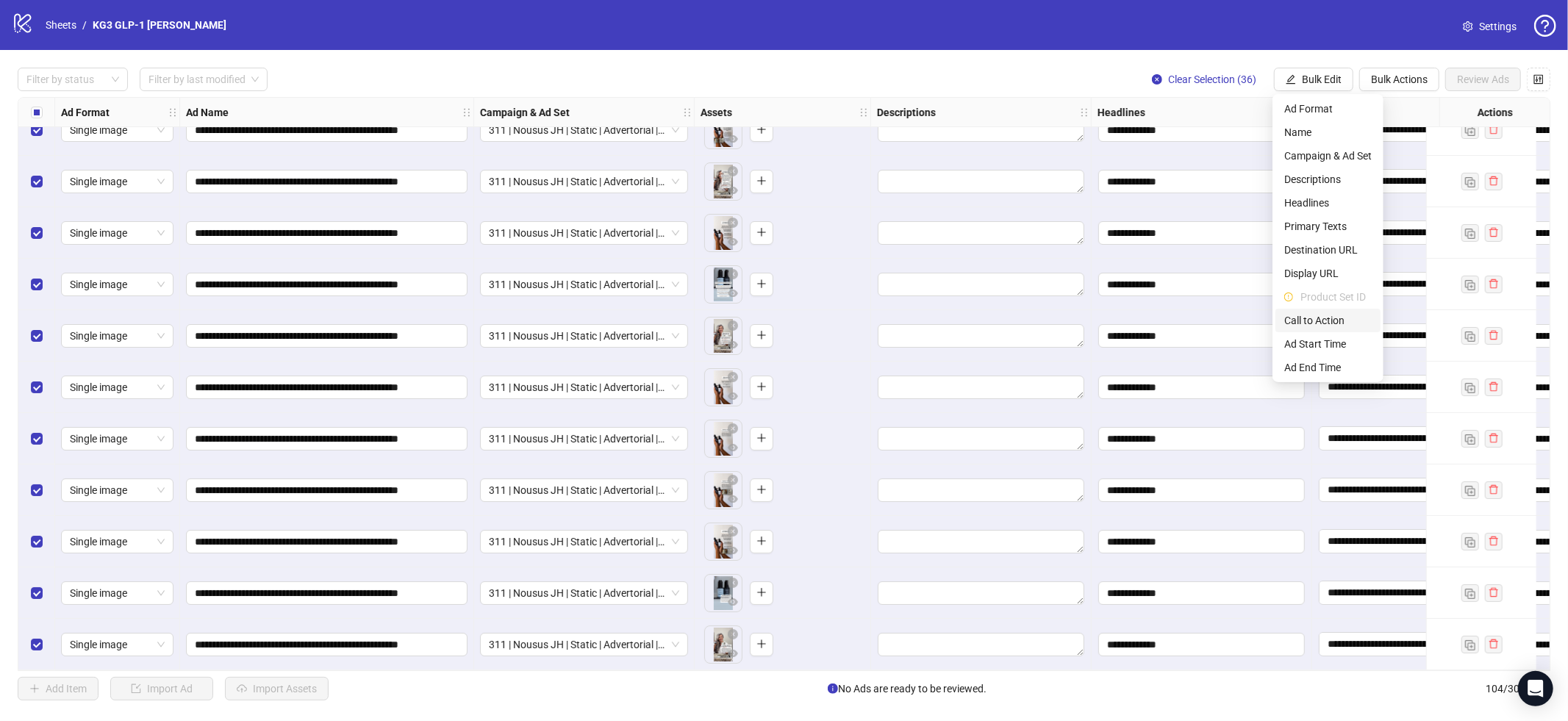
drag, startPoint x: 1320, startPoint y: 318, endPoint x: 1310, endPoint y: 302, distance: 18.9
click at [1320, 318] on span "Call to Action" at bounding box center [1327, 321] width 87 height 16
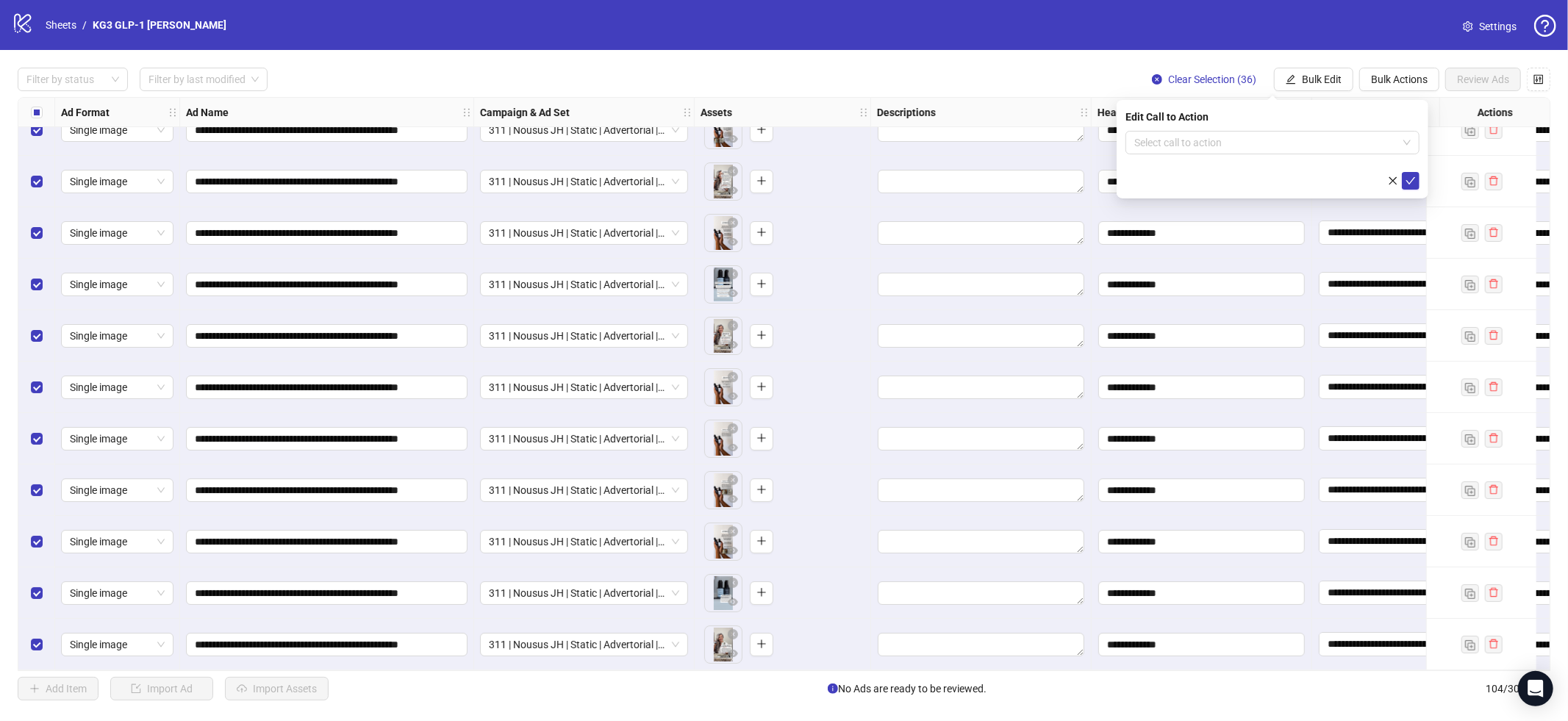
click at [1177, 159] on form "Select call to action" at bounding box center [1272, 160] width 294 height 59
click at [1178, 145] on input "search" at bounding box center [1265, 143] width 263 height 22
type input "***"
click at [1175, 179] on div "Learn more" at bounding box center [1272, 172] width 271 height 16
click at [1412, 179] on icon "check" at bounding box center [1411, 181] width 10 height 7
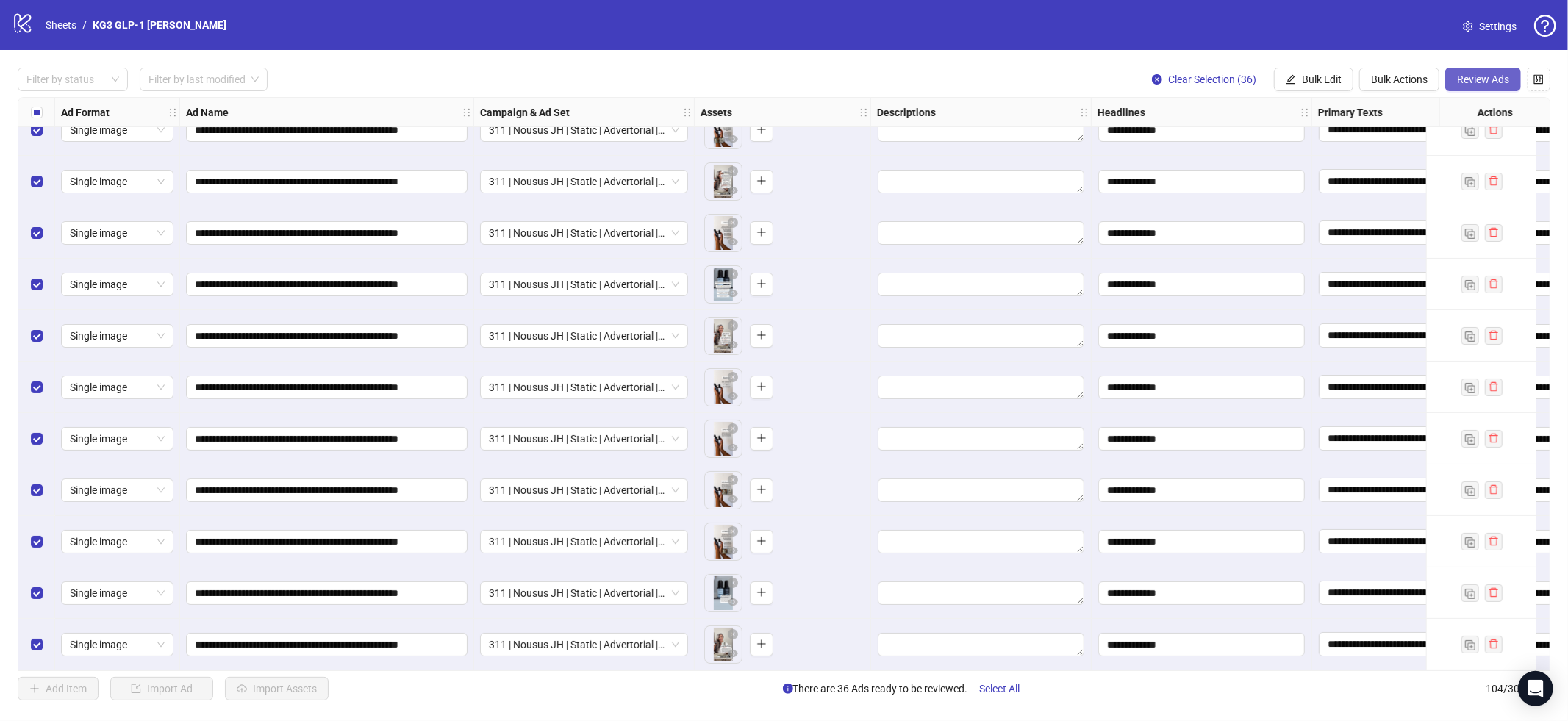
click at [1480, 81] on span "Review Ads" at bounding box center [1483, 80] width 52 height 12
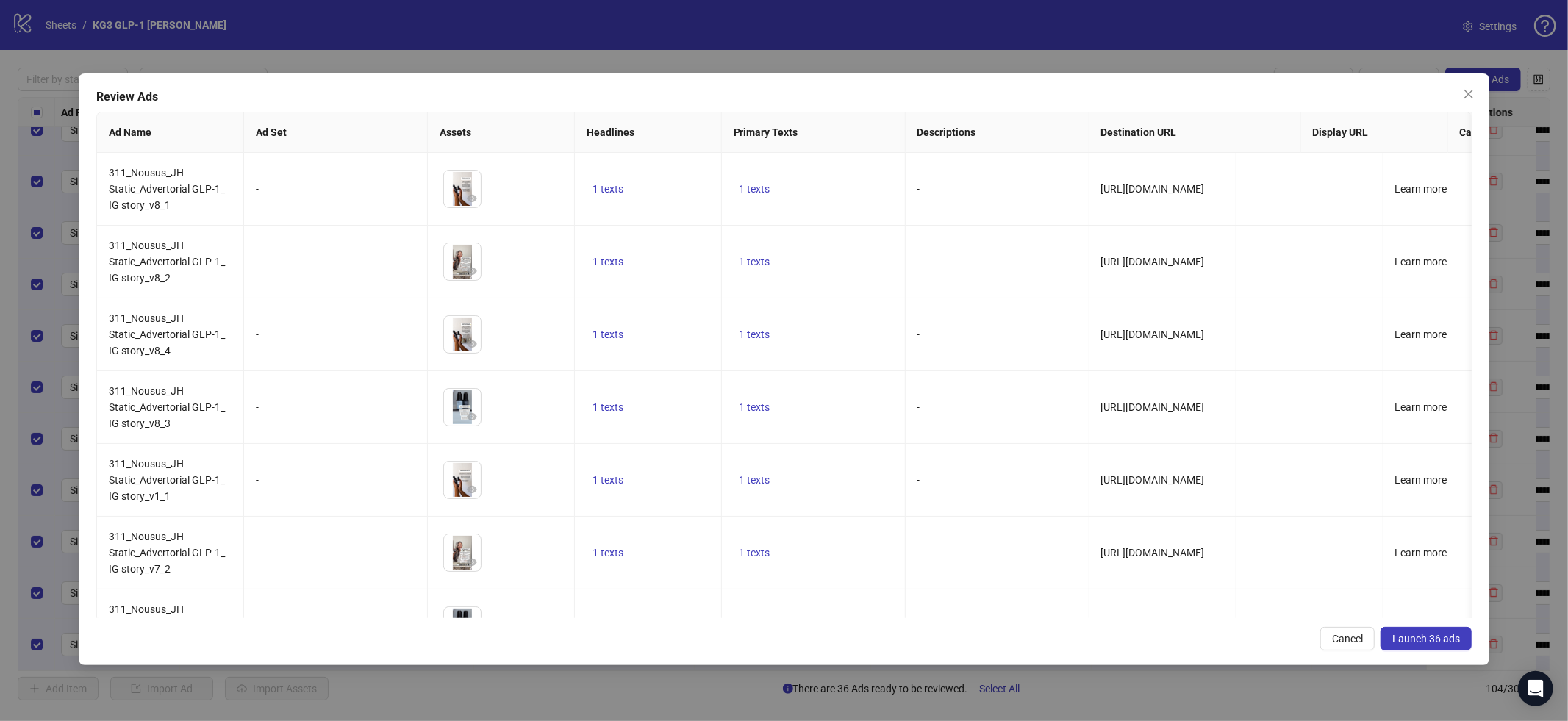
click at [1435, 637] on span "Launch 36 ads" at bounding box center [1426, 639] width 68 height 12
